Goal: Task Accomplishment & Management: Manage account settings

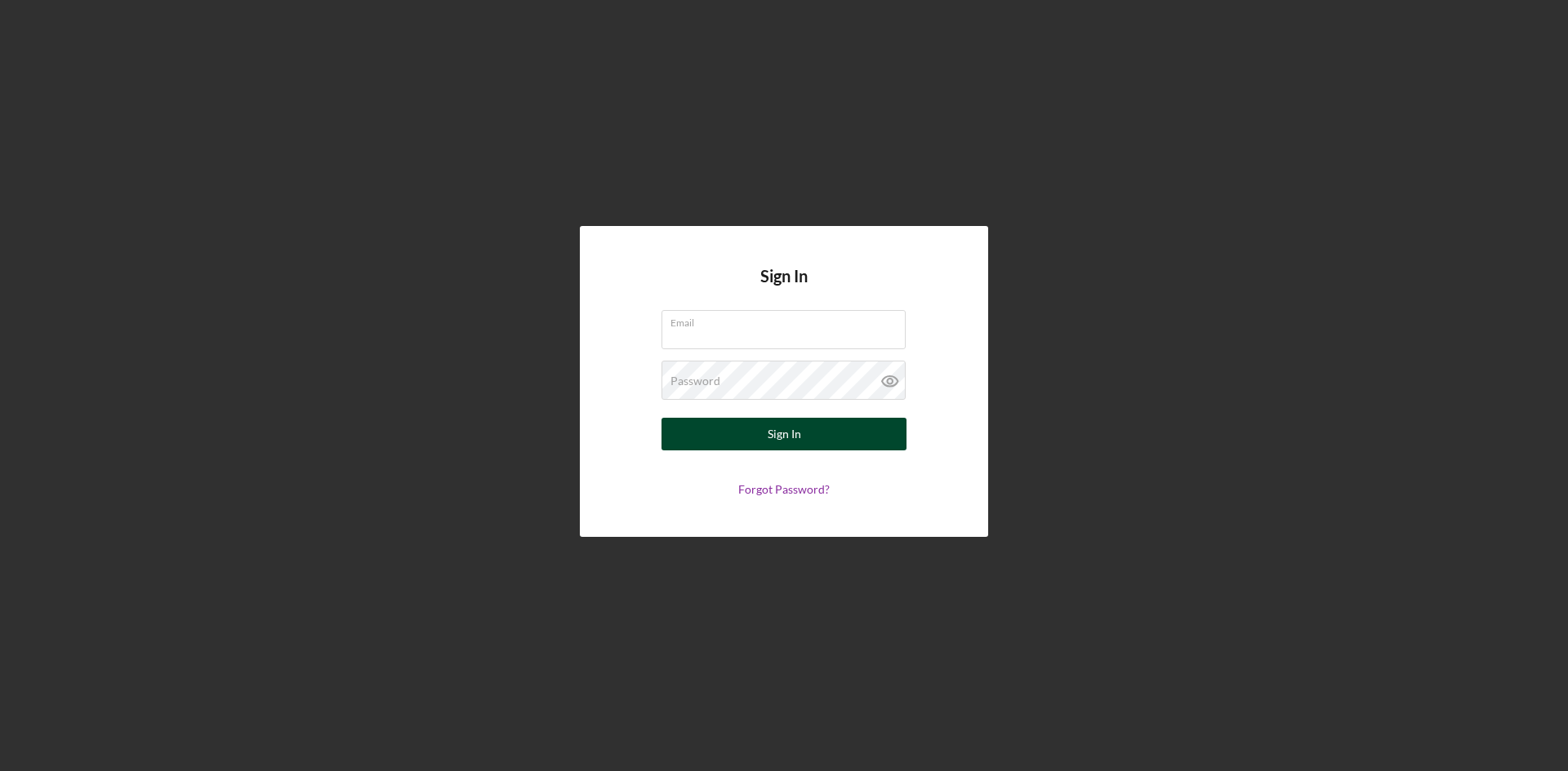
type input "[PERSON_NAME][EMAIL_ADDRESS][DOMAIN_NAME]"
click at [765, 436] on button "Sign In" at bounding box center [784, 434] width 245 height 32
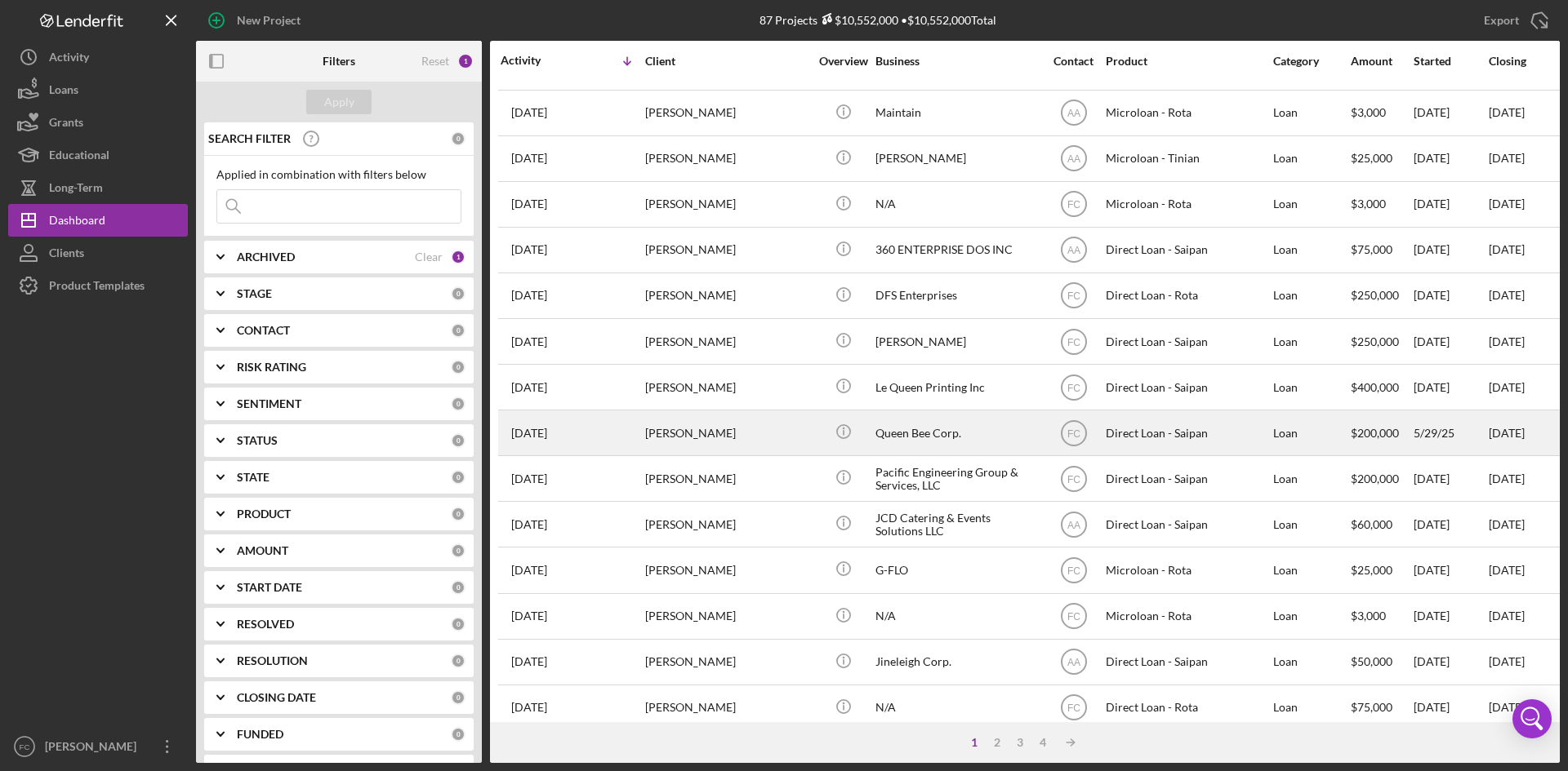
scroll to position [525, 0]
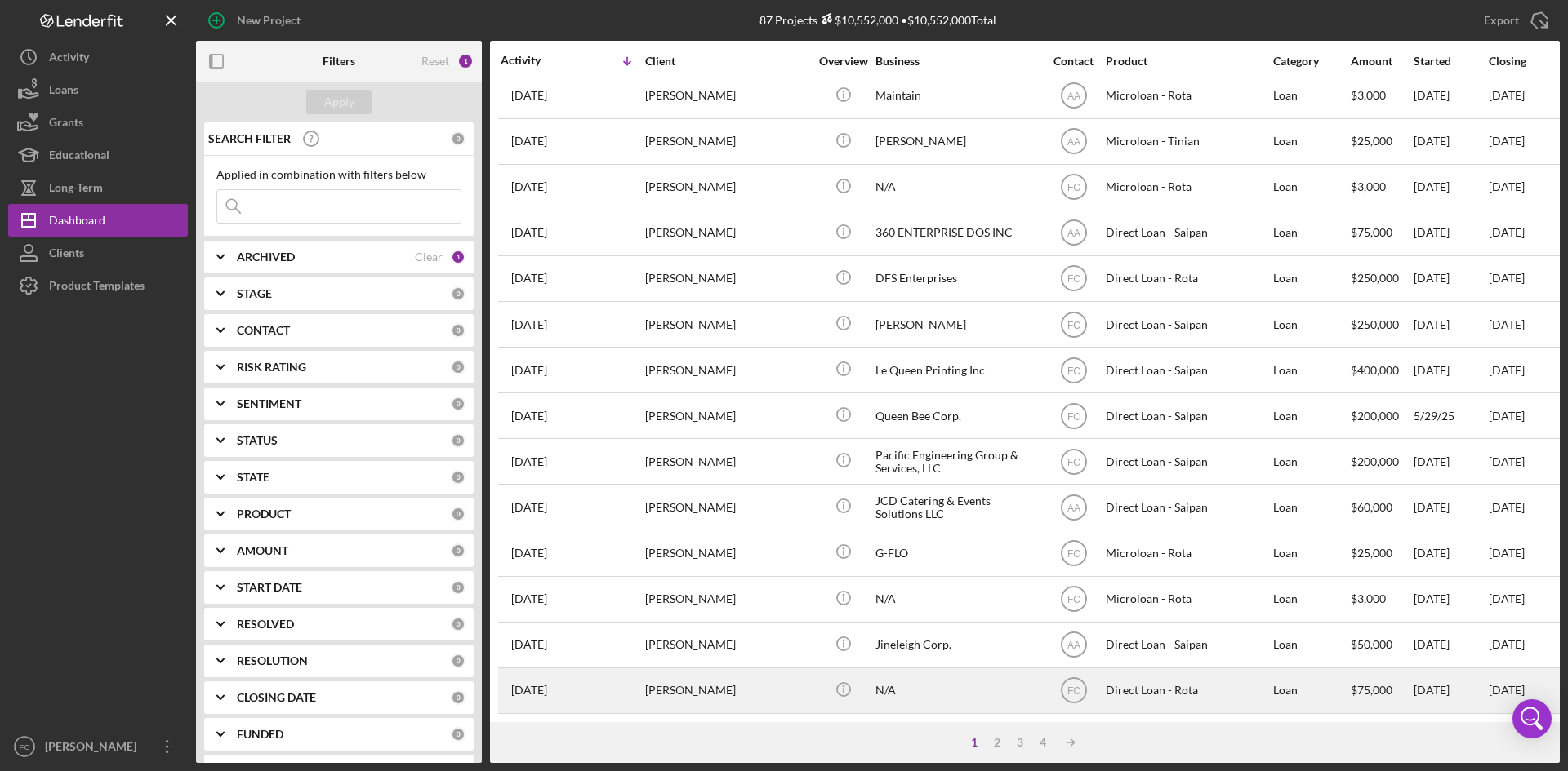
click at [685, 669] on div "[PERSON_NAME]" at bounding box center [726, 691] width 164 height 44
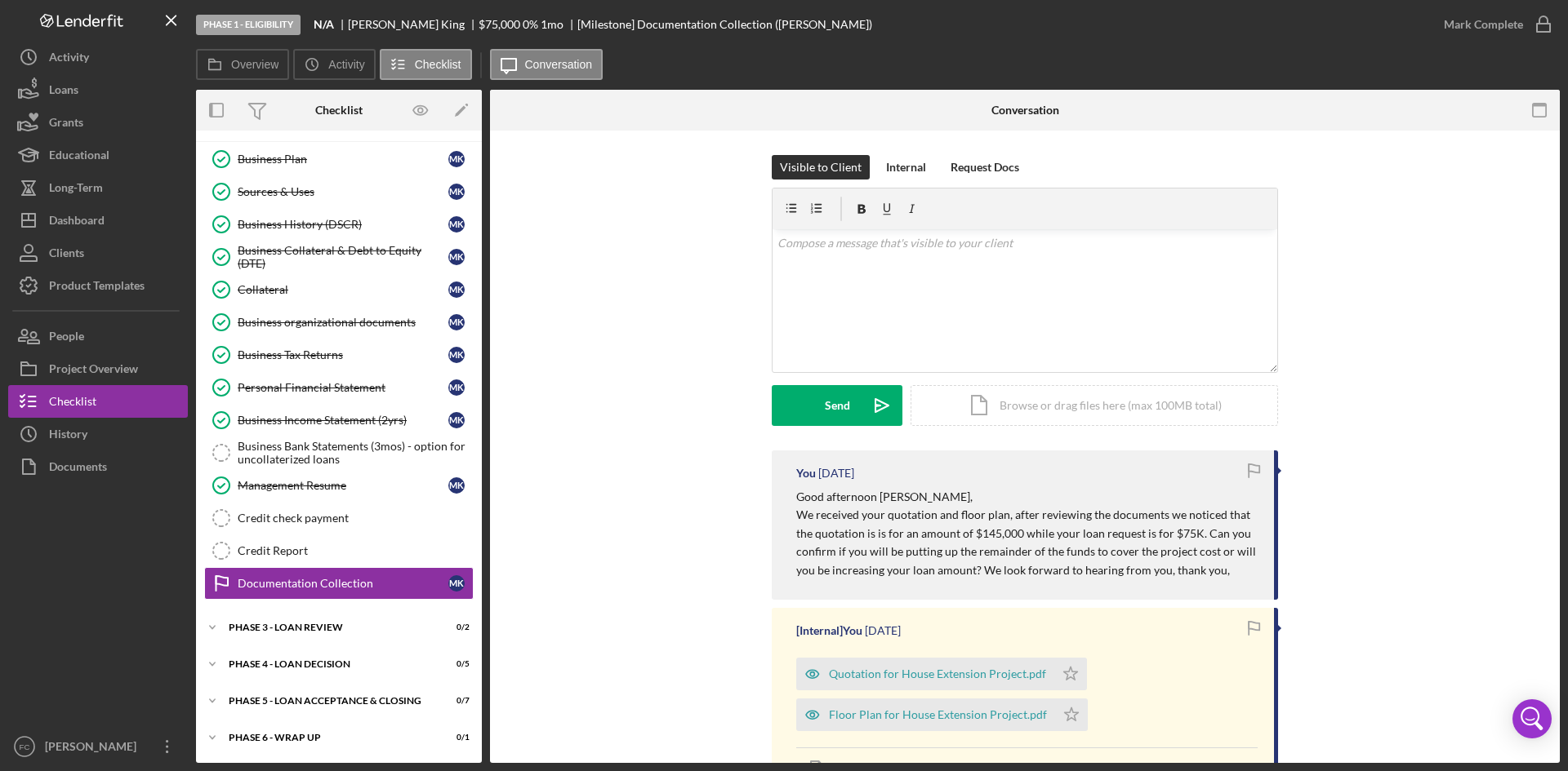
scroll to position [218, 0]
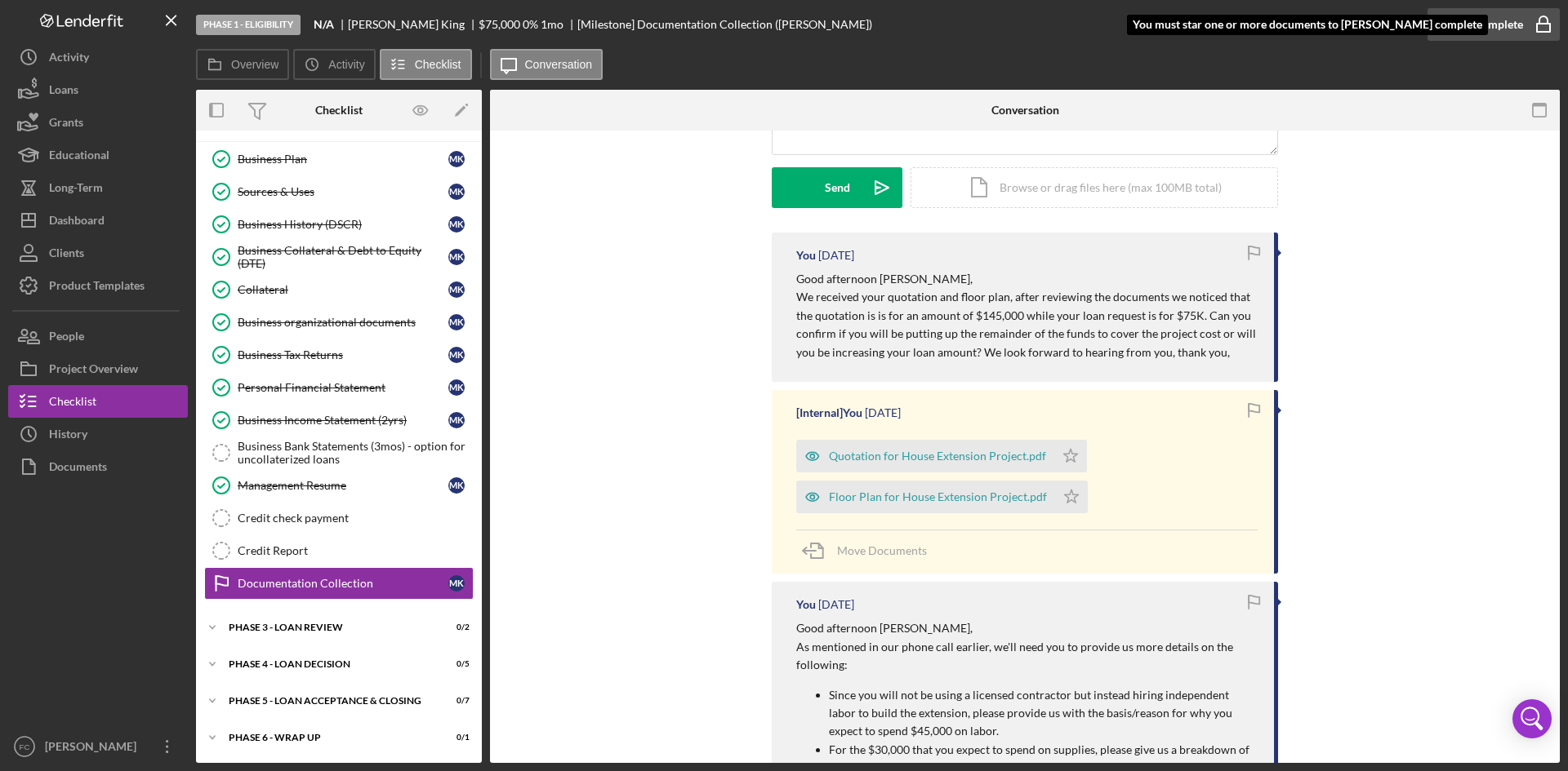
click at [1506, 10] on div "Mark Complete" at bounding box center [1482, 25] width 79 height 32
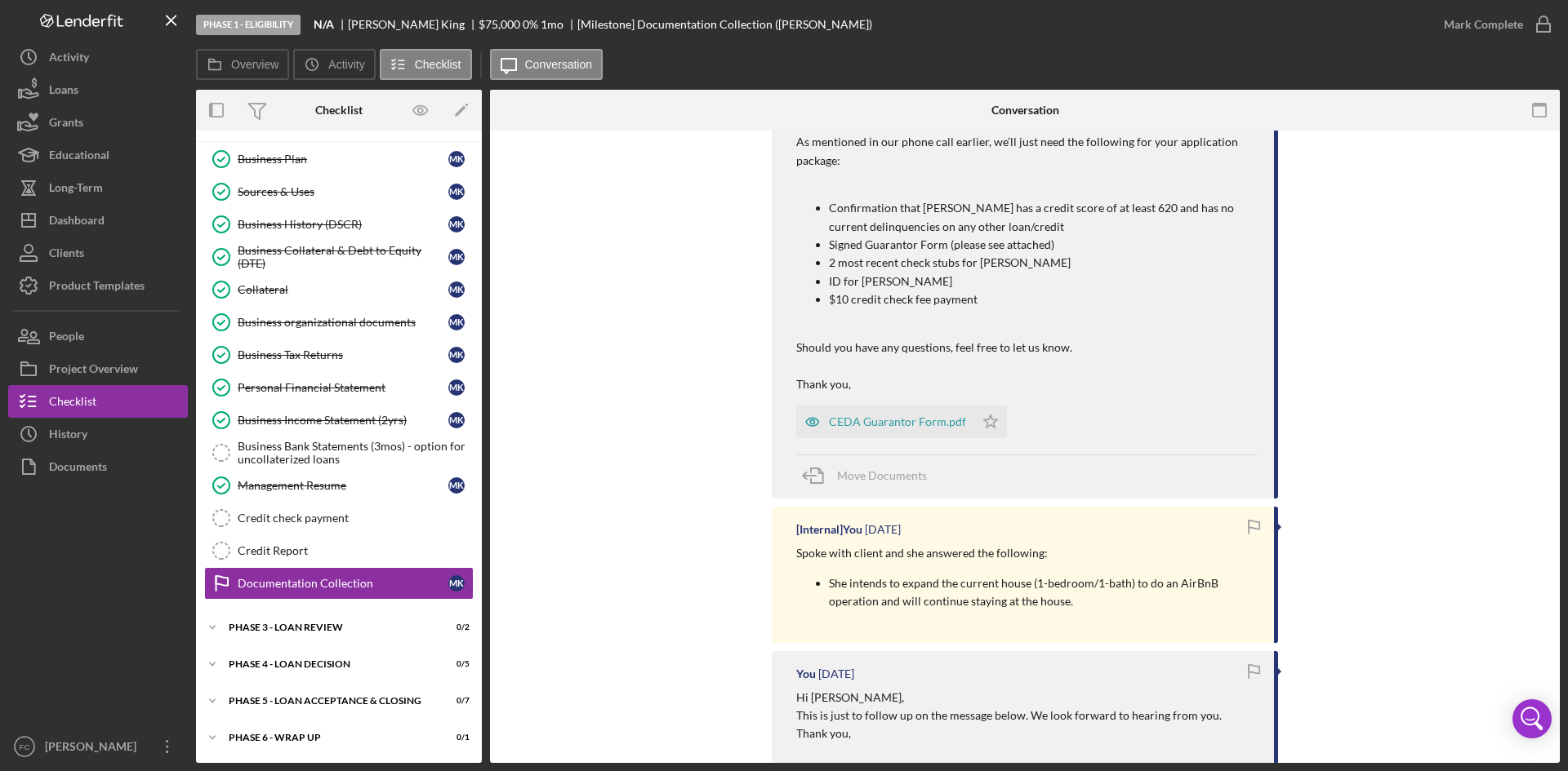
scroll to position [1306, 0]
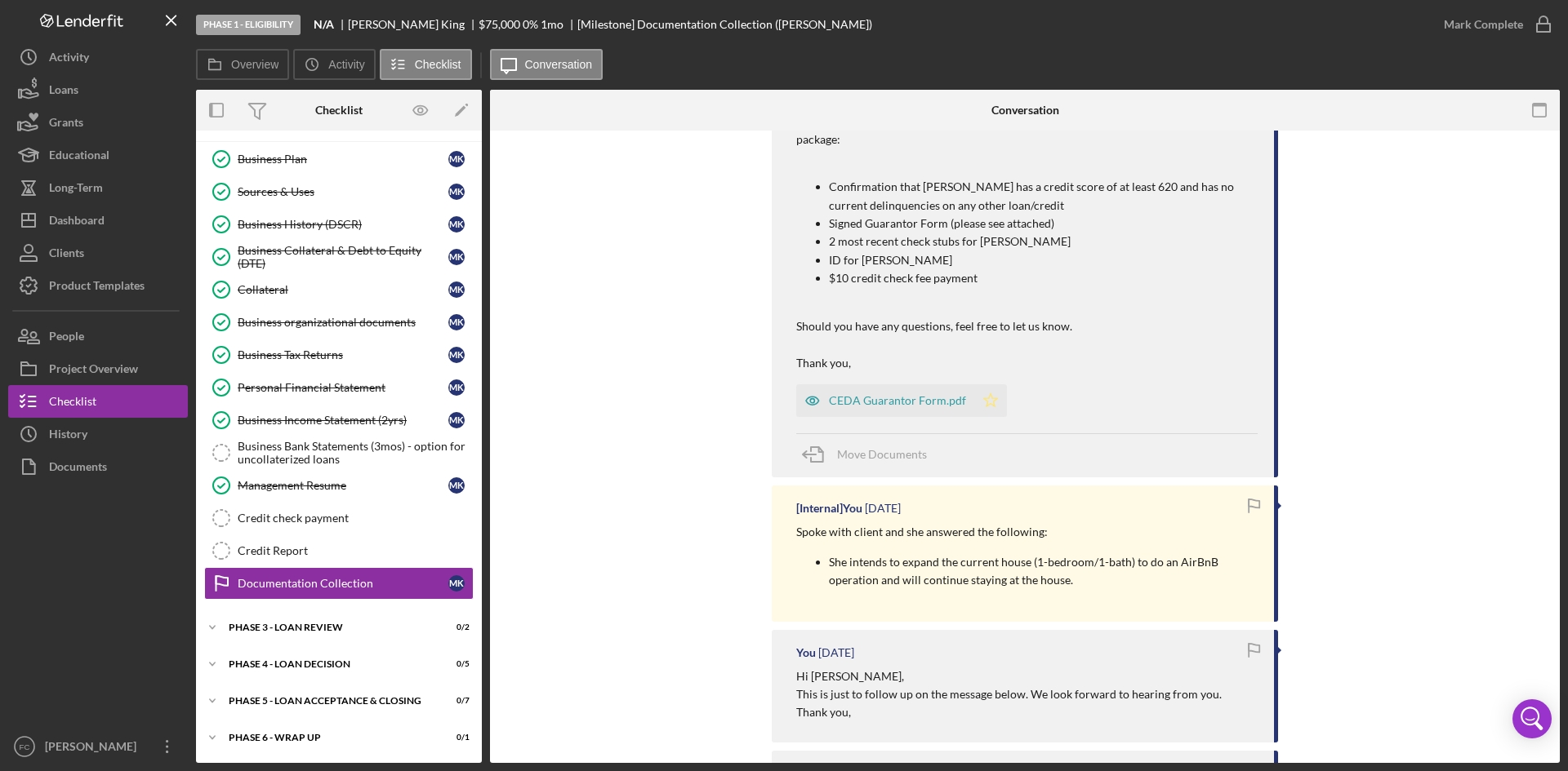
click at [993, 392] on icon "Icon/Star" at bounding box center [990, 400] width 32 height 32
click at [1485, 13] on div "Mark Complete" at bounding box center [1482, 25] width 79 height 32
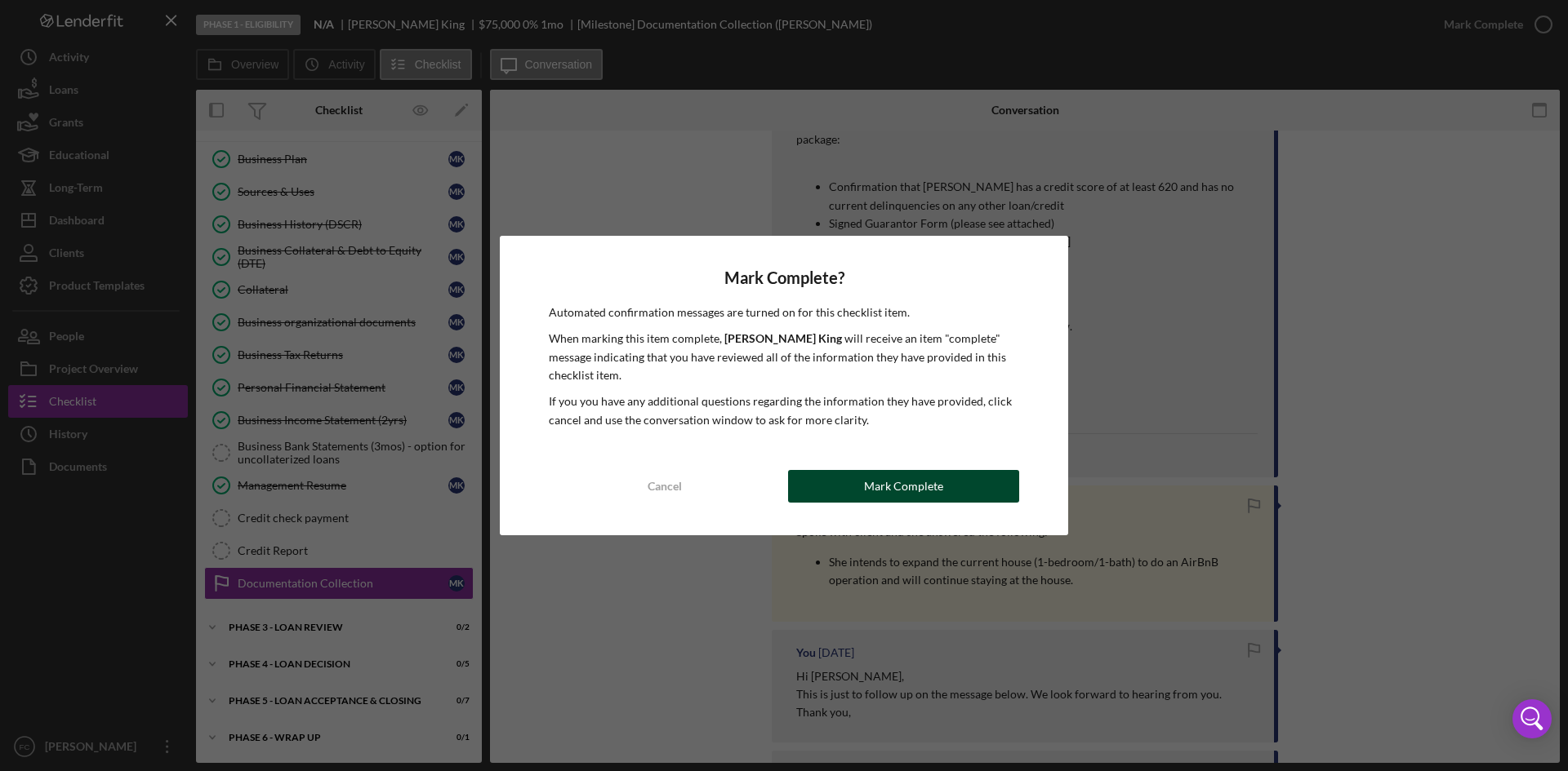
click at [890, 493] on div "Mark Complete" at bounding box center [902, 487] width 79 height 32
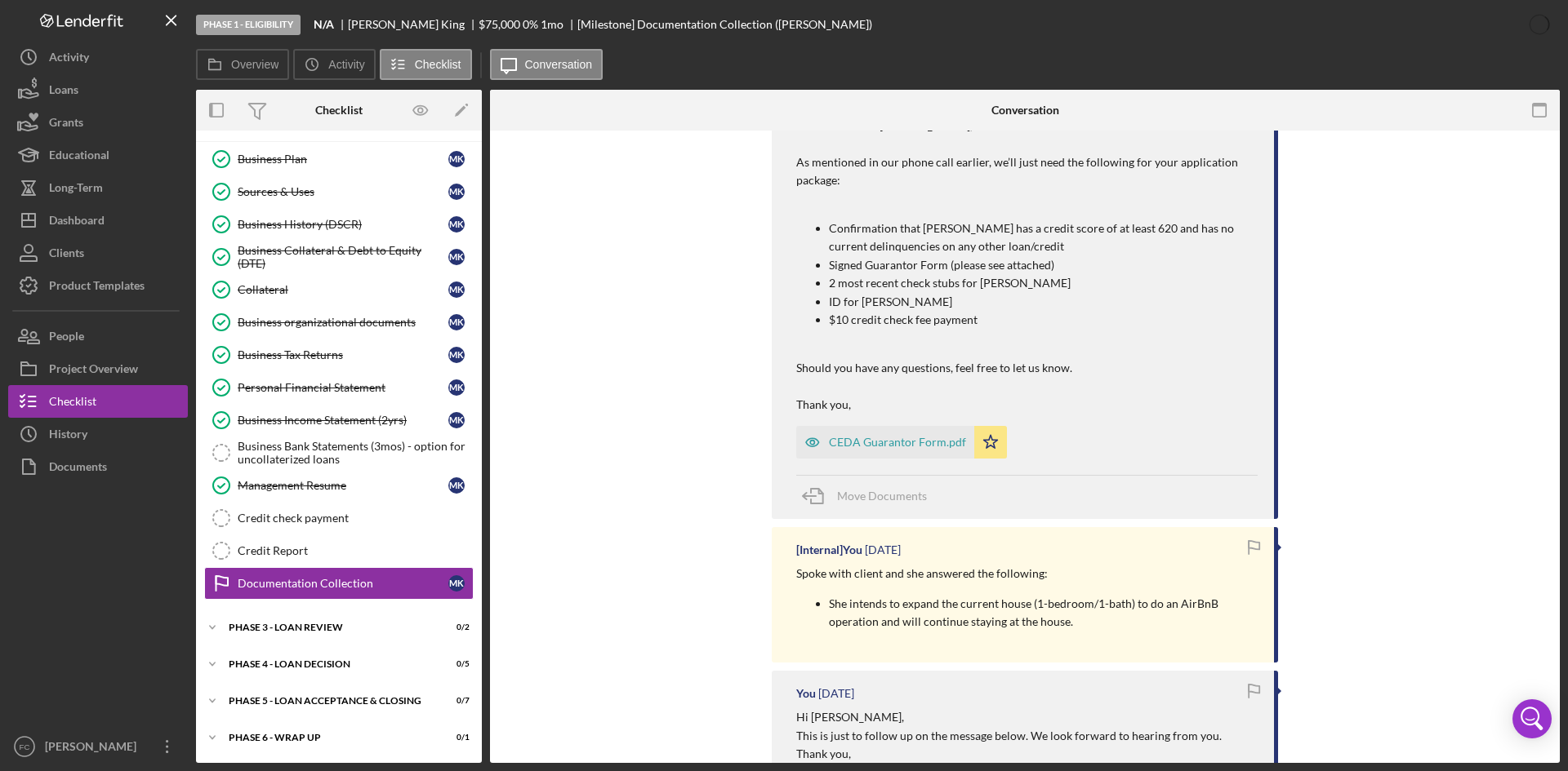
scroll to position [1587, 0]
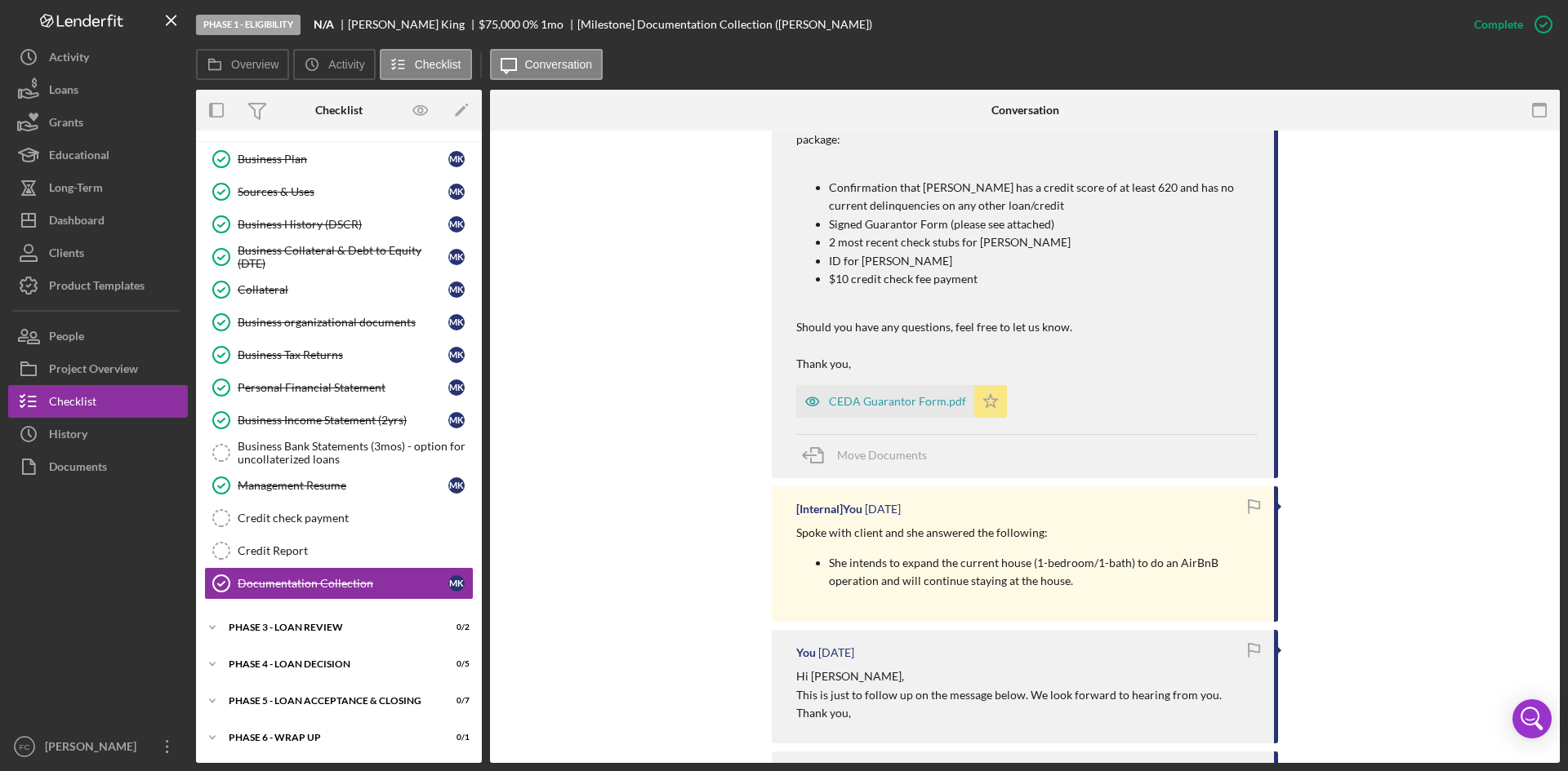
click at [984, 395] on polygon "button" at bounding box center [991, 401] width 14 height 13
click at [323, 466] on div "Business Bank Statements (3mos) - option for uncollaterized loans" at bounding box center [355, 453] width 235 height 26
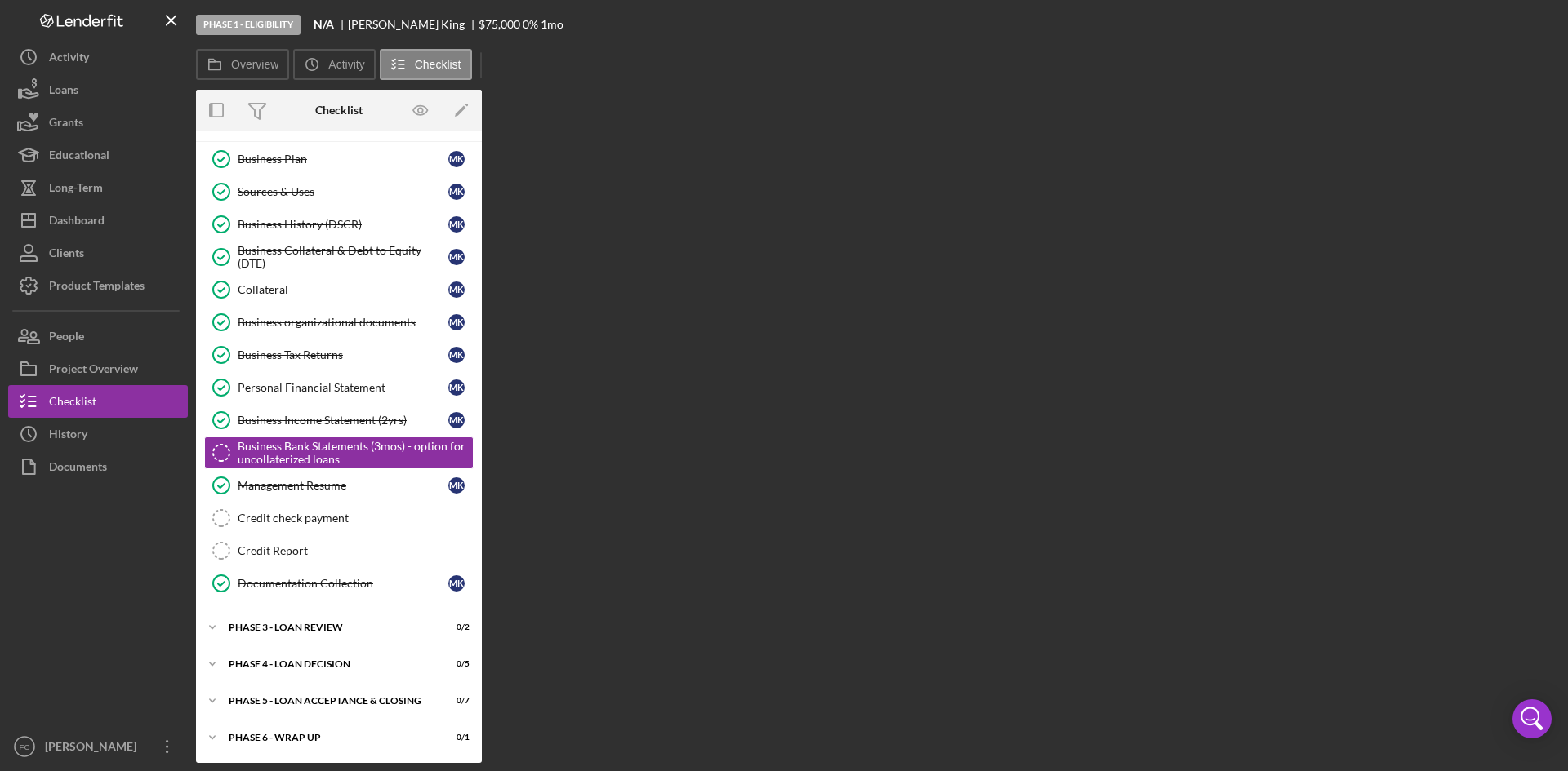
scroll to position [65, 0]
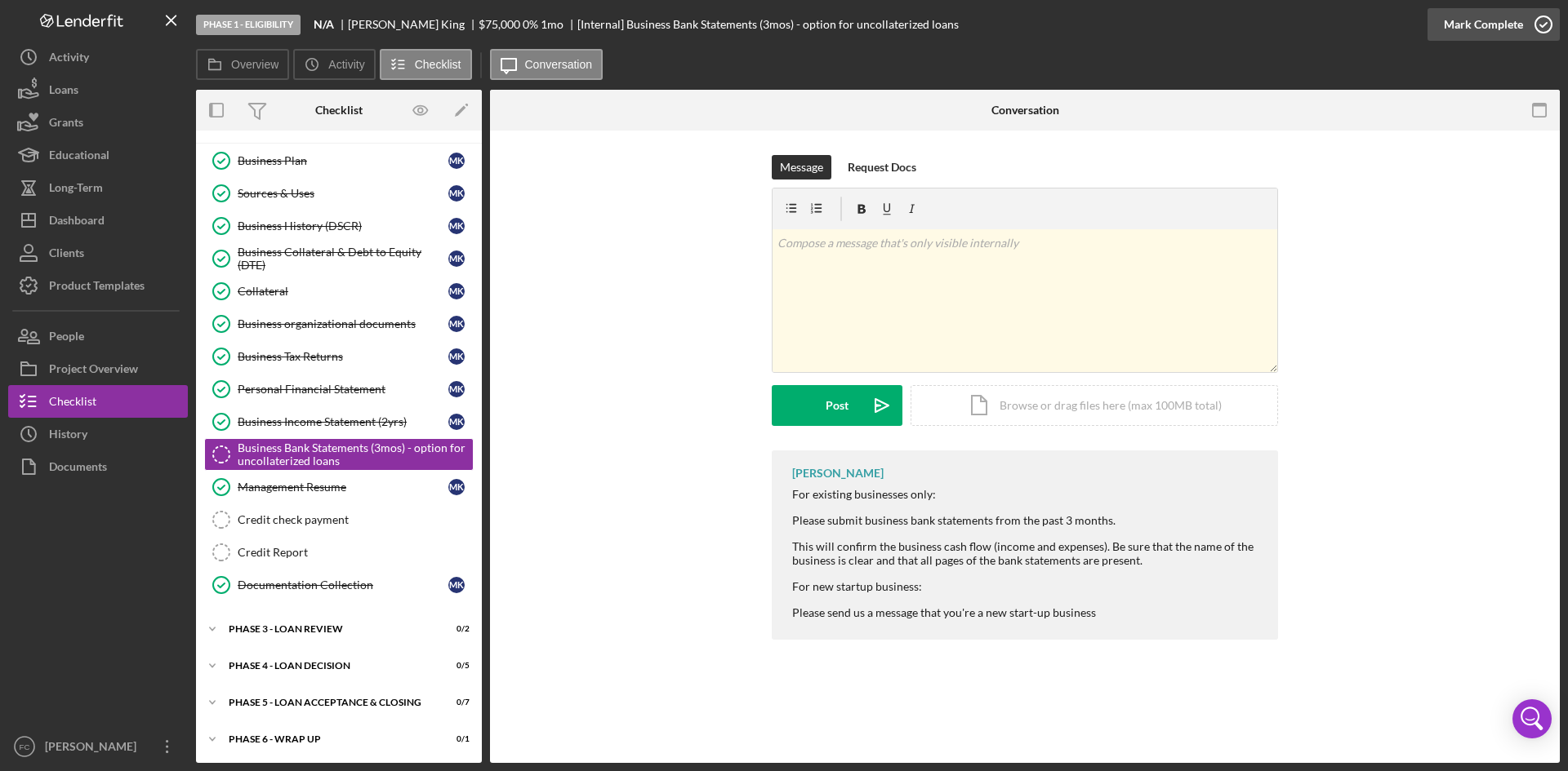
click at [1504, 20] on div "Mark Complete" at bounding box center [1482, 25] width 79 height 32
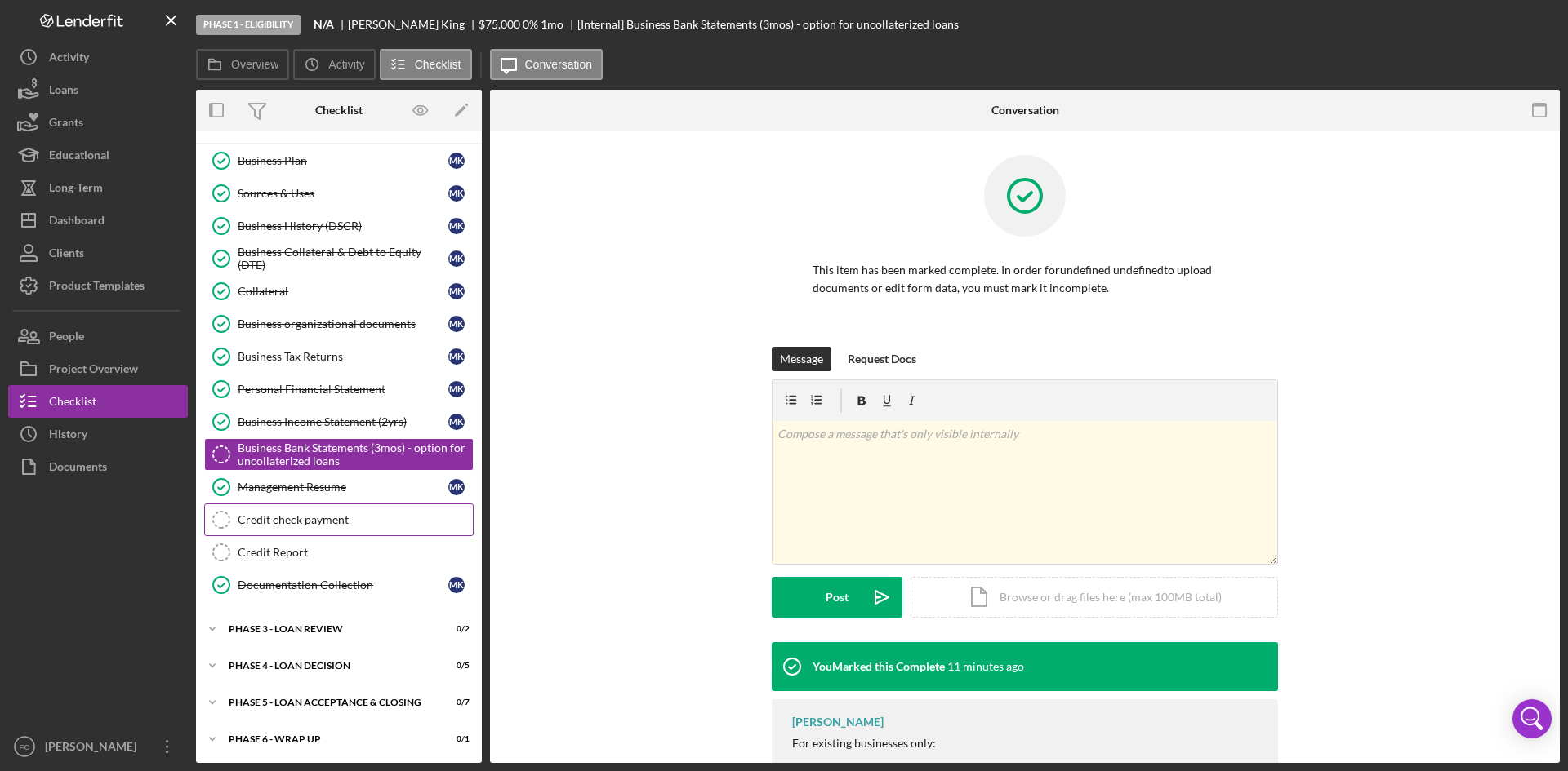
click at [339, 517] on div "Credit check payment" at bounding box center [355, 520] width 235 height 13
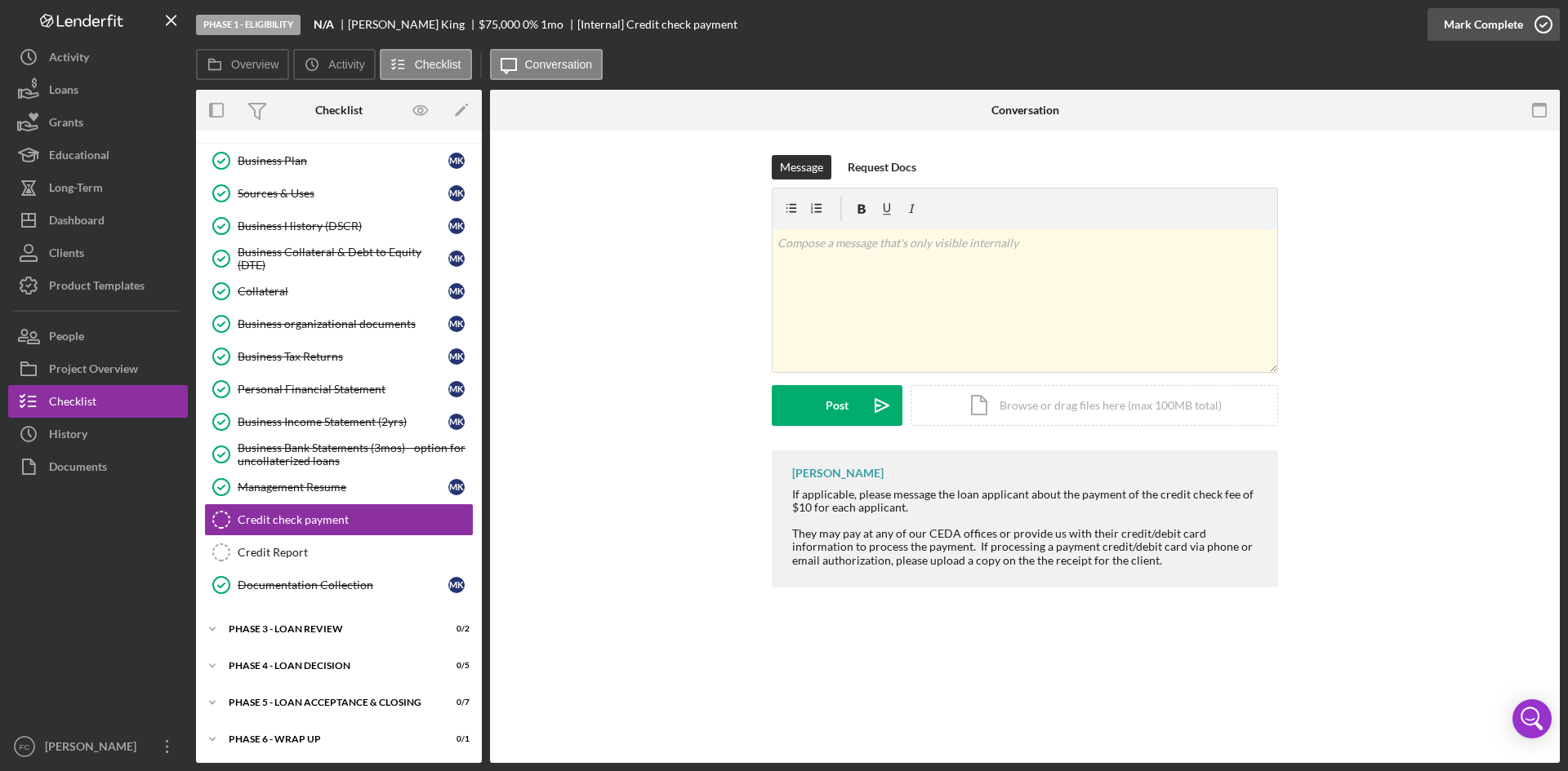
click at [1472, 30] on div "Mark Complete" at bounding box center [1482, 25] width 79 height 32
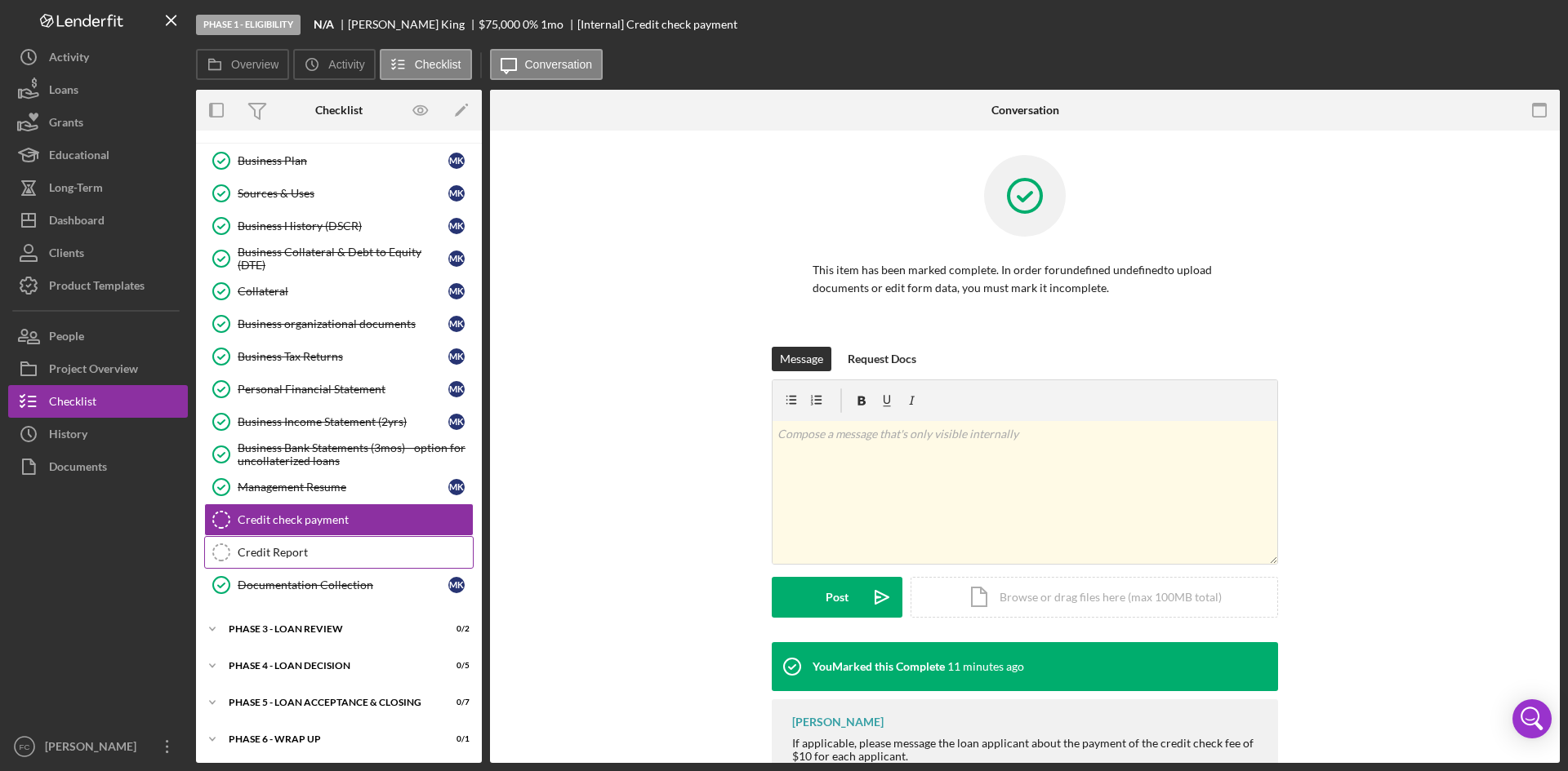
click at [288, 546] on div "Credit Report" at bounding box center [355, 552] width 235 height 13
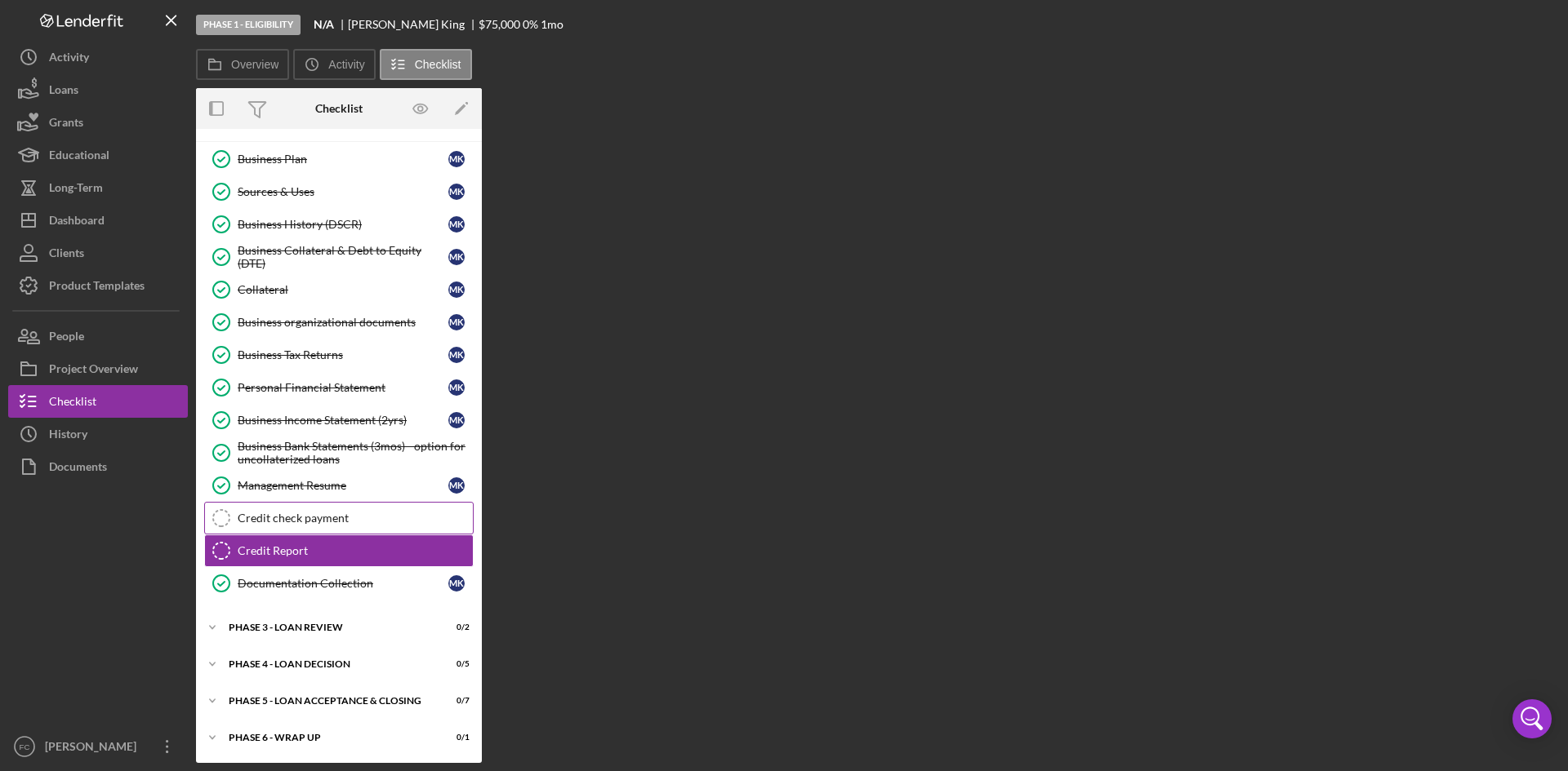
click at [361, 513] on div "Credit check payment" at bounding box center [355, 518] width 235 height 13
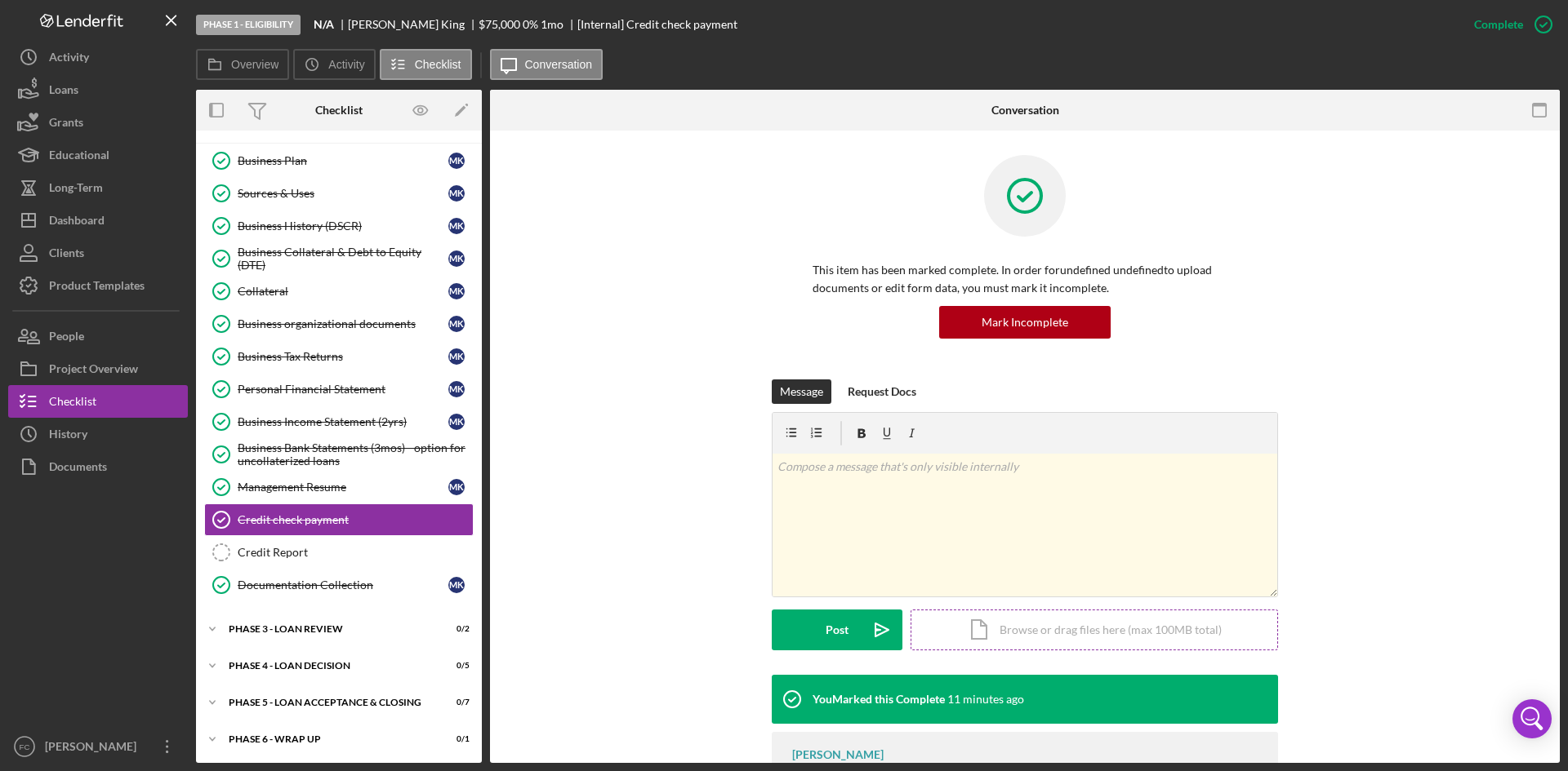
click at [1009, 635] on div "Icon/Document Browse or drag files here (max 100MB total) Tap to choose files o…" at bounding box center [1094, 629] width 367 height 41
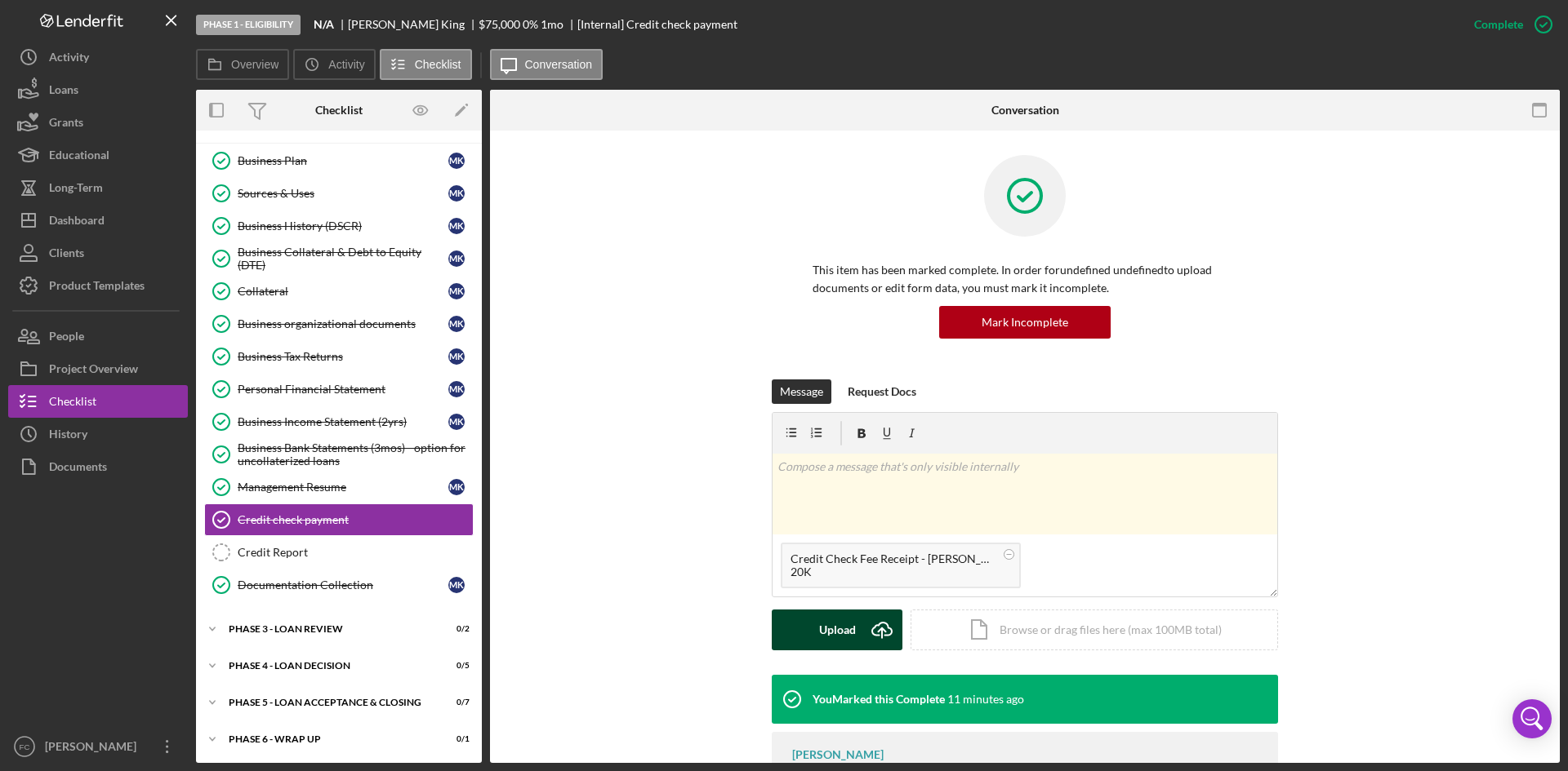
click at [806, 643] on button "Upload Icon/Upload" at bounding box center [836, 629] width 130 height 41
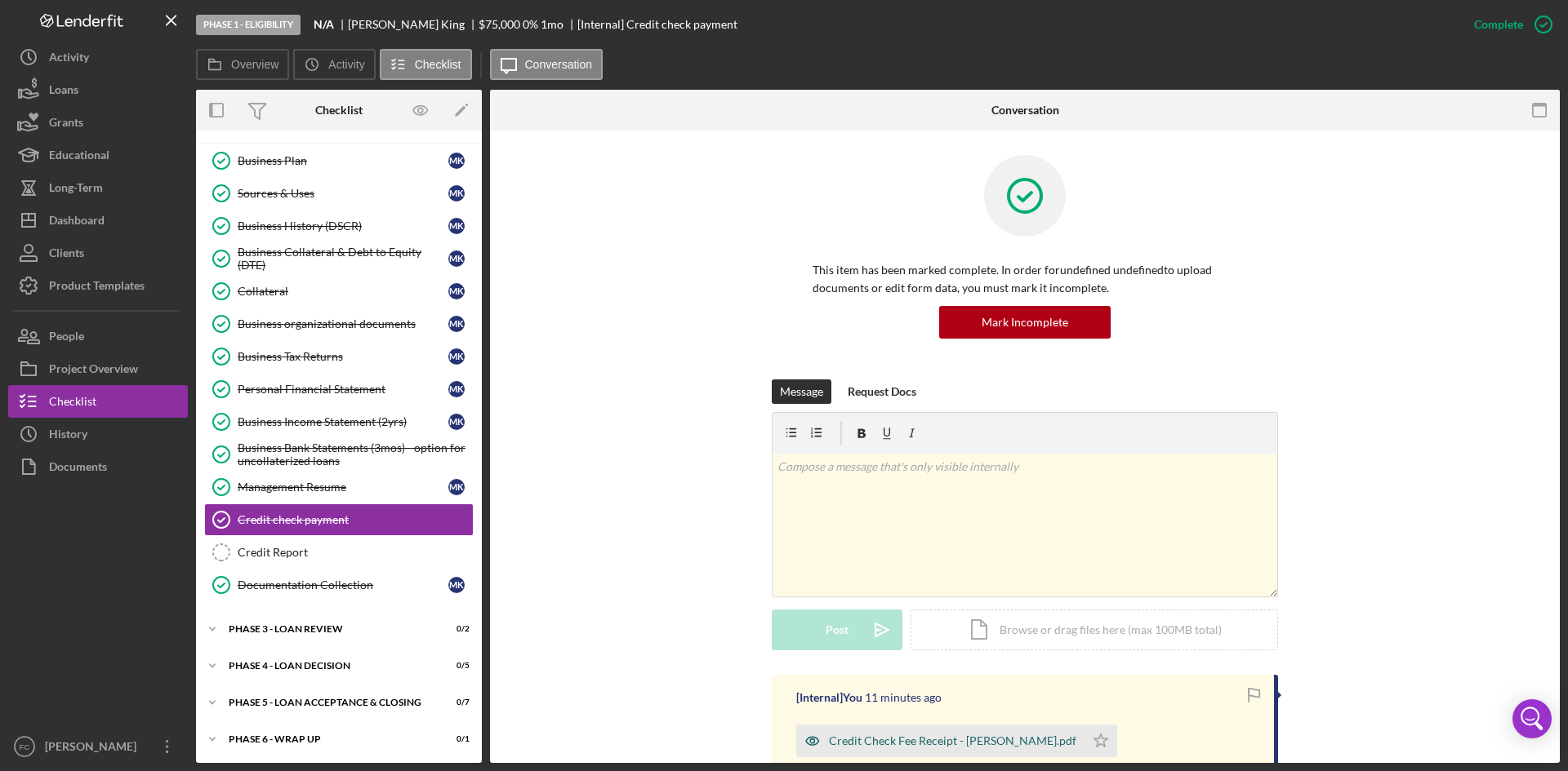
click at [870, 727] on div "Credit Check Fee Receipt - Margarita.pdf" at bounding box center [939, 741] width 288 height 32
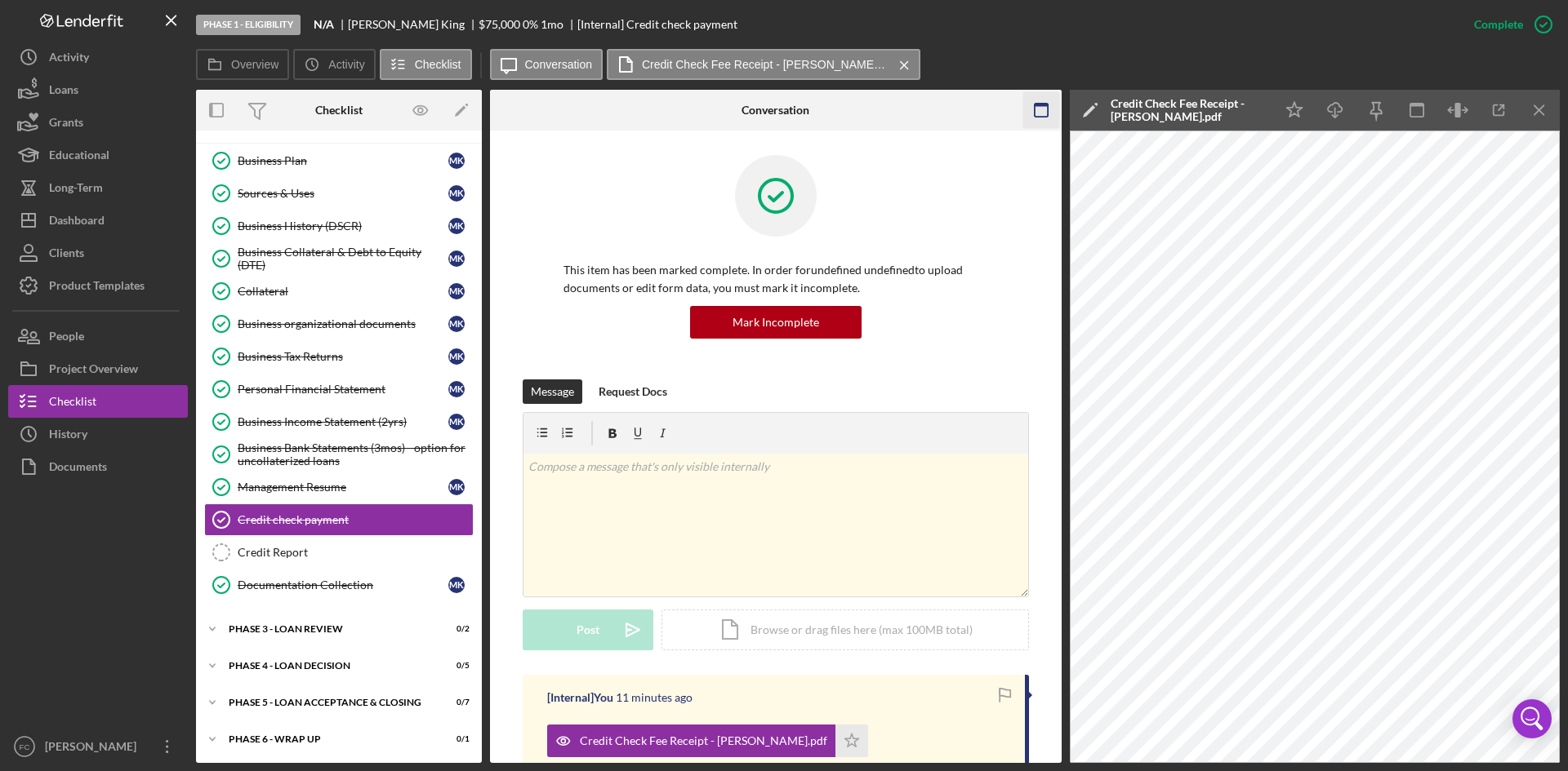
click at [1539, 111] on line "button" at bounding box center [1538, 109] width 9 height 9
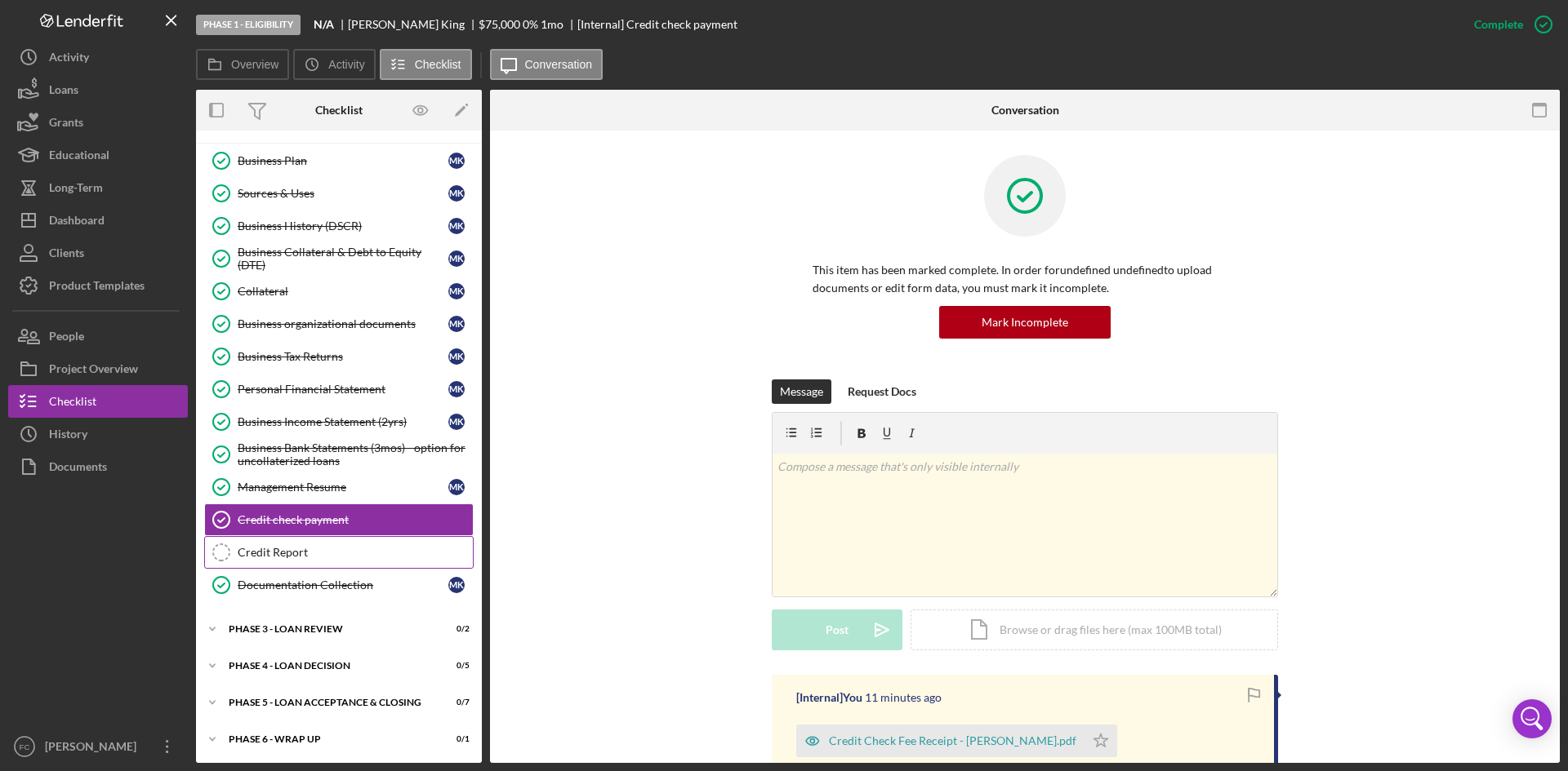
click at [349, 546] on div "Credit Report" at bounding box center [355, 552] width 235 height 13
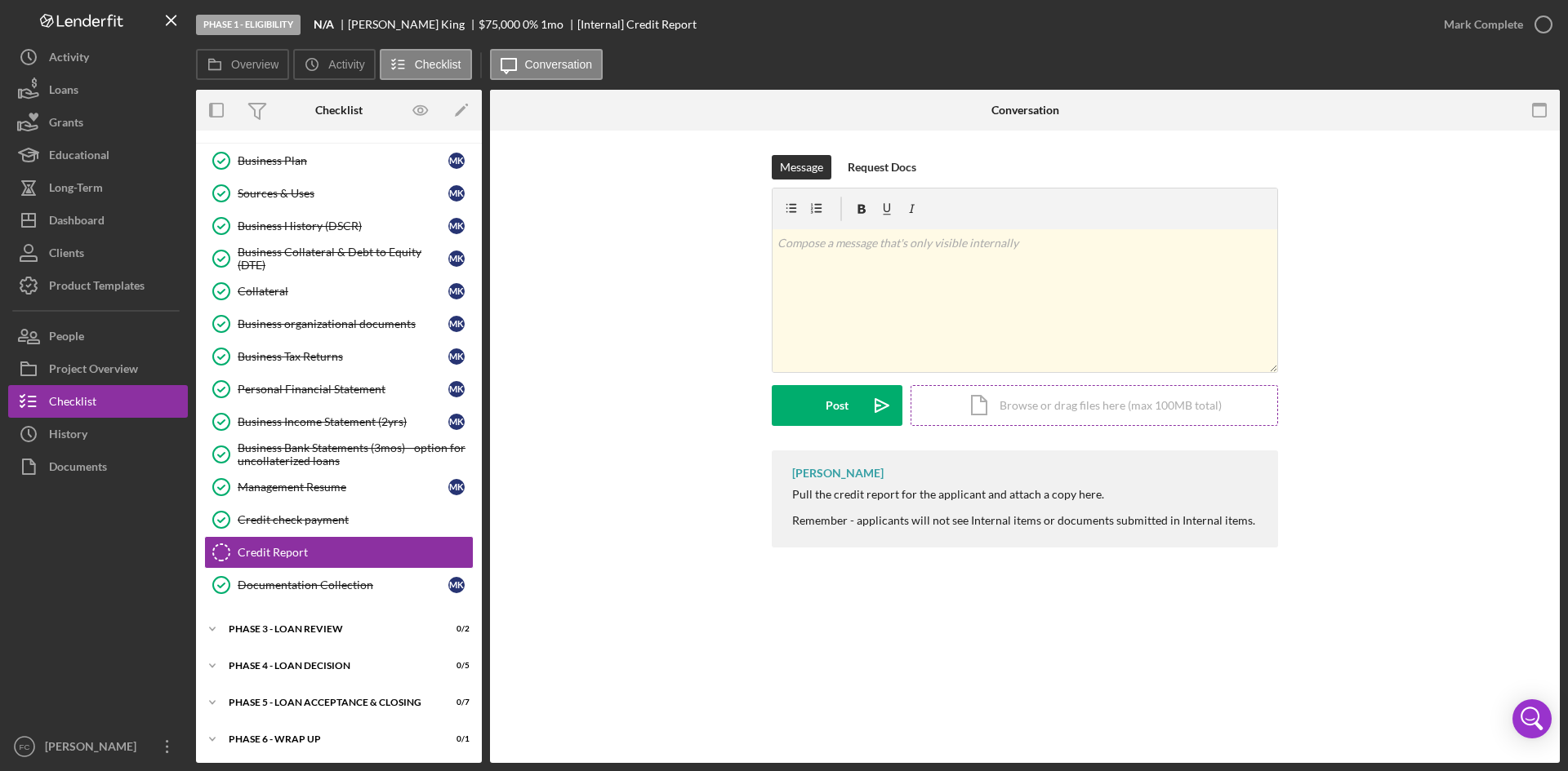
click at [1031, 414] on div "Icon/Document Browse or drag files here (max 100MB total) Tap to choose files o…" at bounding box center [1094, 405] width 367 height 41
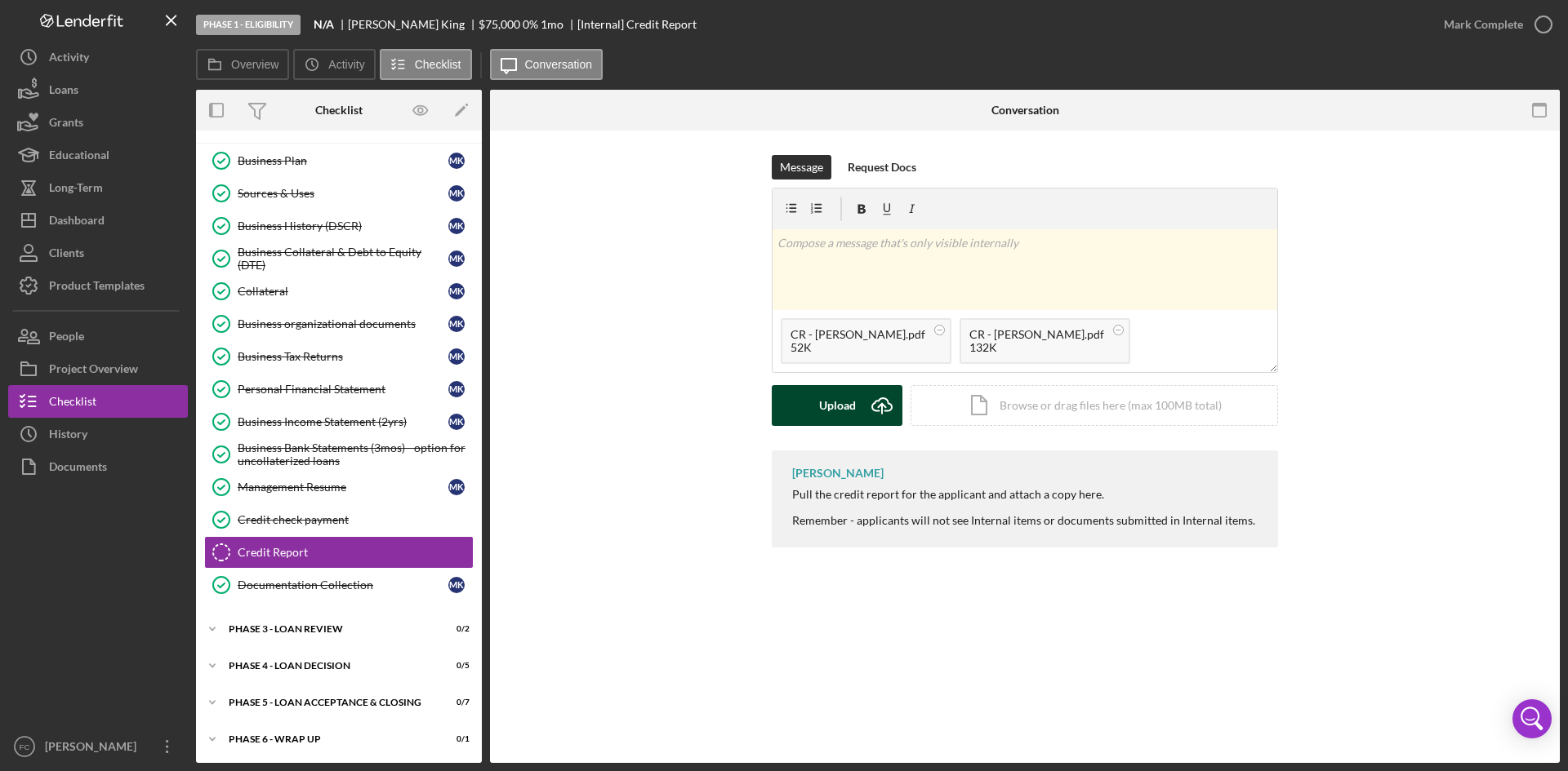
click at [807, 423] on button "Upload Icon/Upload" at bounding box center [836, 405] width 130 height 41
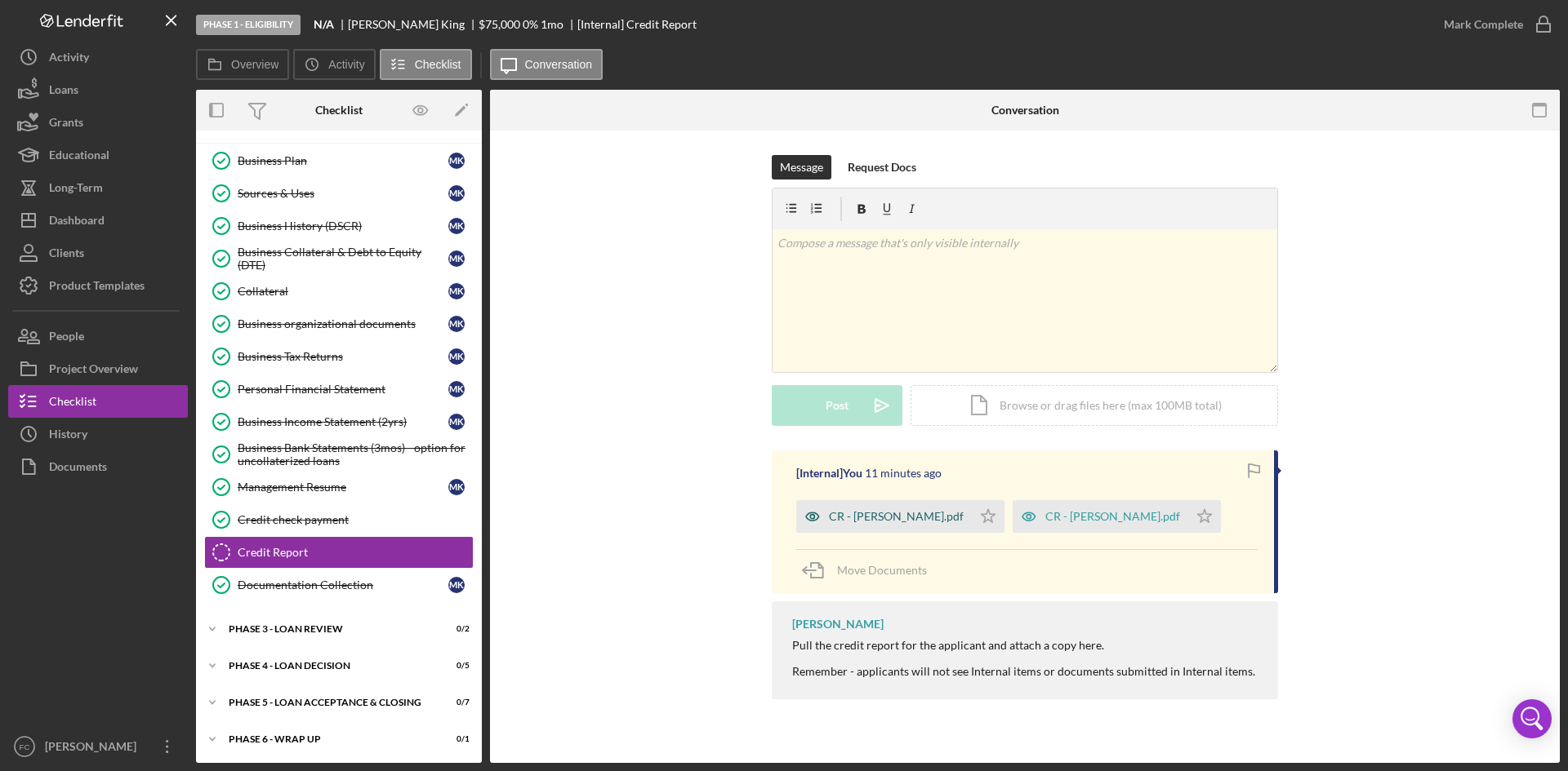
click at [915, 506] on div "CR - Margarita King.pdf" at bounding box center [883, 516] width 176 height 32
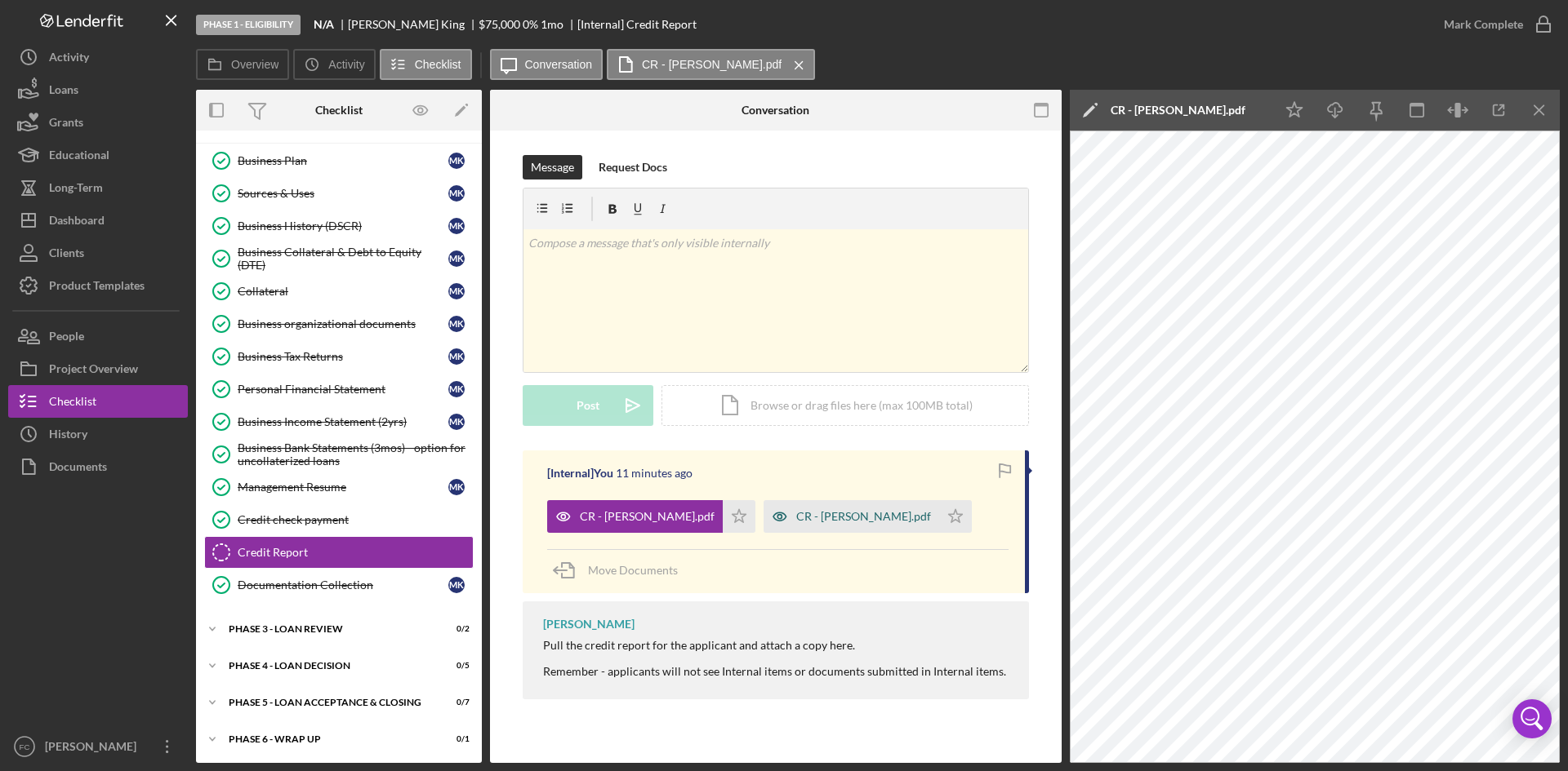
click at [844, 518] on div "CR - Michael King.pdf" at bounding box center [863, 517] width 135 height 13
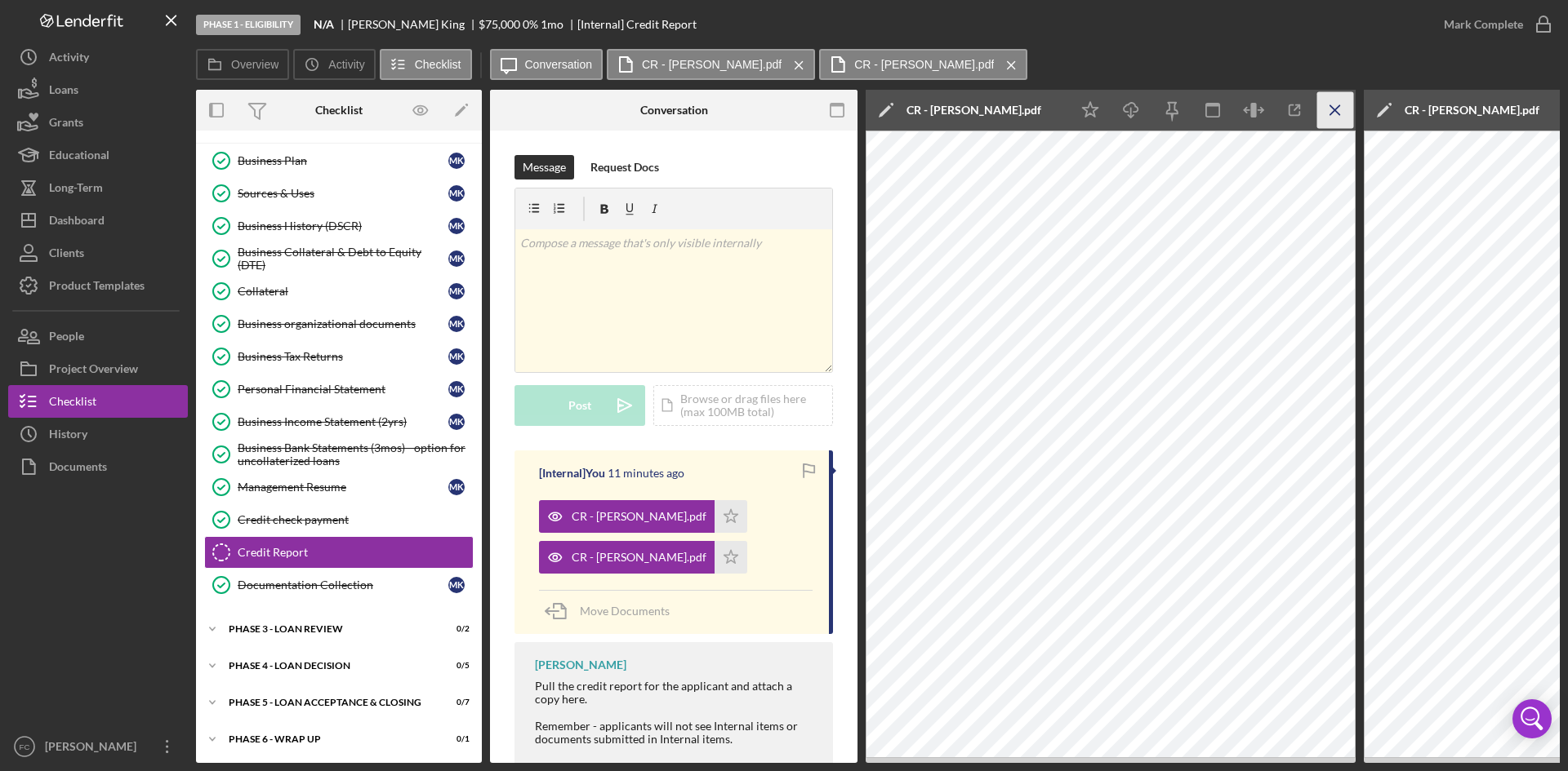
click at [1345, 112] on icon "Icon/Menu Close" at bounding box center [1335, 110] width 37 height 37
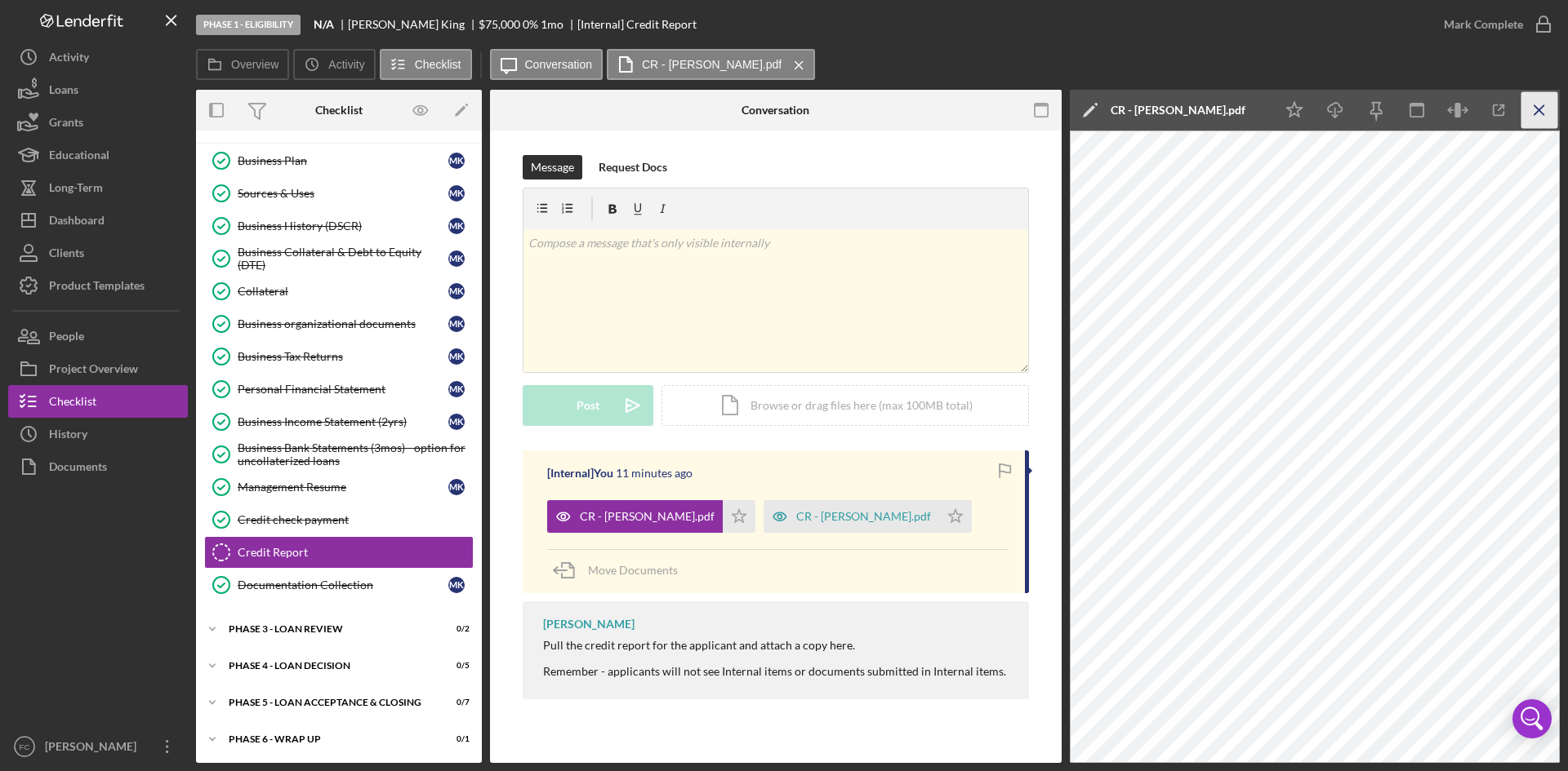
click at [1542, 98] on icon "Icon/Menu Close" at bounding box center [1539, 110] width 37 height 37
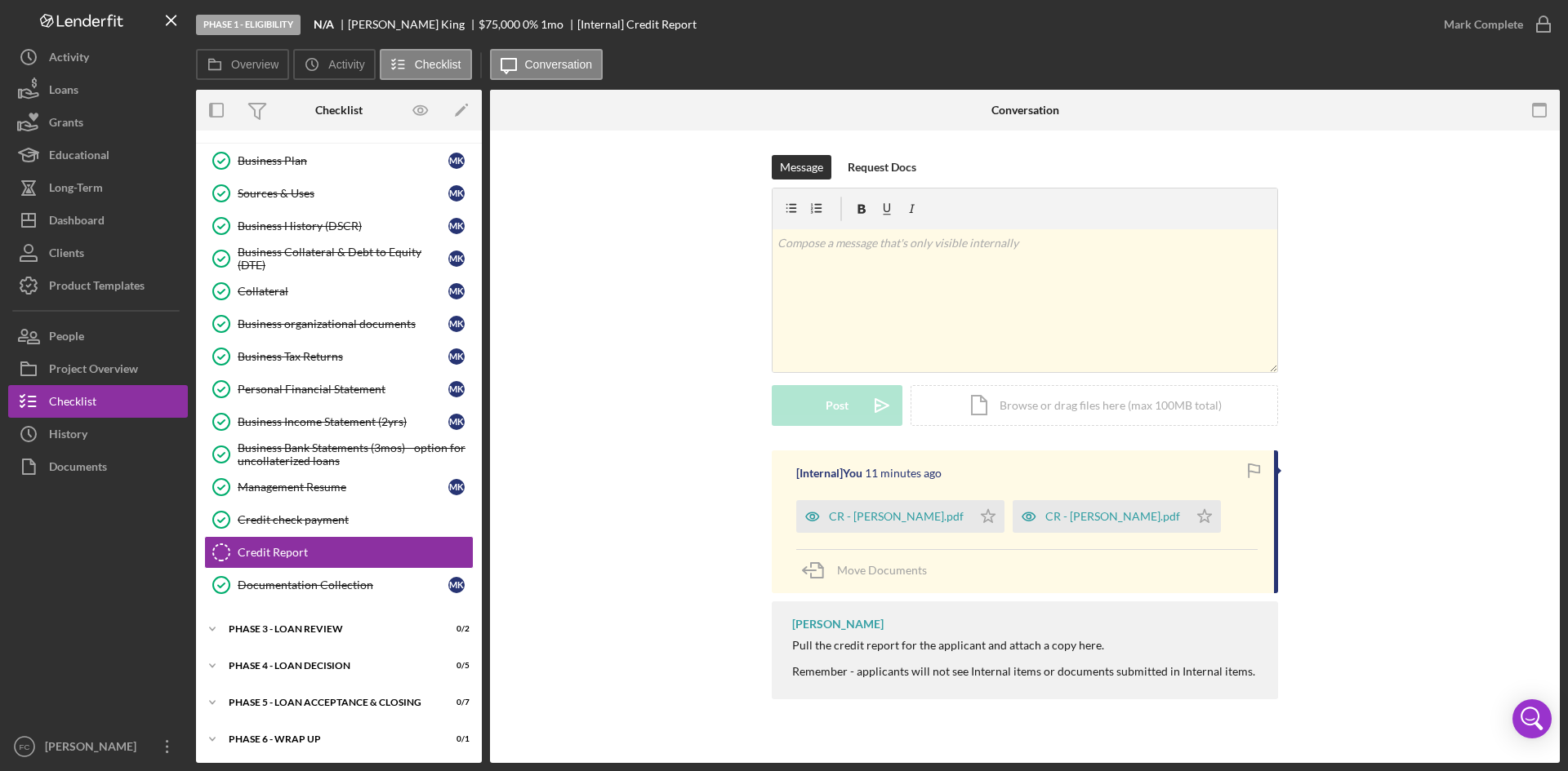
drag, startPoint x: 965, startPoint y: 515, endPoint x: 1031, endPoint y: 488, distance: 71.3
click at [981, 515] on polygon "button" at bounding box center [988, 516] width 14 height 13
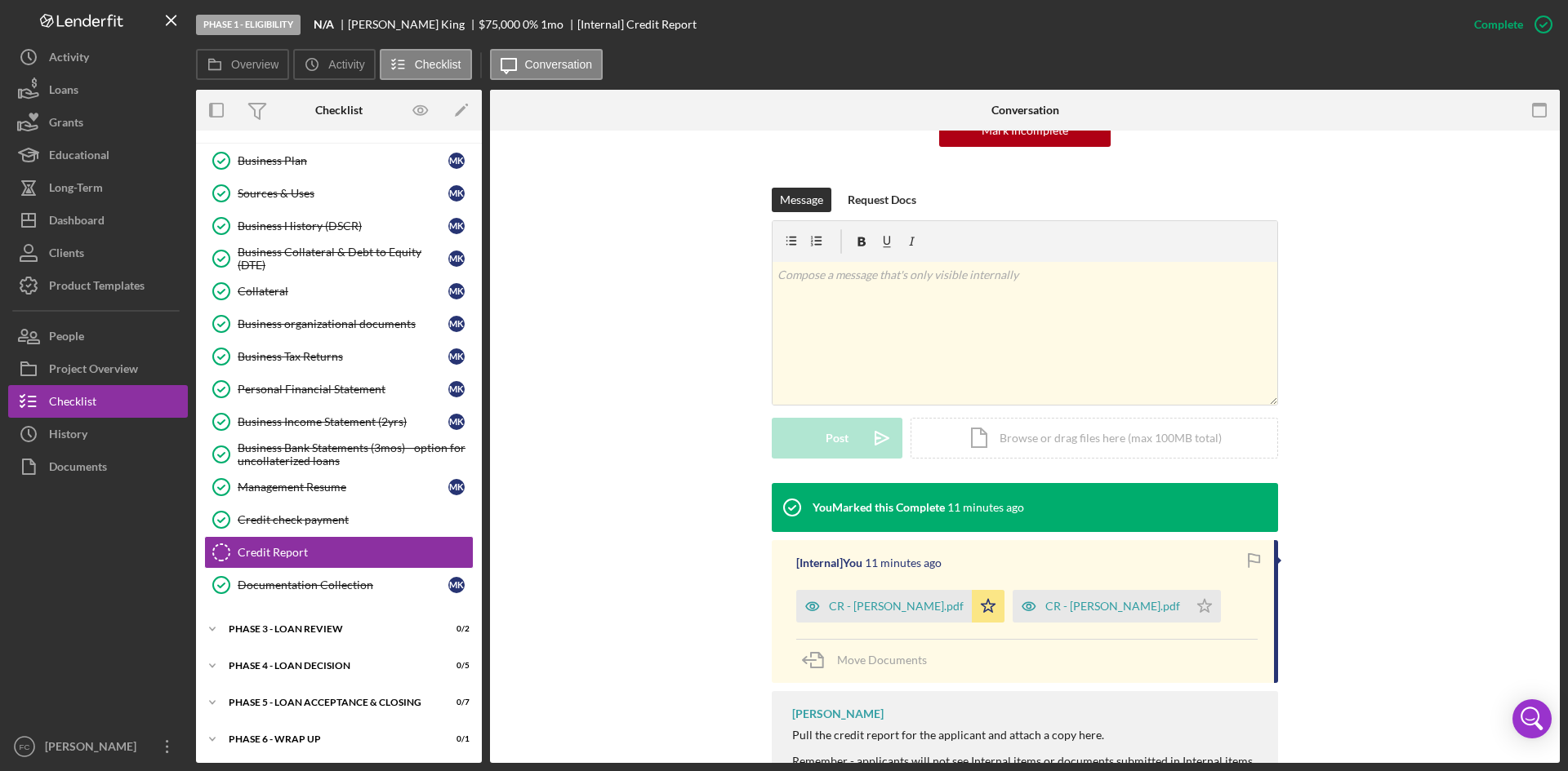
scroll to position [218, 0]
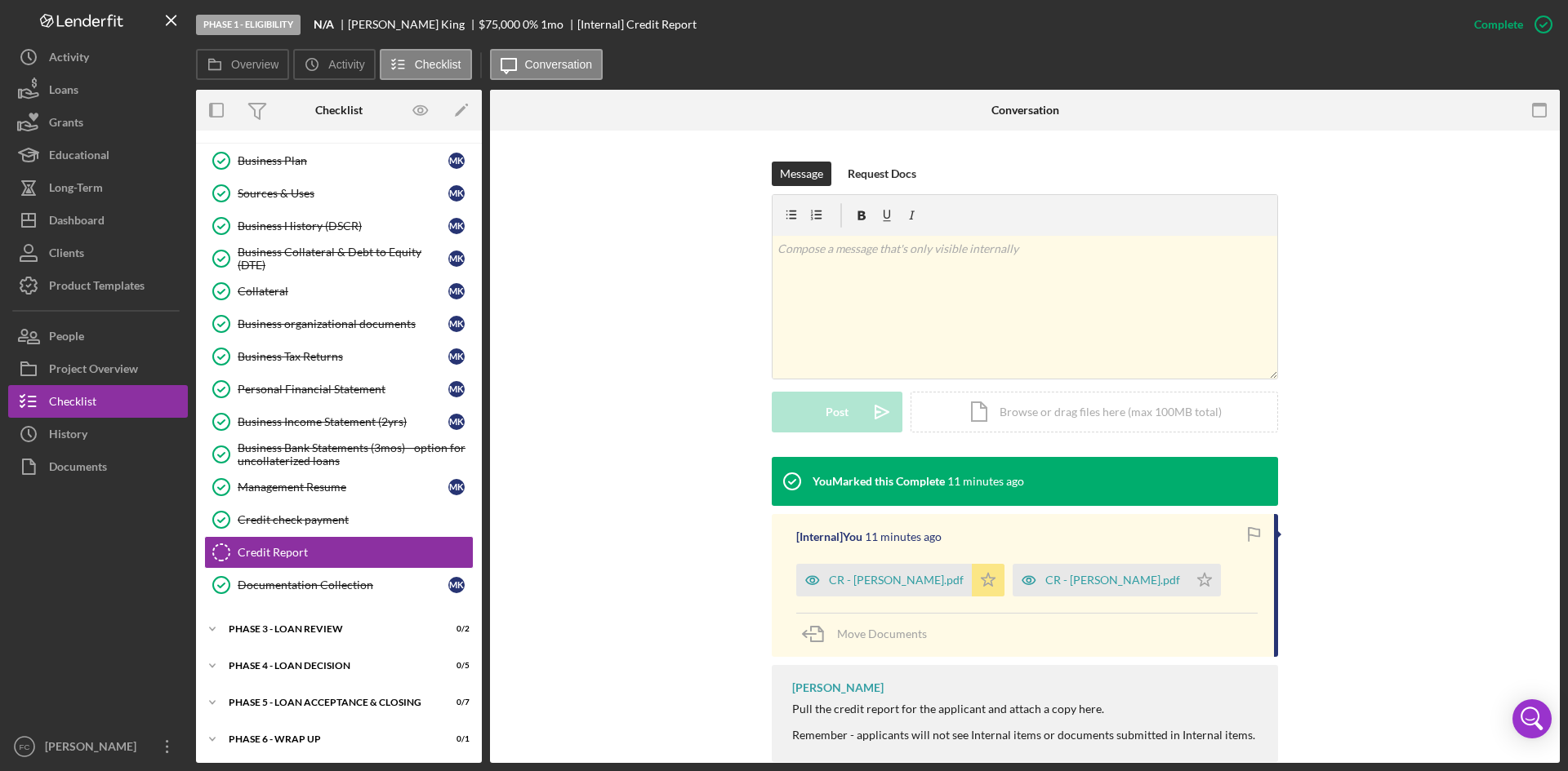
click at [972, 580] on icon "Icon/Star" at bounding box center [988, 580] width 32 height 32
click at [354, 637] on div "Icon/Expander Phase 3 - Loan review 0 / 2" at bounding box center [339, 629] width 286 height 32
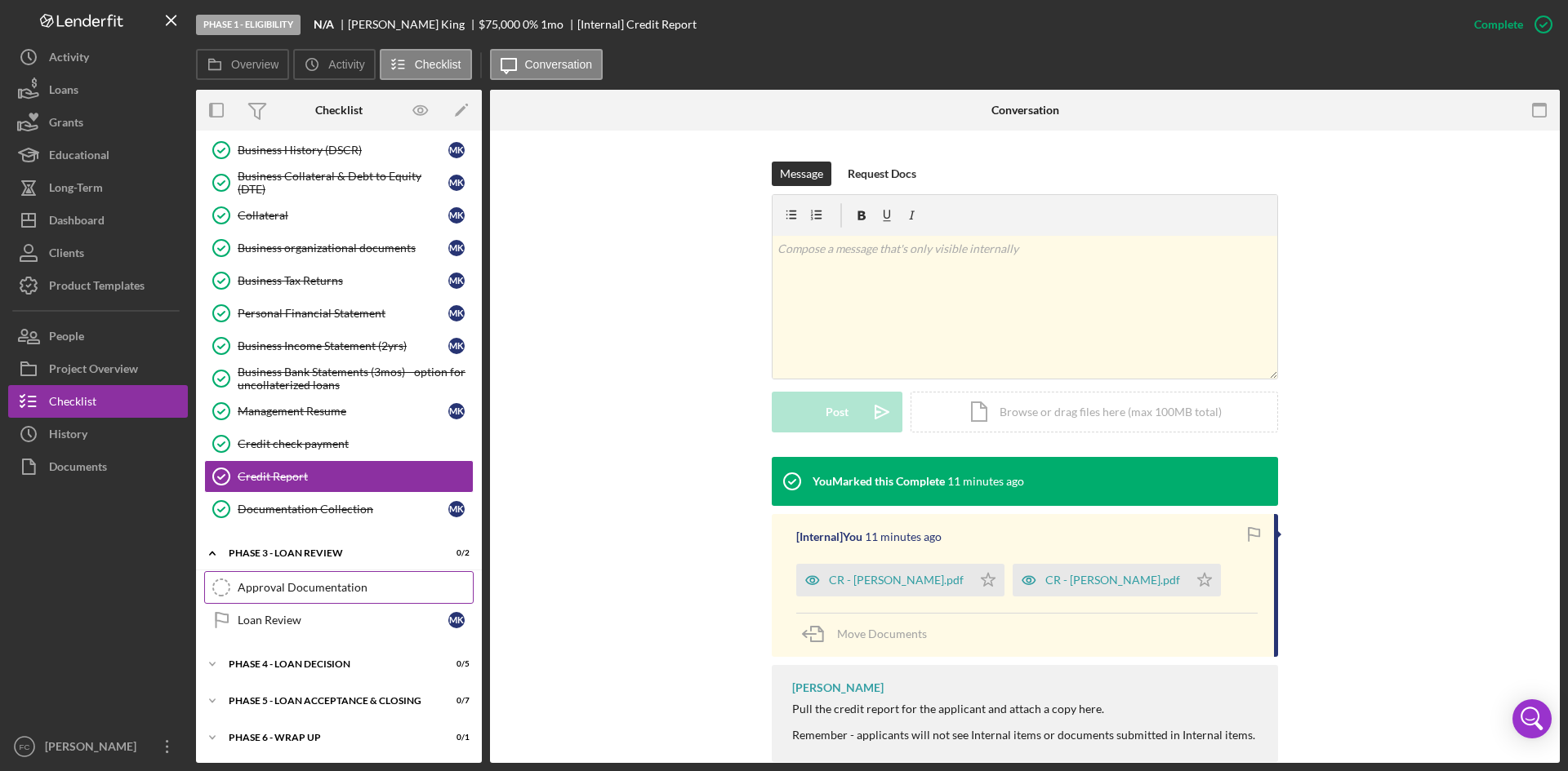
click at [330, 589] on div "Approval Documentation" at bounding box center [355, 588] width 235 height 13
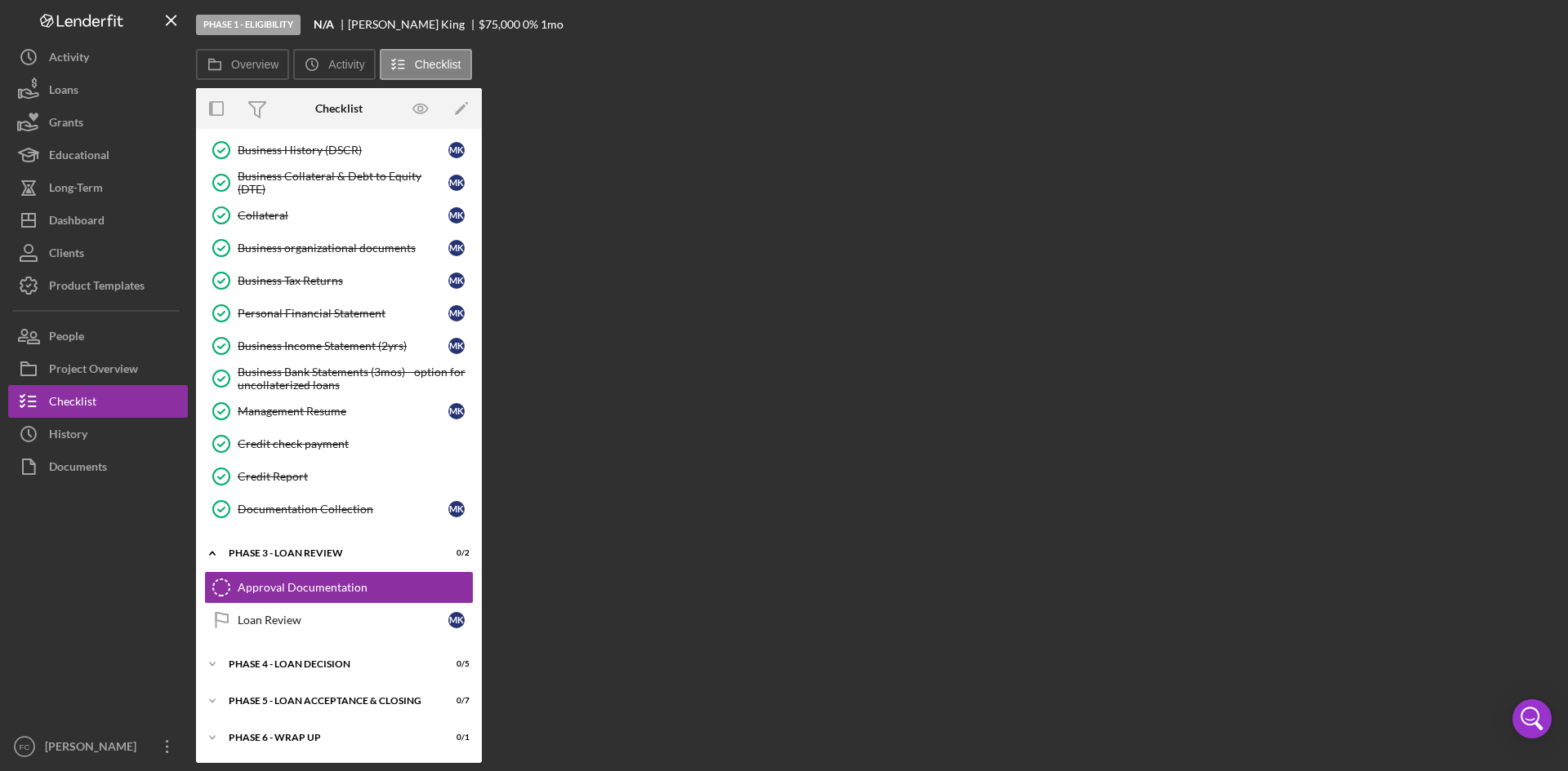
scroll to position [141, 0]
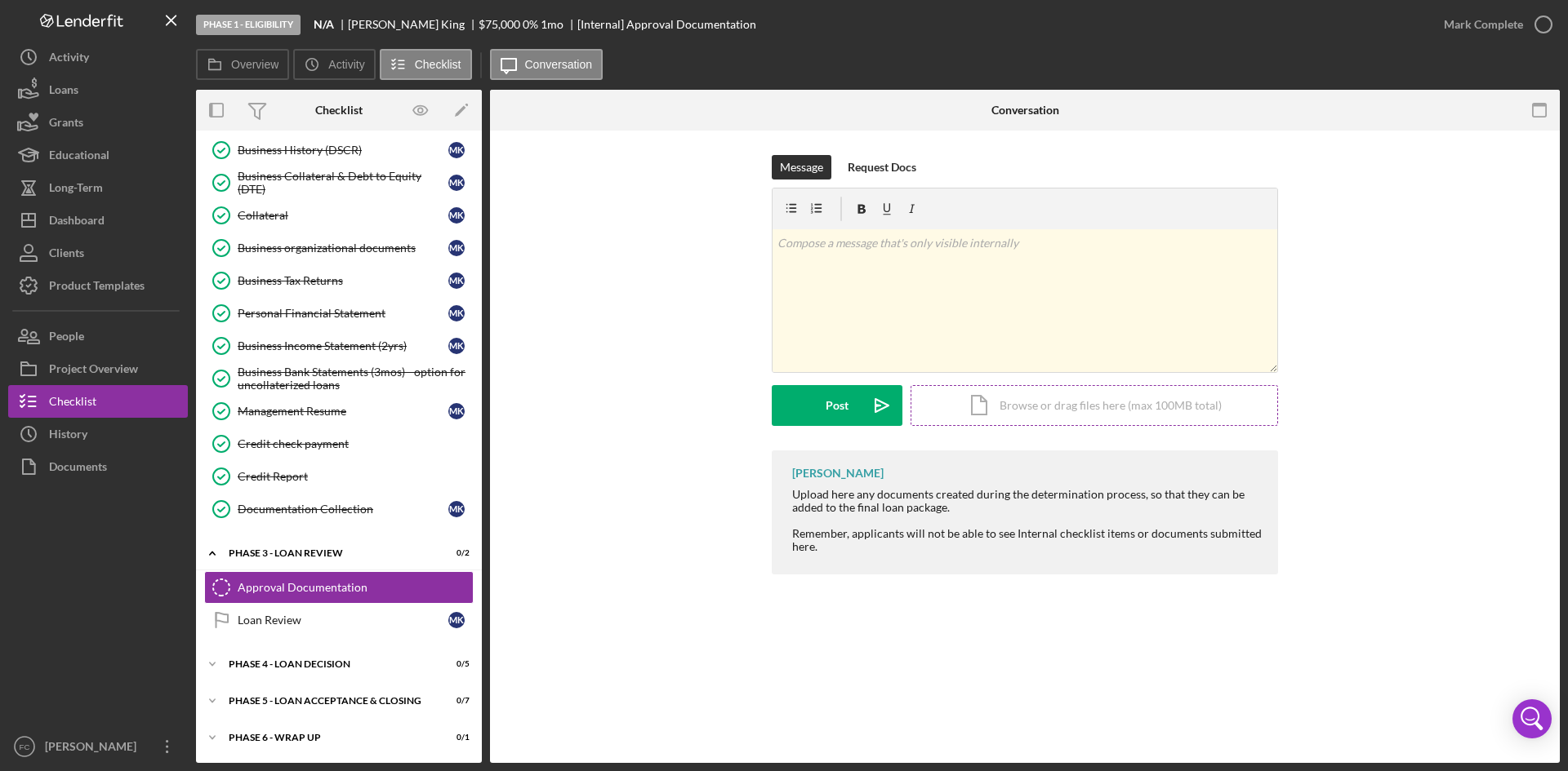
click at [1085, 417] on div "Icon/Document Browse or drag files here (max 100MB total) Tap to choose files o…" at bounding box center [1094, 405] width 367 height 41
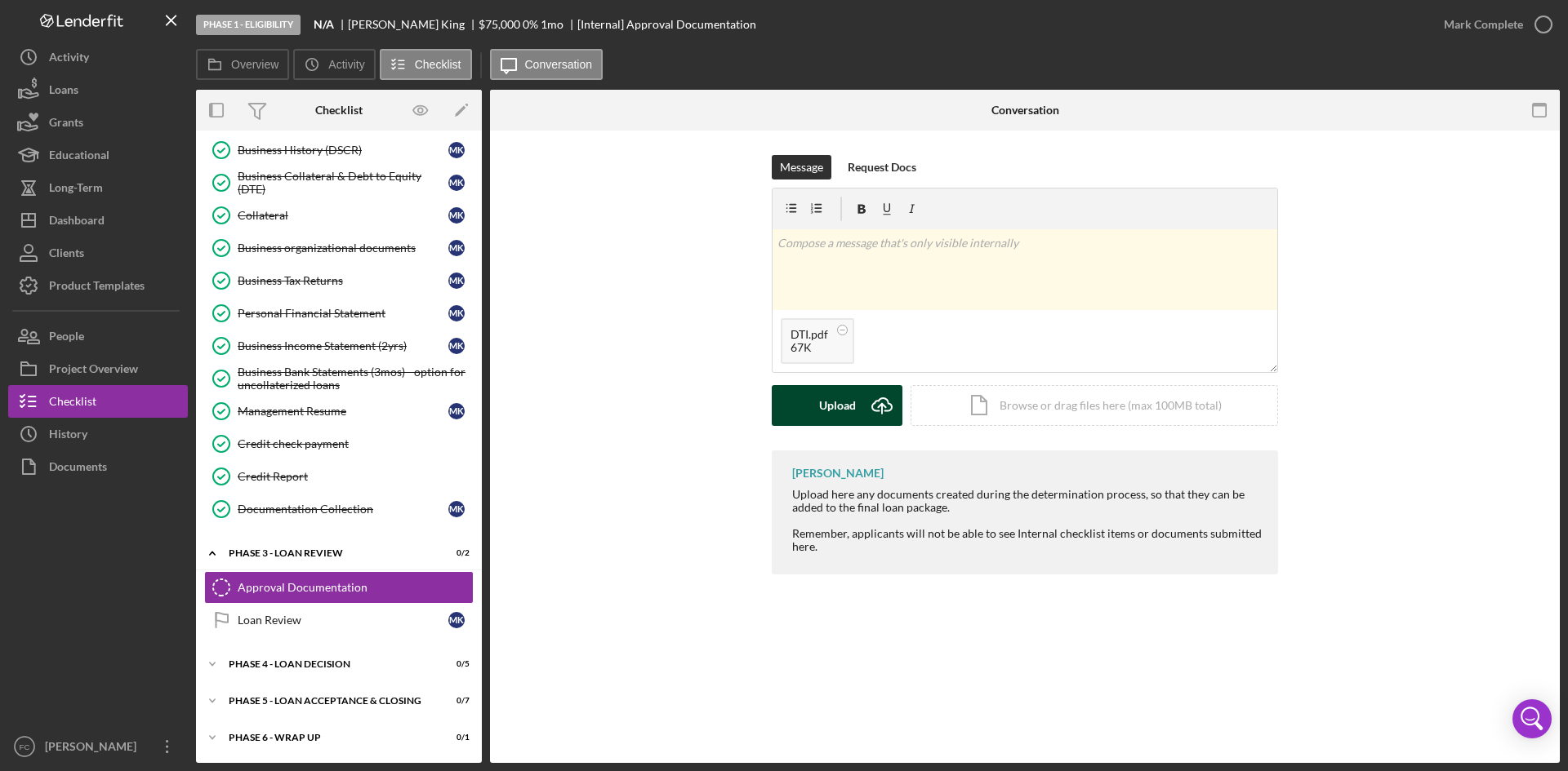
click at [815, 405] on button "Upload Icon/Upload" at bounding box center [836, 405] width 130 height 41
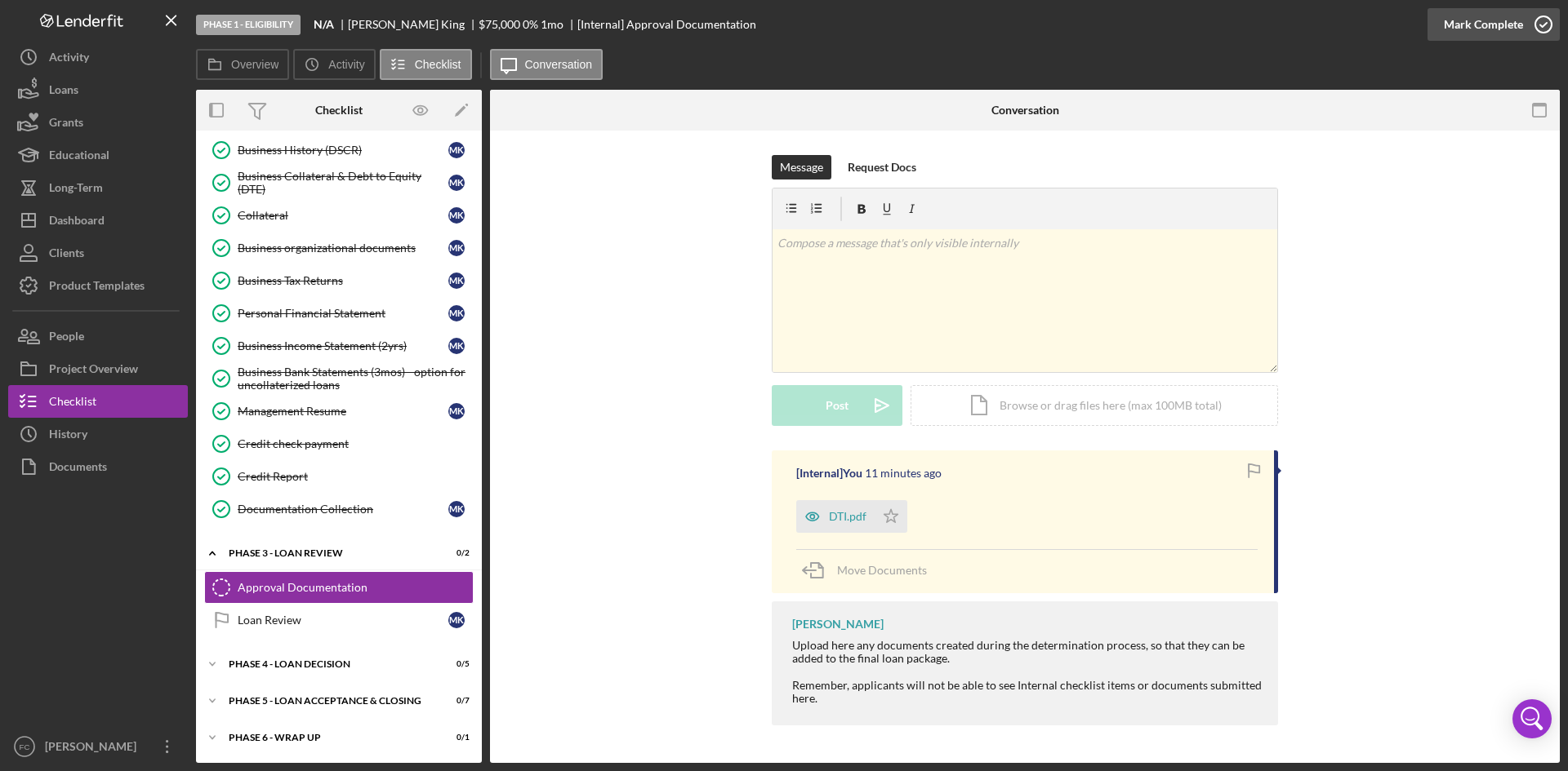
click at [1488, 19] on div "Mark Complete" at bounding box center [1482, 25] width 79 height 32
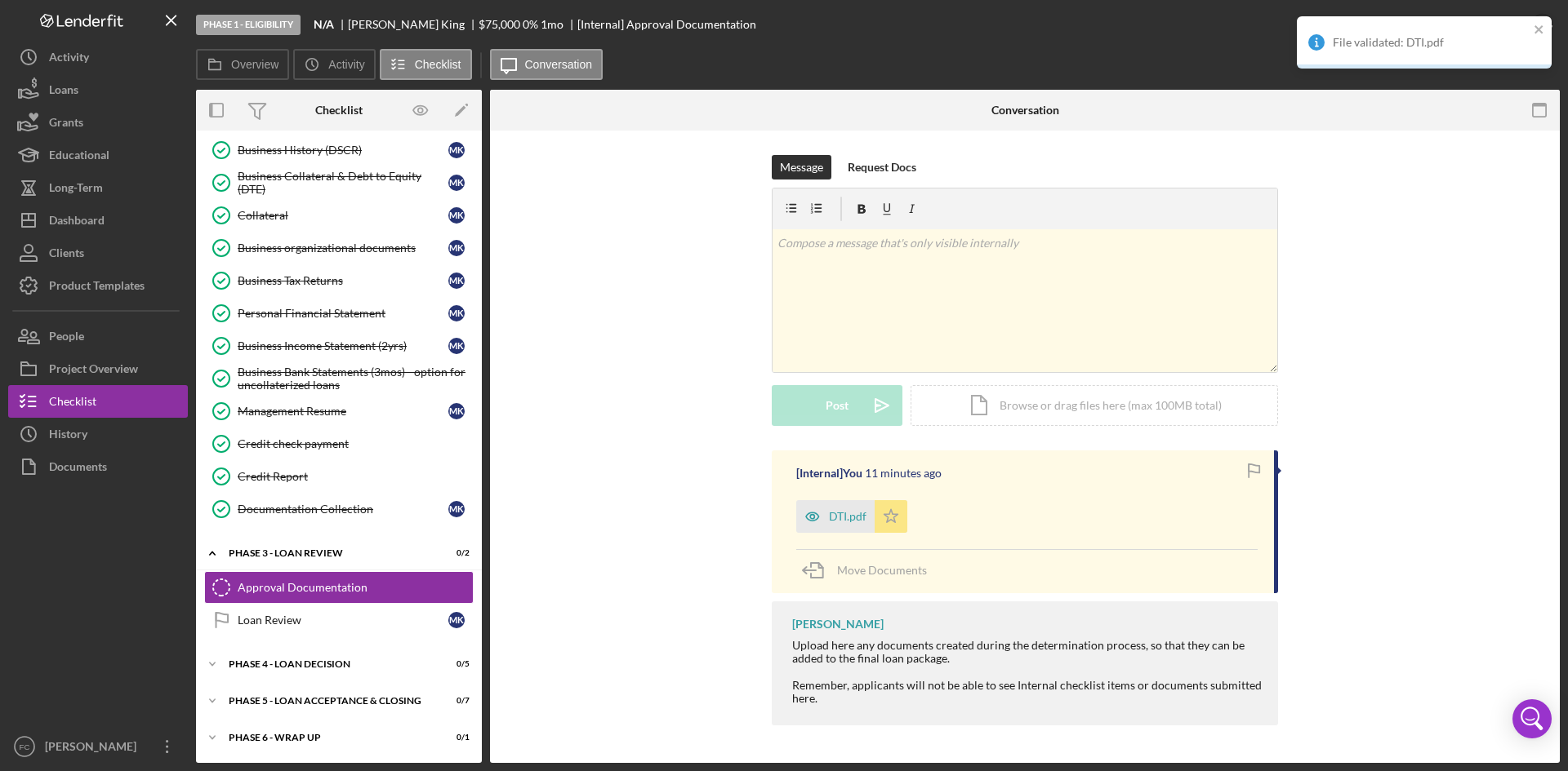
click at [881, 516] on icon "Icon/Star" at bounding box center [891, 516] width 32 height 32
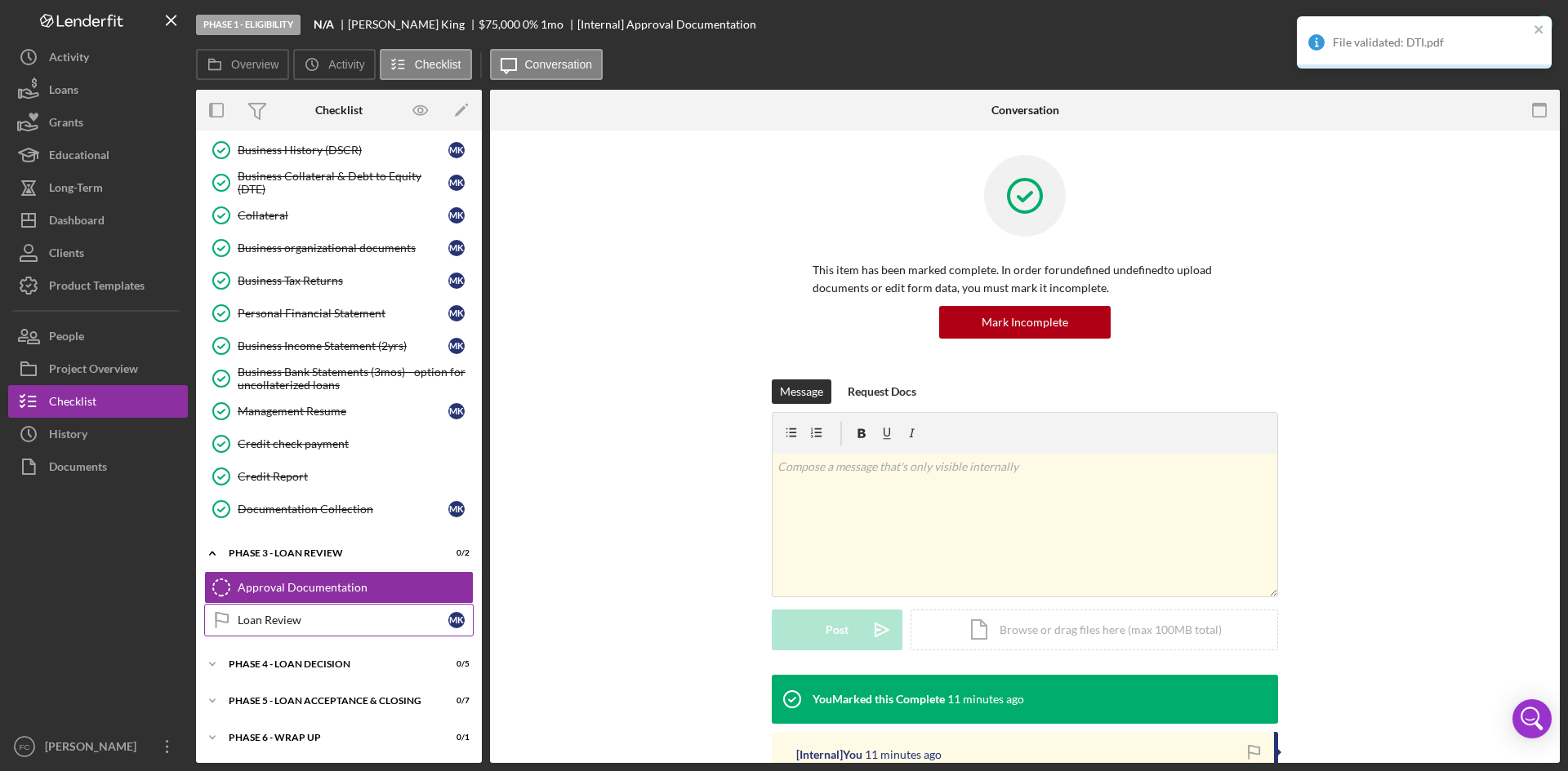
drag, startPoint x: 318, startPoint y: 615, endPoint x: 333, endPoint y: 616, distance: 15.0
click at [317, 615] on div "Loan Review" at bounding box center [343, 621] width 211 height 13
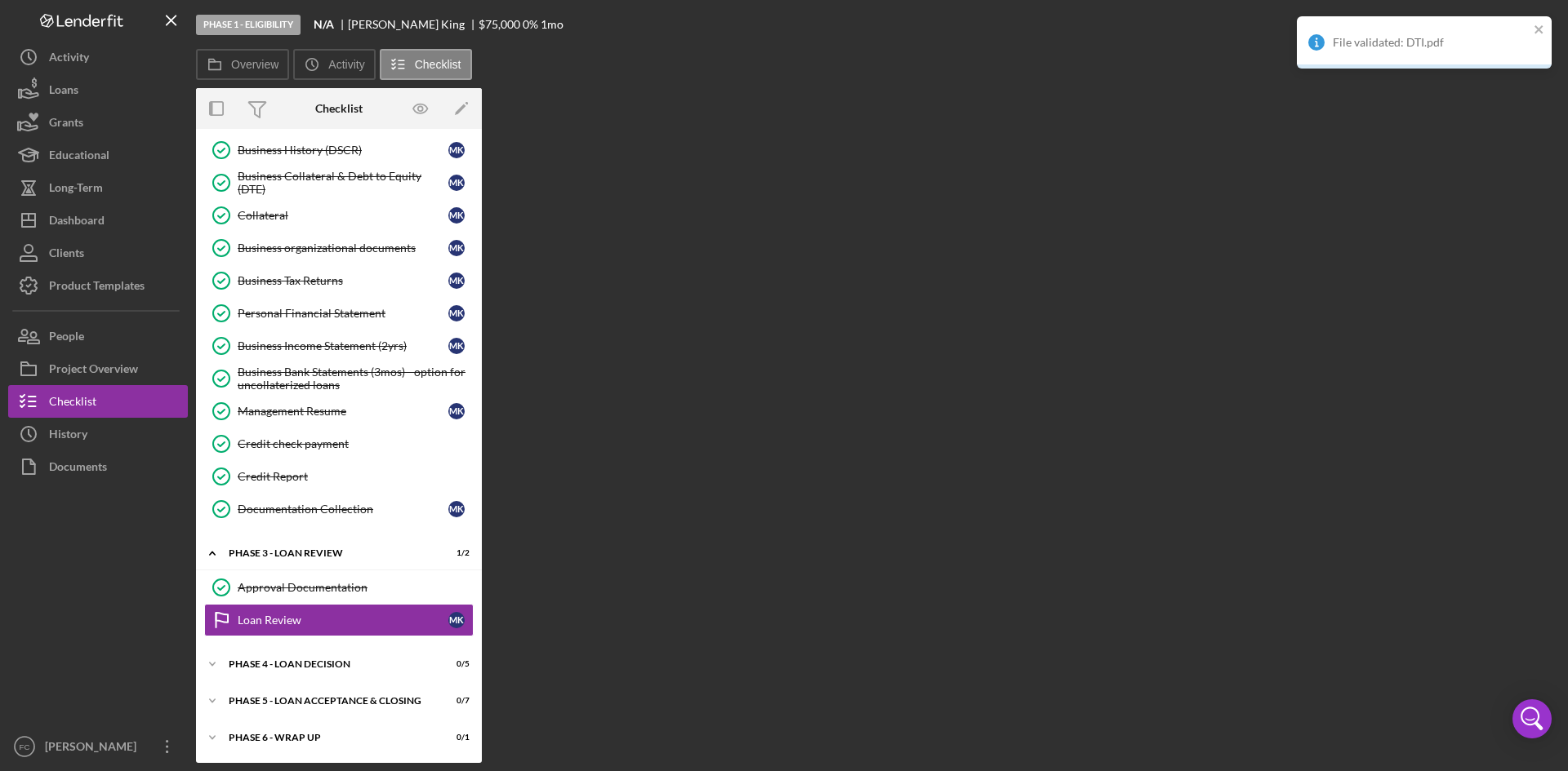
scroll to position [141, 0]
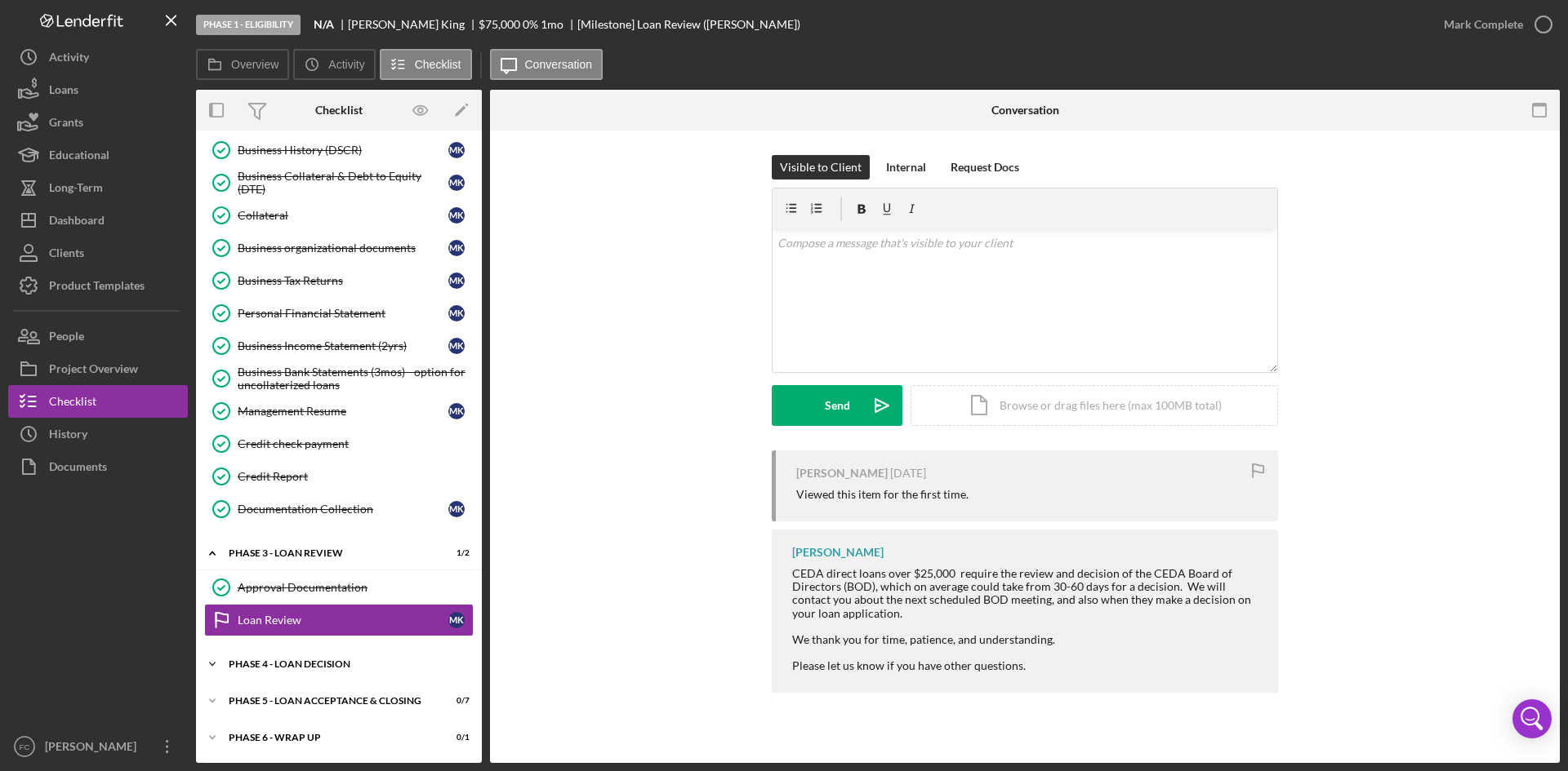
click at [293, 666] on div "Phase 4 - Loan Decision" at bounding box center [344, 665] width 233 height 10
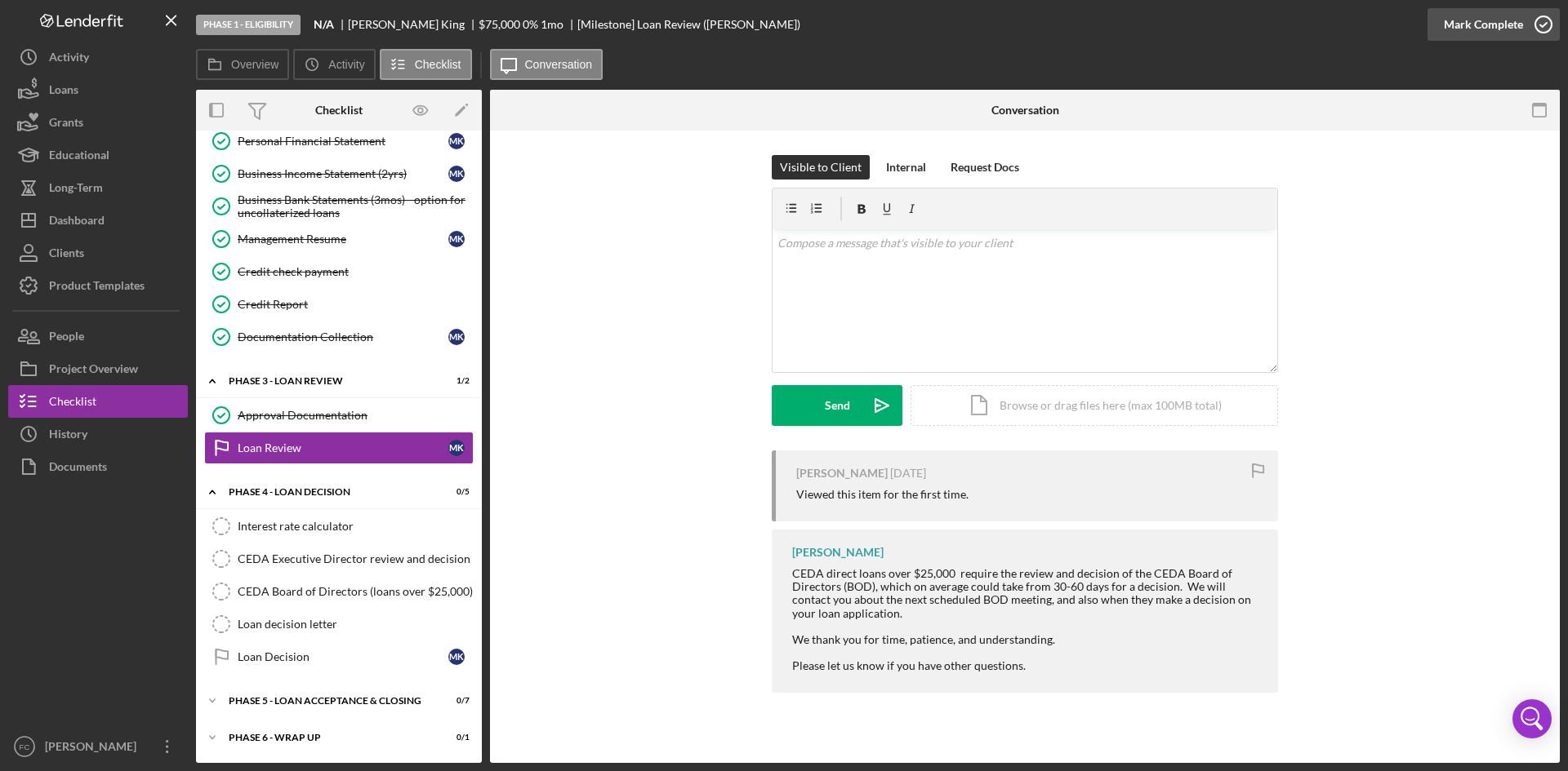
click at [1476, 26] on div "Mark Complete" at bounding box center [1482, 25] width 79 height 32
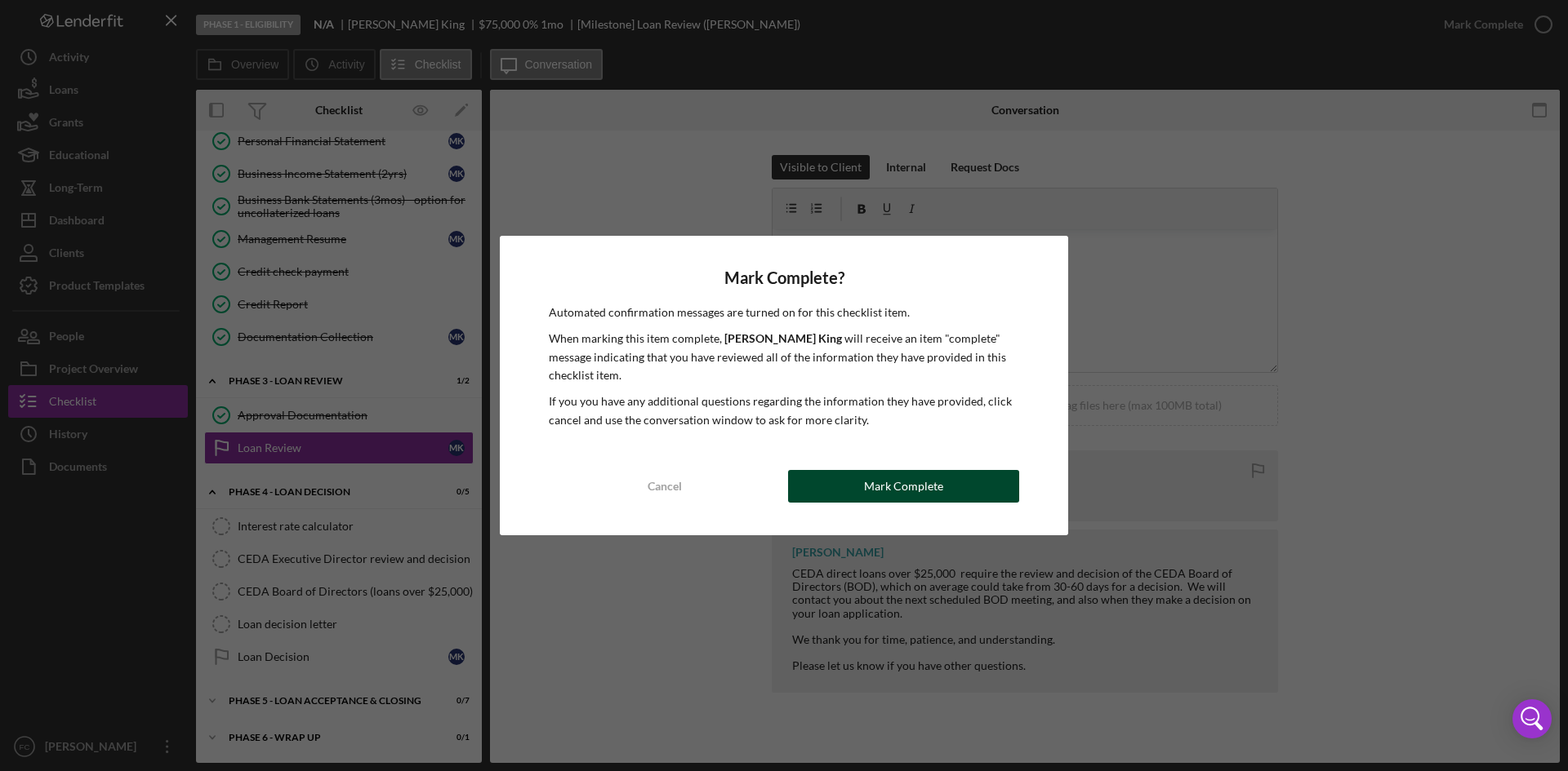
click at [931, 496] on div "Mark Complete" at bounding box center [902, 487] width 79 height 32
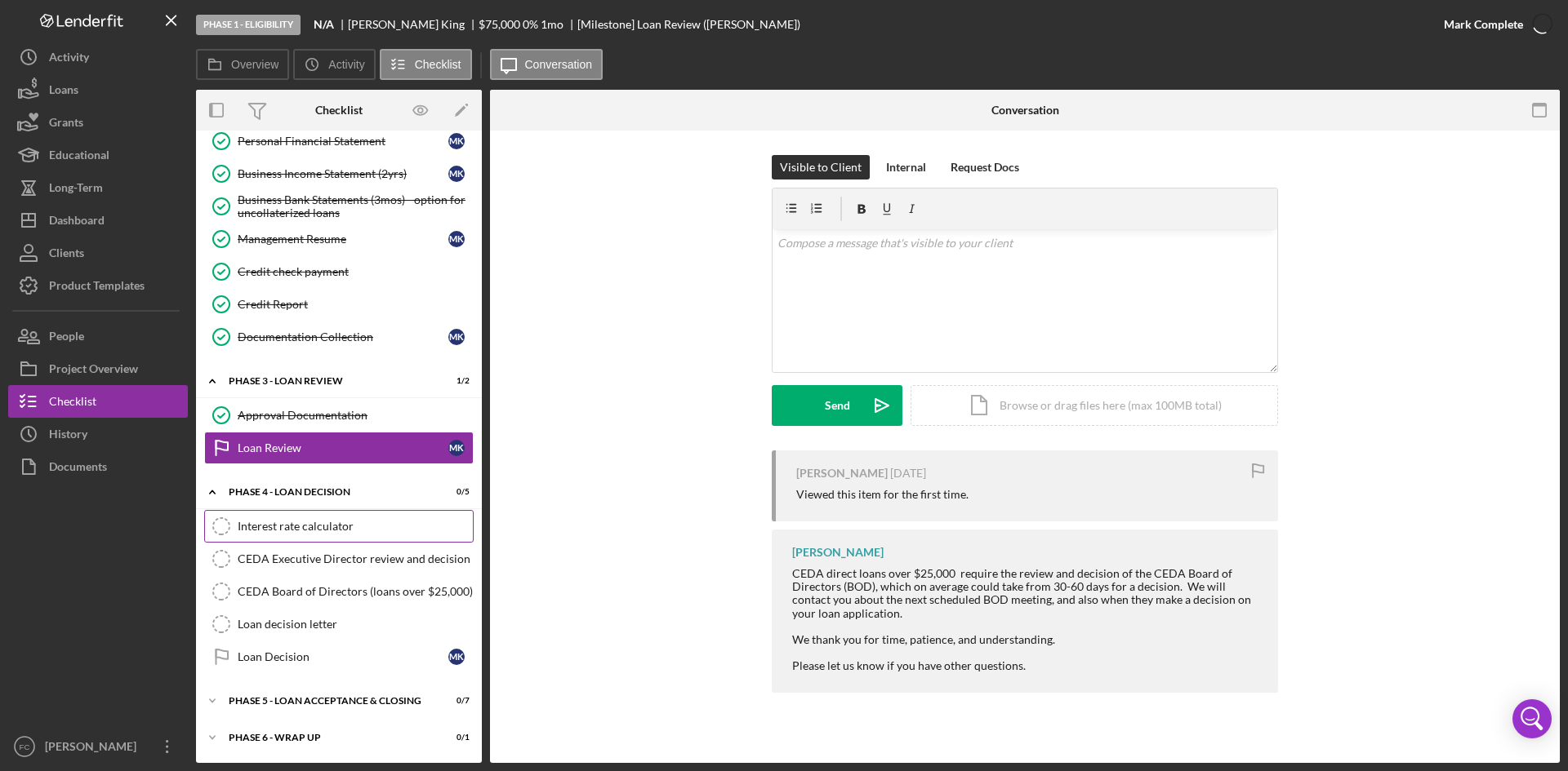
click at [309, 534] on link "Interest rate calculator Interest rate calculator" at bounding box center [339, 527] width 269 height 32
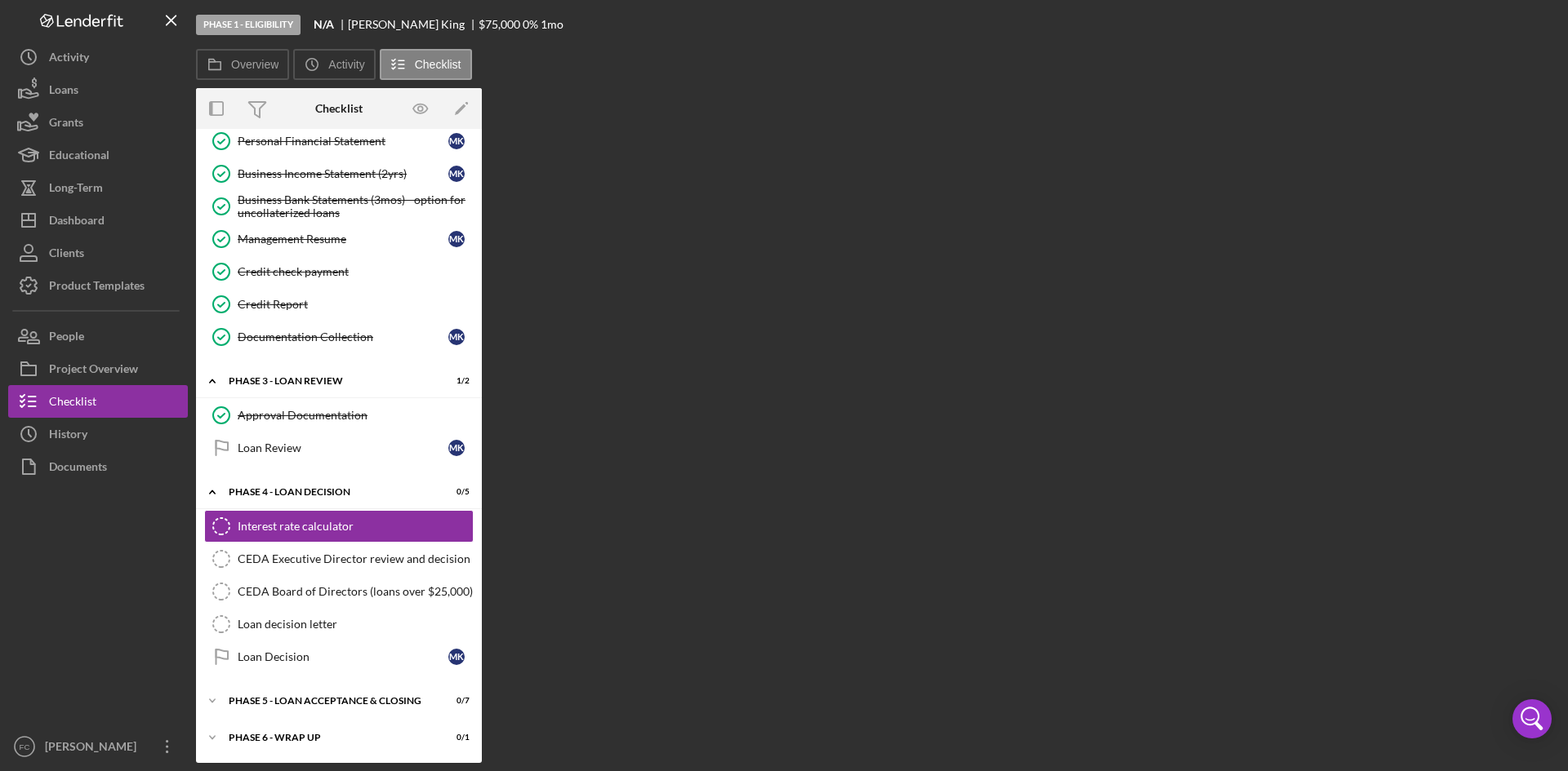
scroll to position [313, 0]
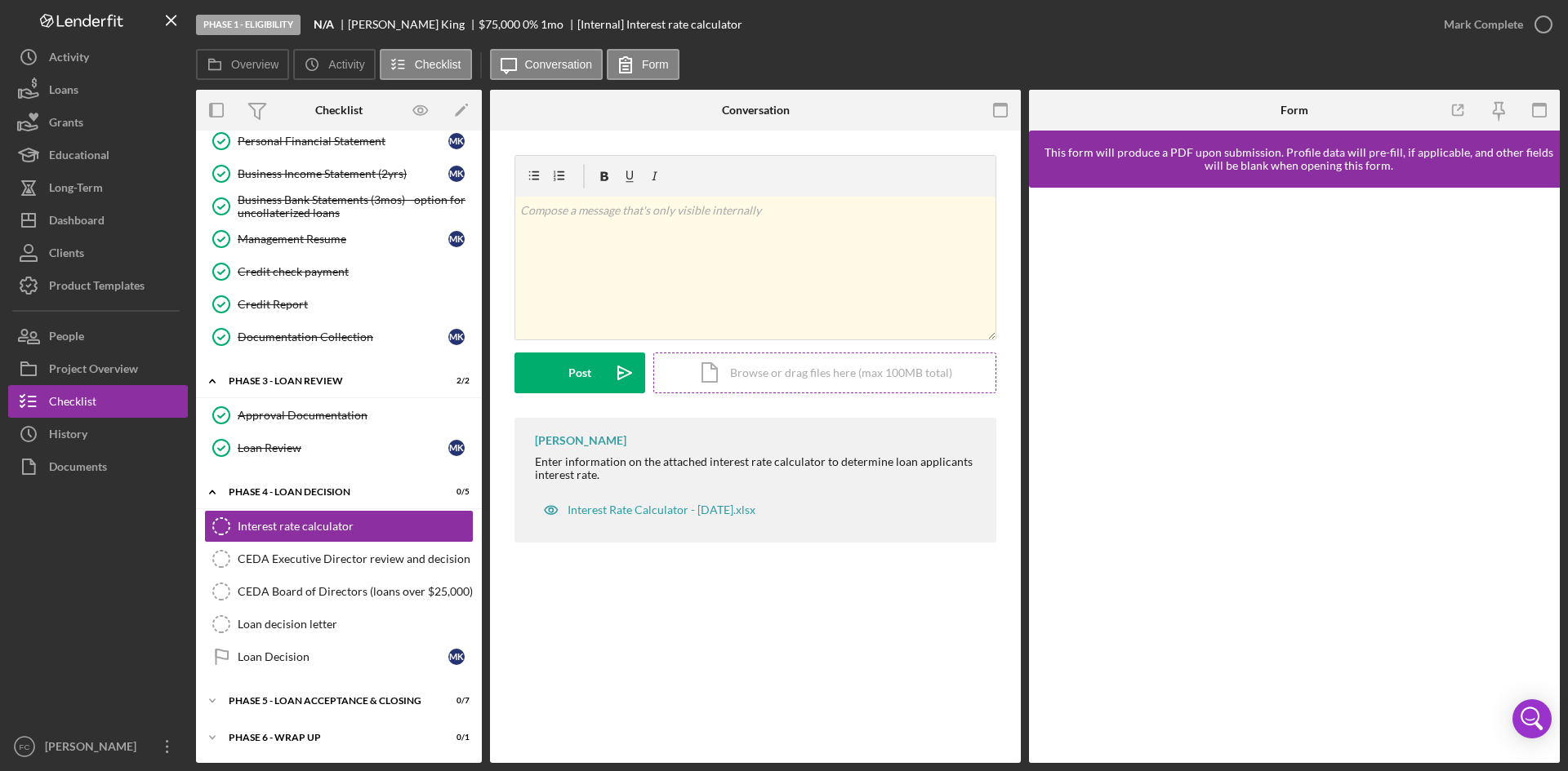
click at [834, 380] on div "Icon/Document Browse or drag files here (max 100MB total) Tap to choose files o…" at bounding box center [824, 373] width 343 height 41
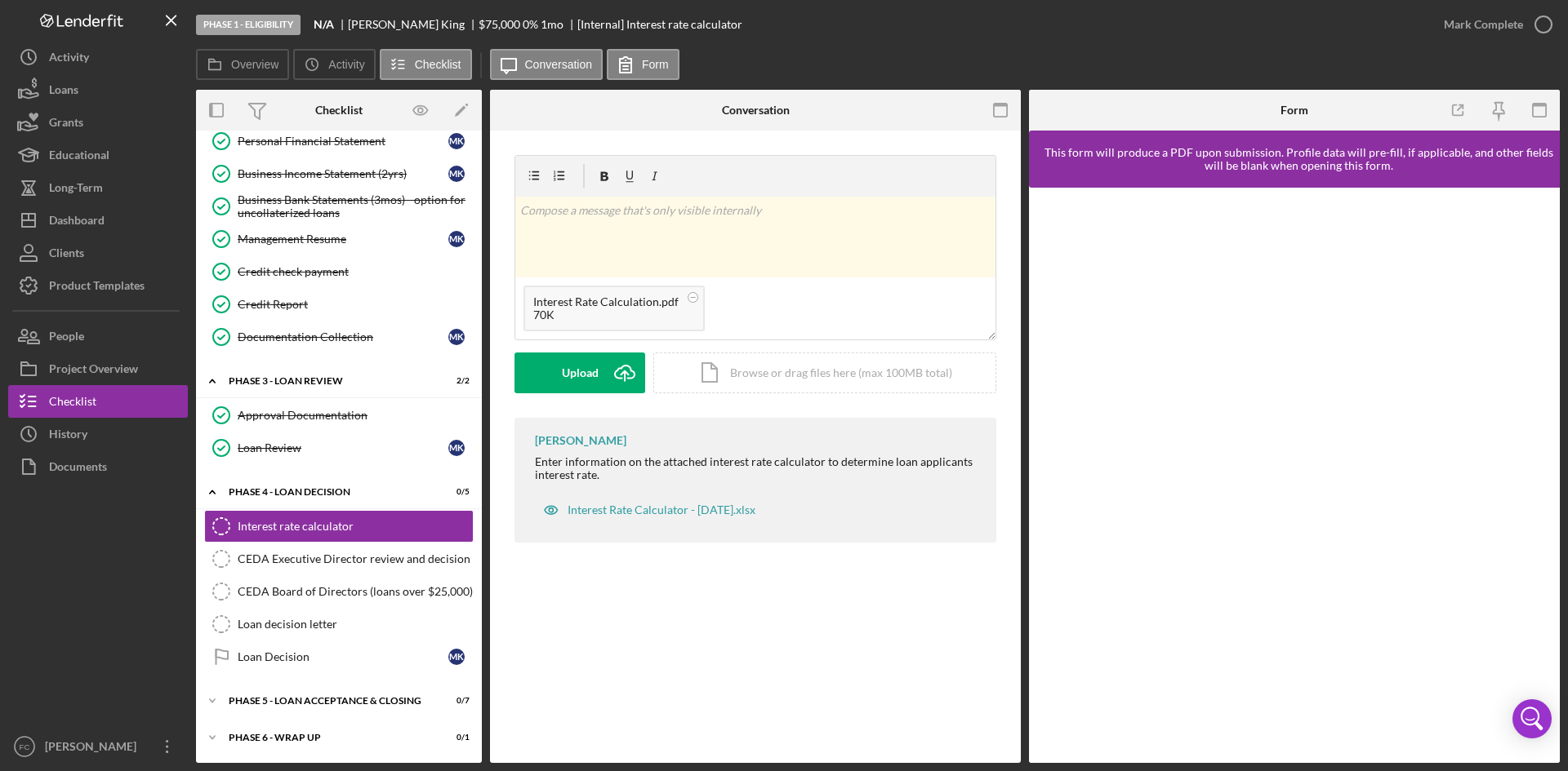
click at [538, 395] on div "v Color teal Color pink Remove color Add row above Add row below Add column bef…" at bounding box center [755, 286] width 482 height 262
click at [552, 385] on button "Upload Icon/Upload" at bounding box center [579, 373] width 130 height 41
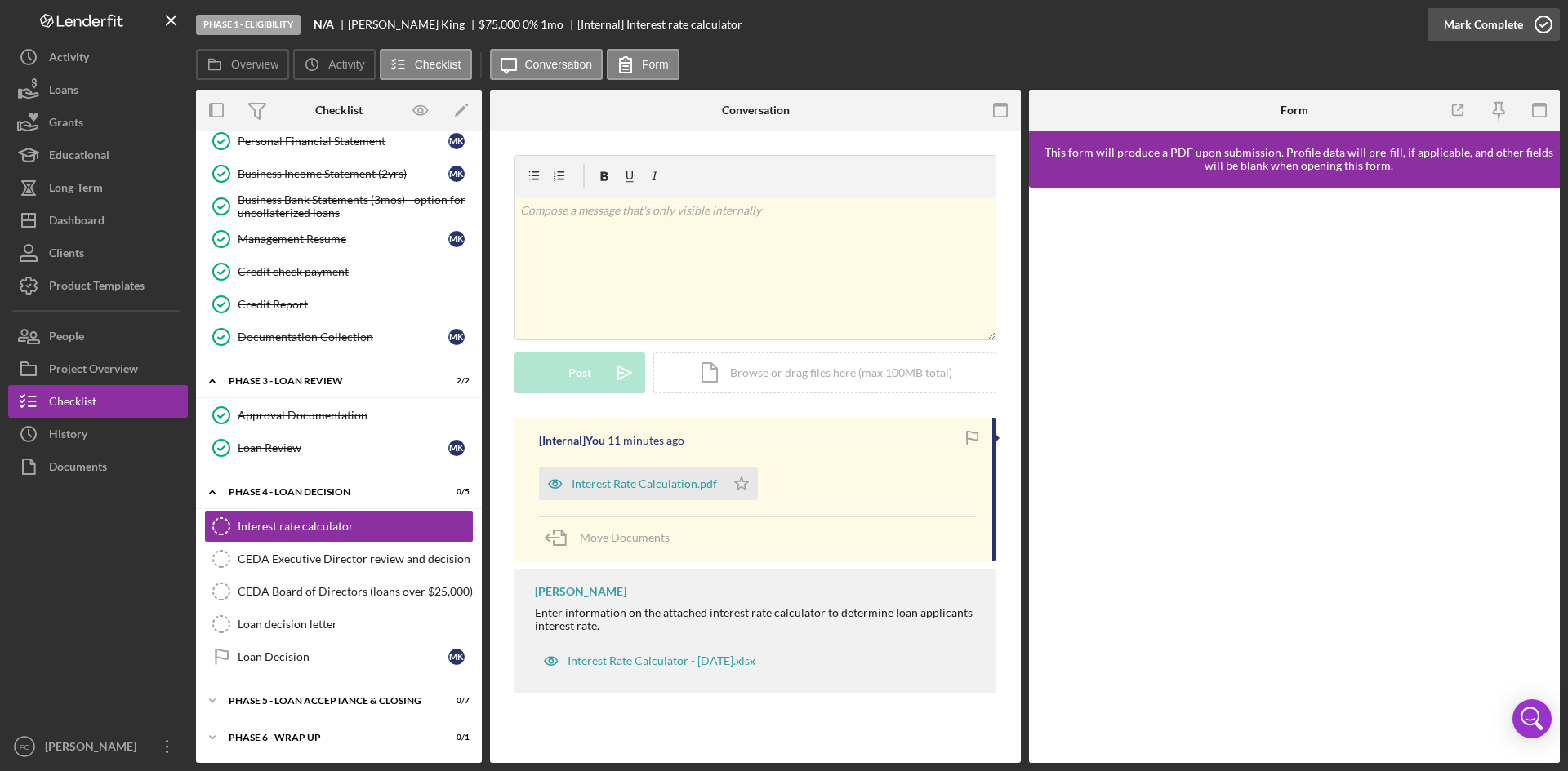
click at [1445, 27] on div "Mark Complete" at bounding box center [1482, 25] width 79 height 32
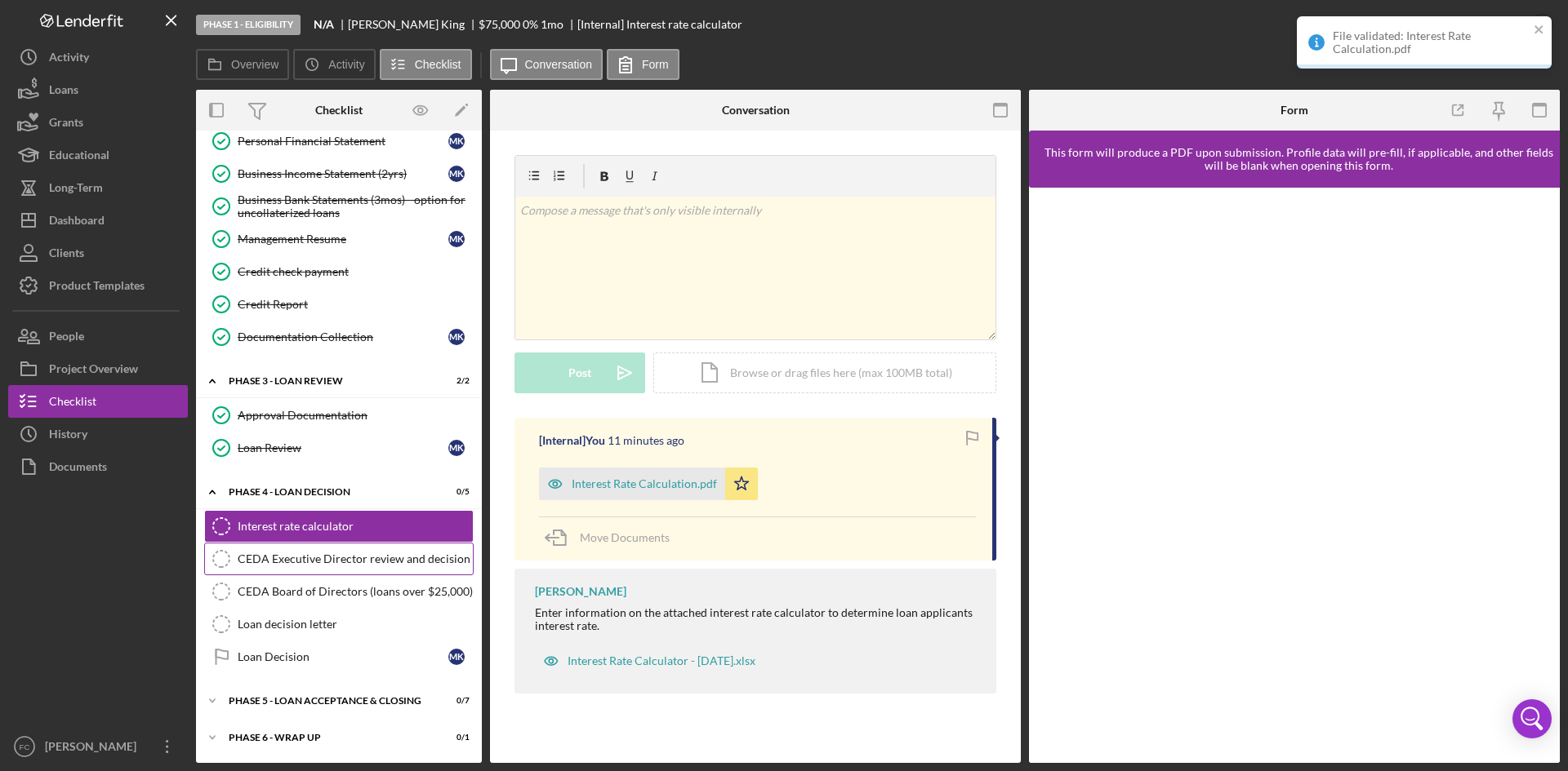
click at [387, 569] on link "CEDA Executive Director review and decision CEDA Executive Director review and …" at bounding box center [339, 559] width 269 height 32
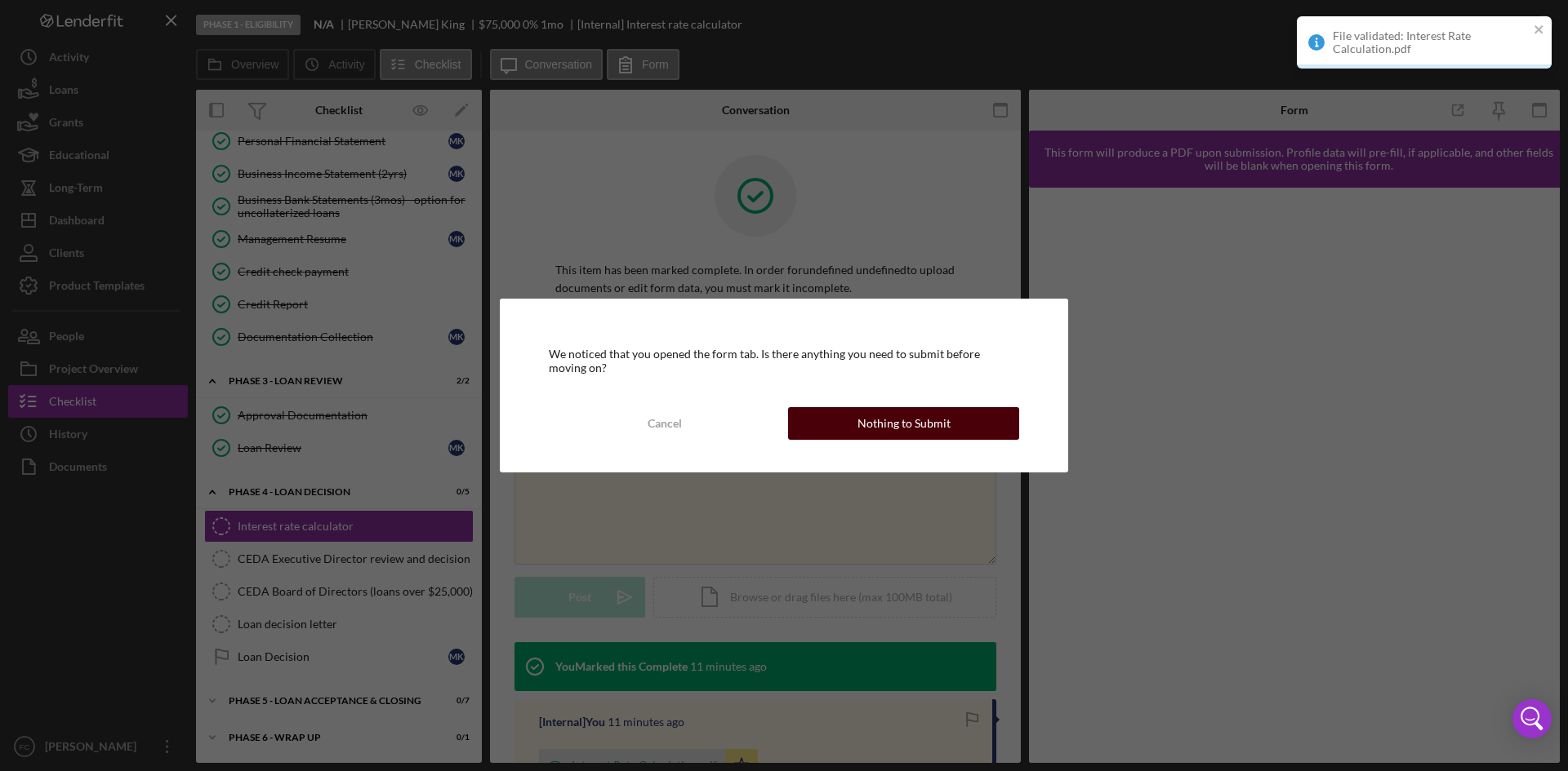
click at [913, 430] on div "Nothing to Submit" at bounding box center [904, 423] width 93 height 32
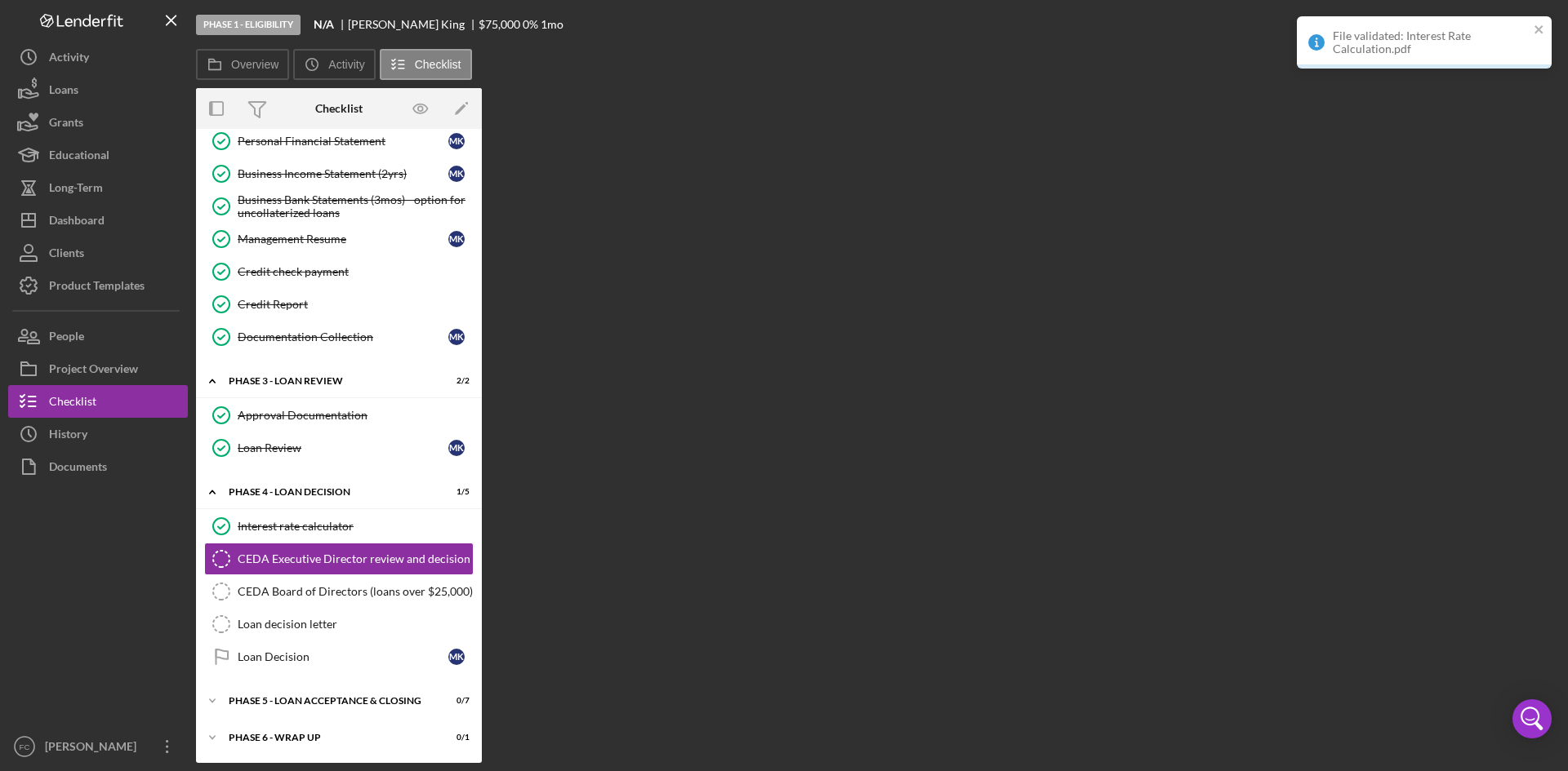
scroll to position [313, 0]
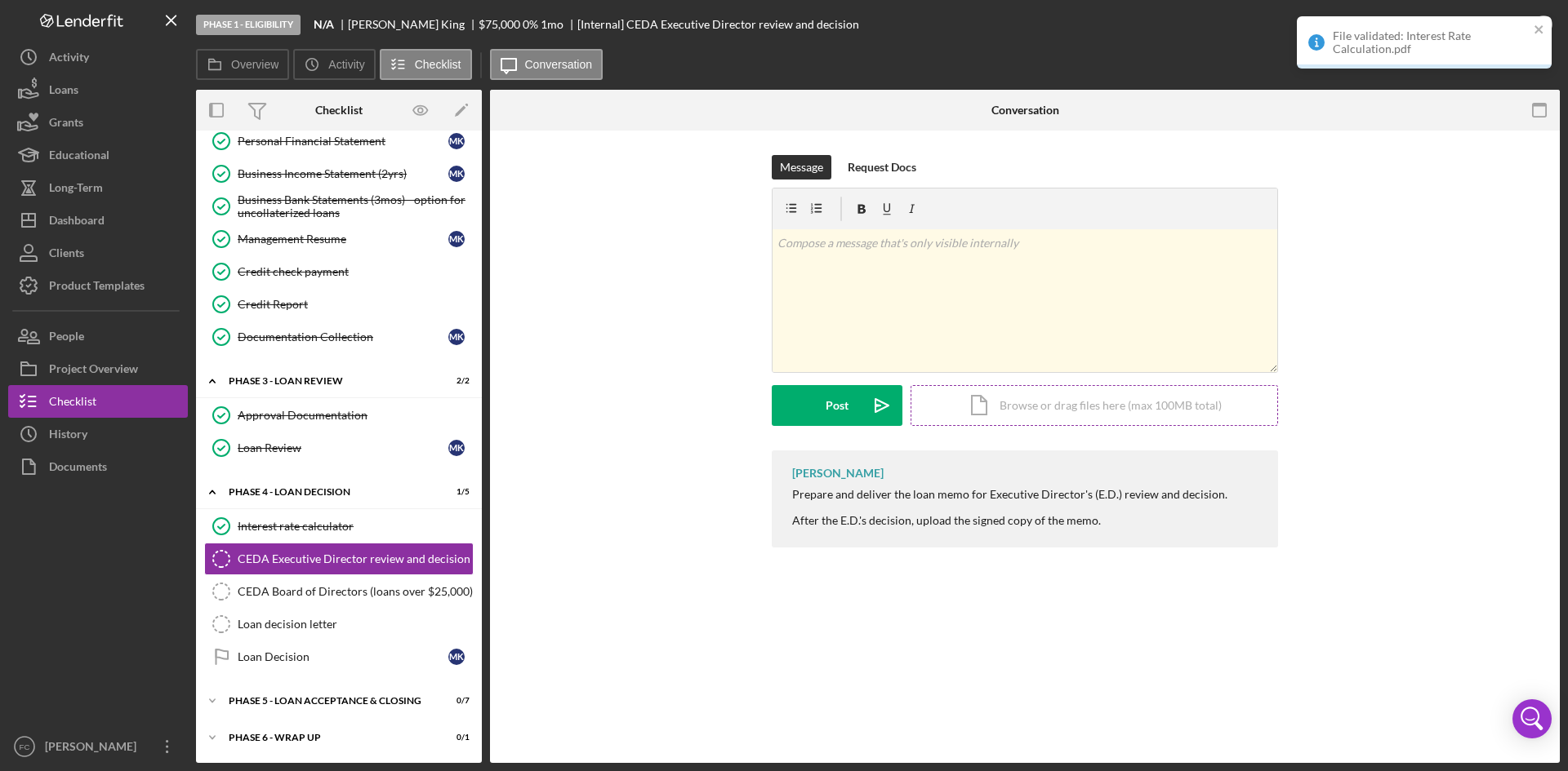
click at [1083, 397] on div "Icon/Document Browse or drag files here (max 100MB total) Tap to choose files o…" at bounding box center [1094, 405] width 367 height 41
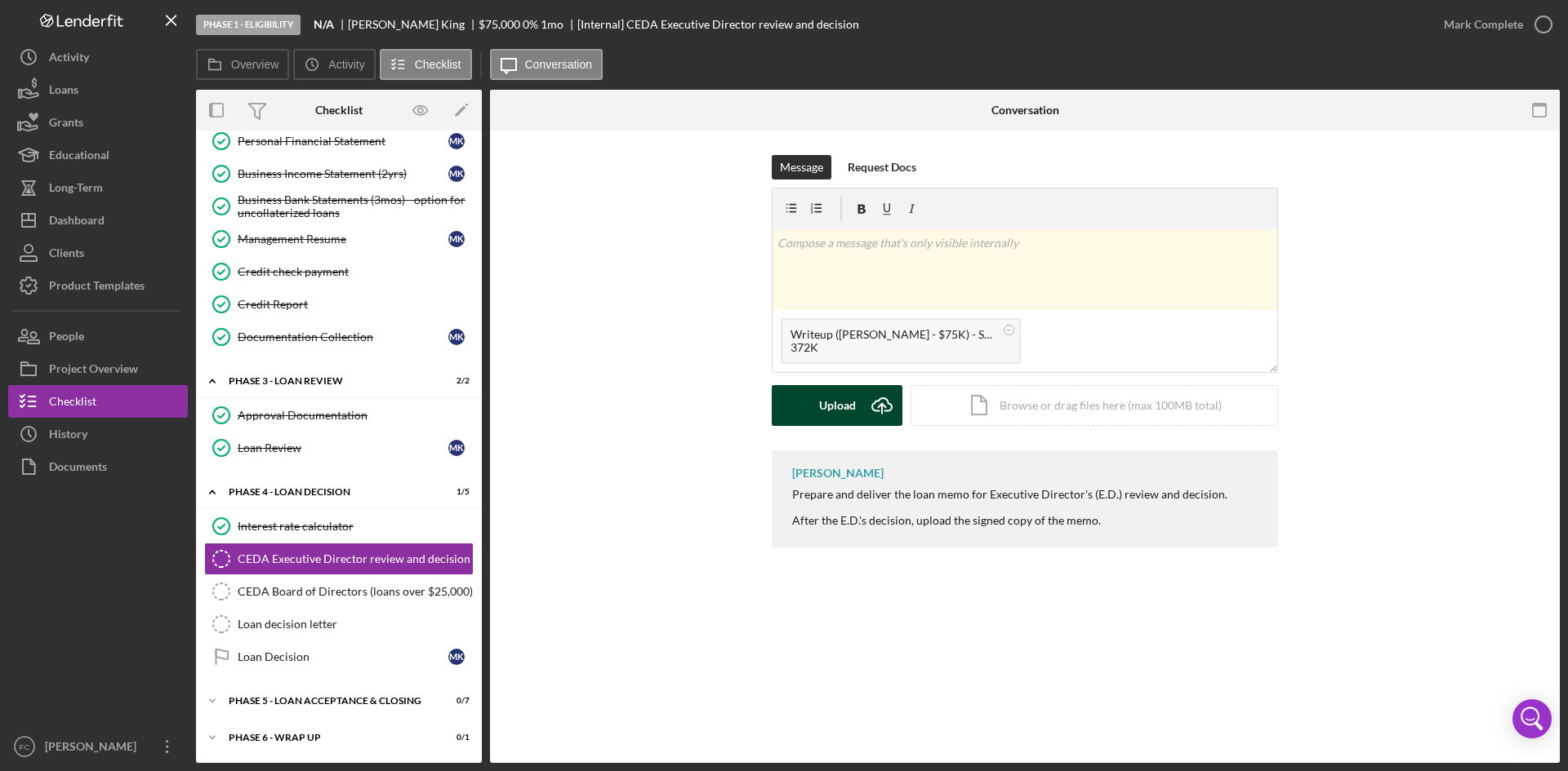
click at [832, 411] on div "Upload" at bounding box center [837, 405] width 37 height 41
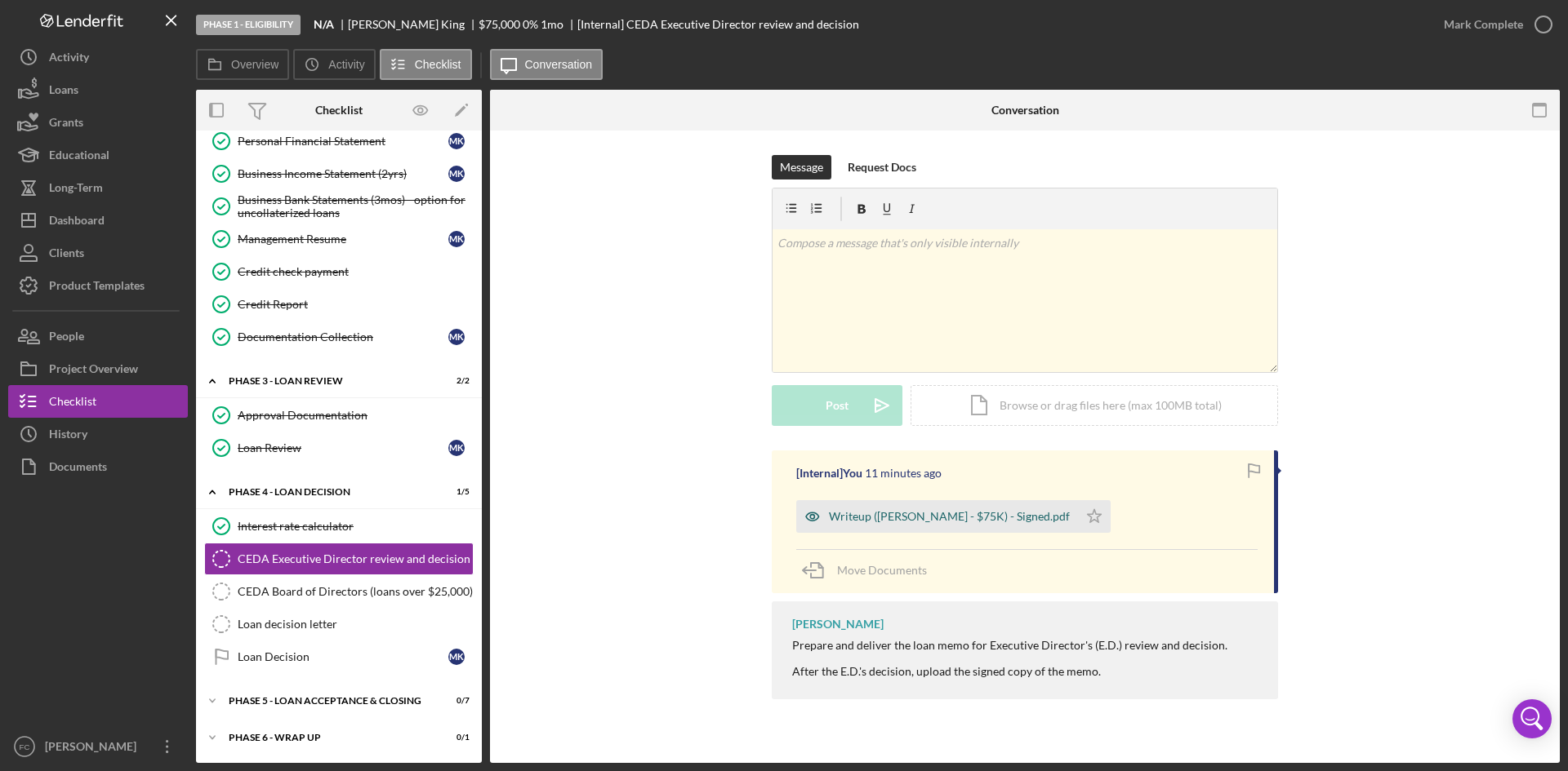
click at [871, 506] on div "Writeup (Margarita King - $75K) - Signed.pdf" at bounding box center [937, 516] width 281 height 32
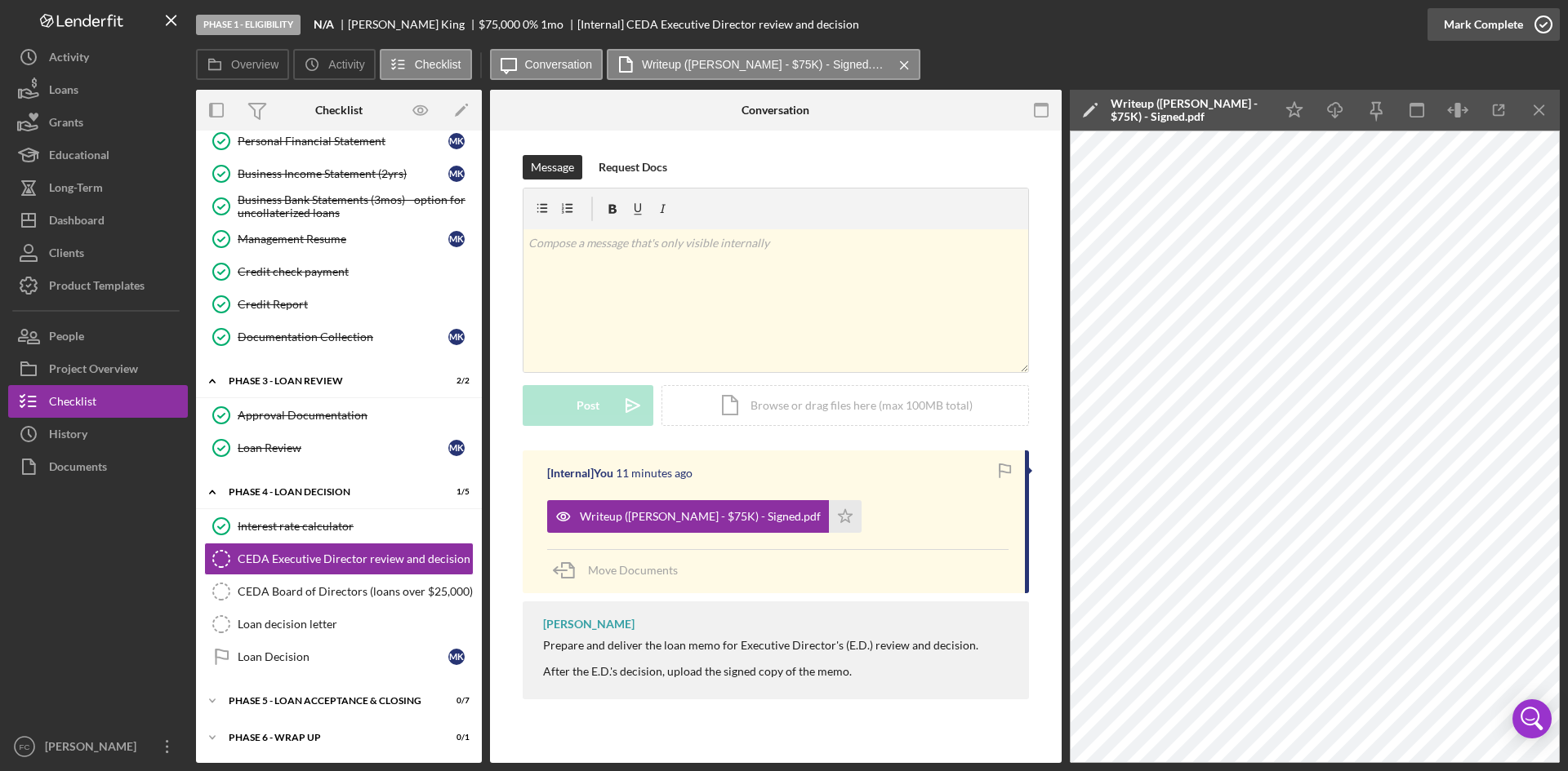
click at [1478, 27] on div "Mark Complete" at bounding box center [1482, 25] width 79 height 32
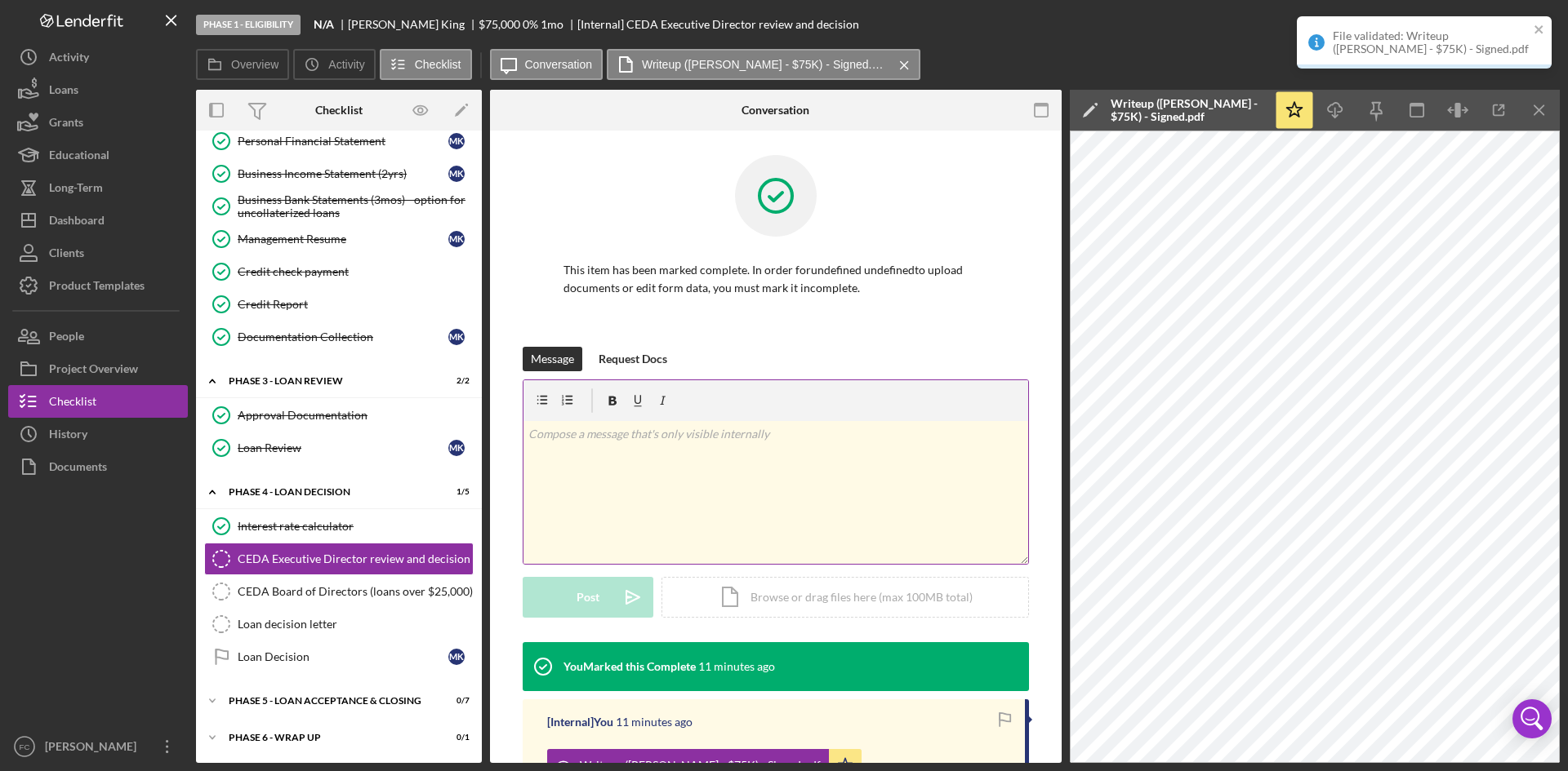
click at [824, 518] on div "v Color teal Color pink Remove color Add row above Add row below Add column bef…" at bounding box center [775, 492] width 505 height 143
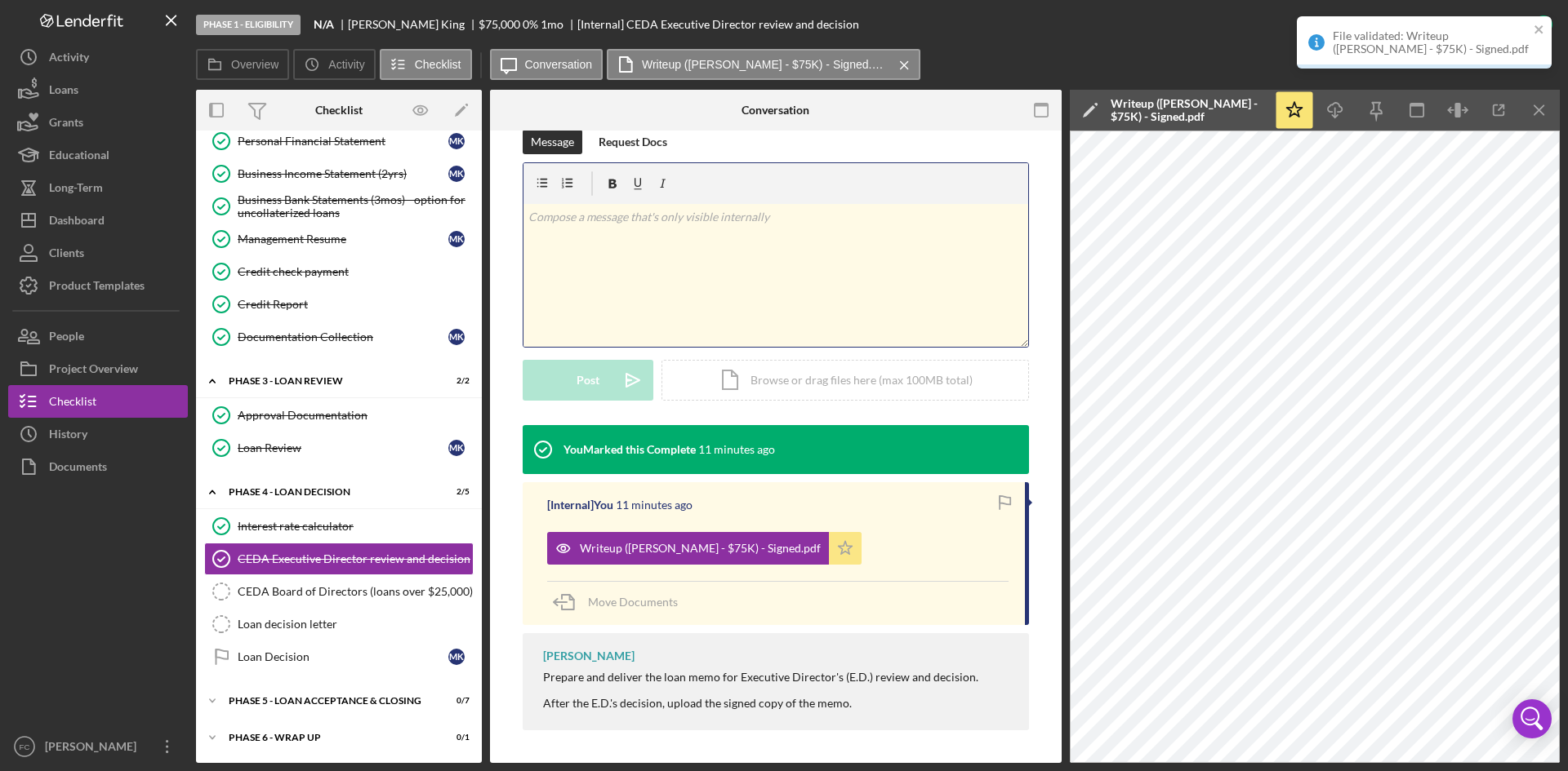
click at [828, 536] on icon "Icon/Star" at bounding box center [844, 549] width 32 height 32
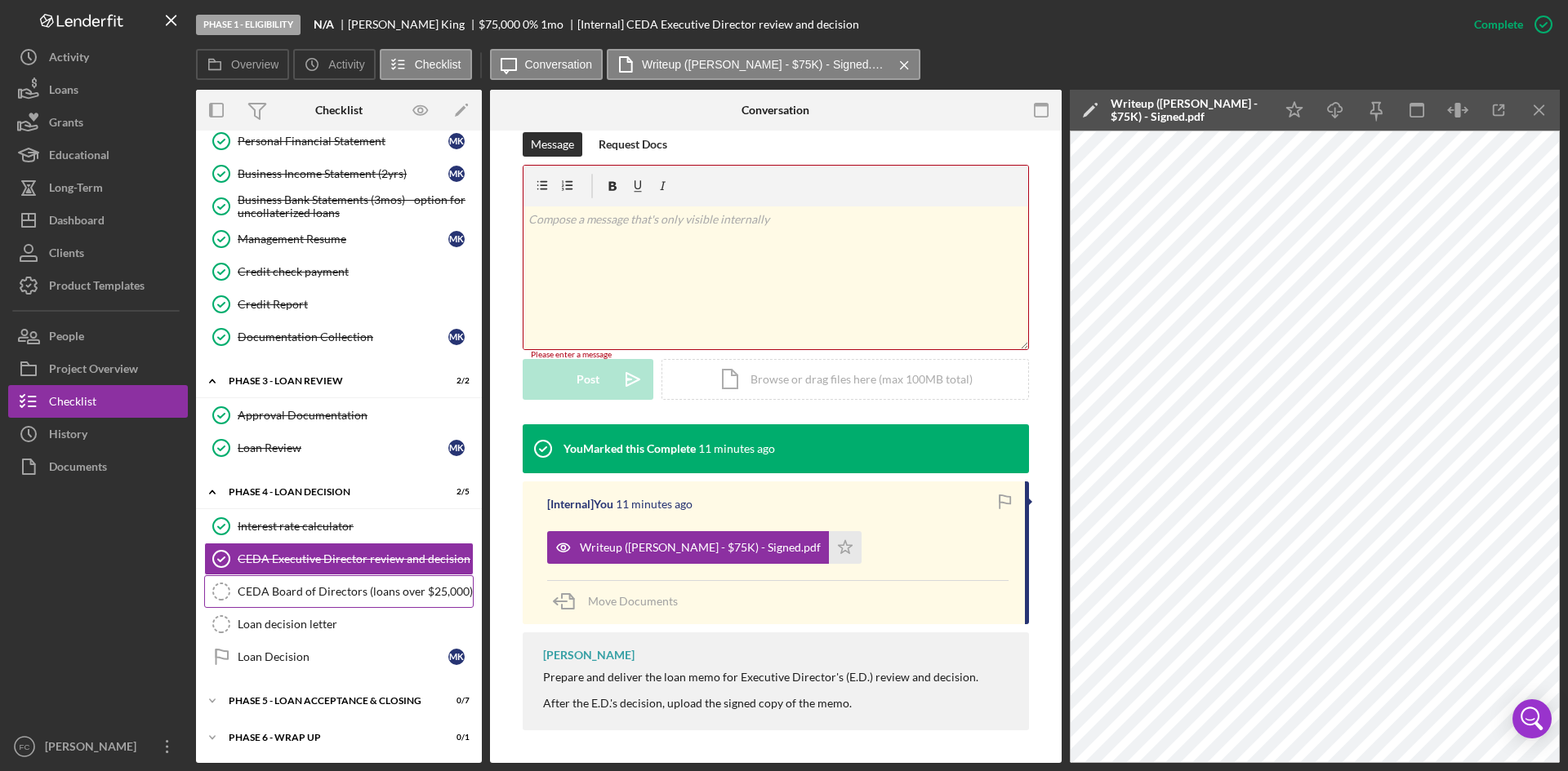
click at [368, 591] on div "CEDA Board of Directors (loans over $25,000)" at bounding box center [355, 592] width 235 height 13
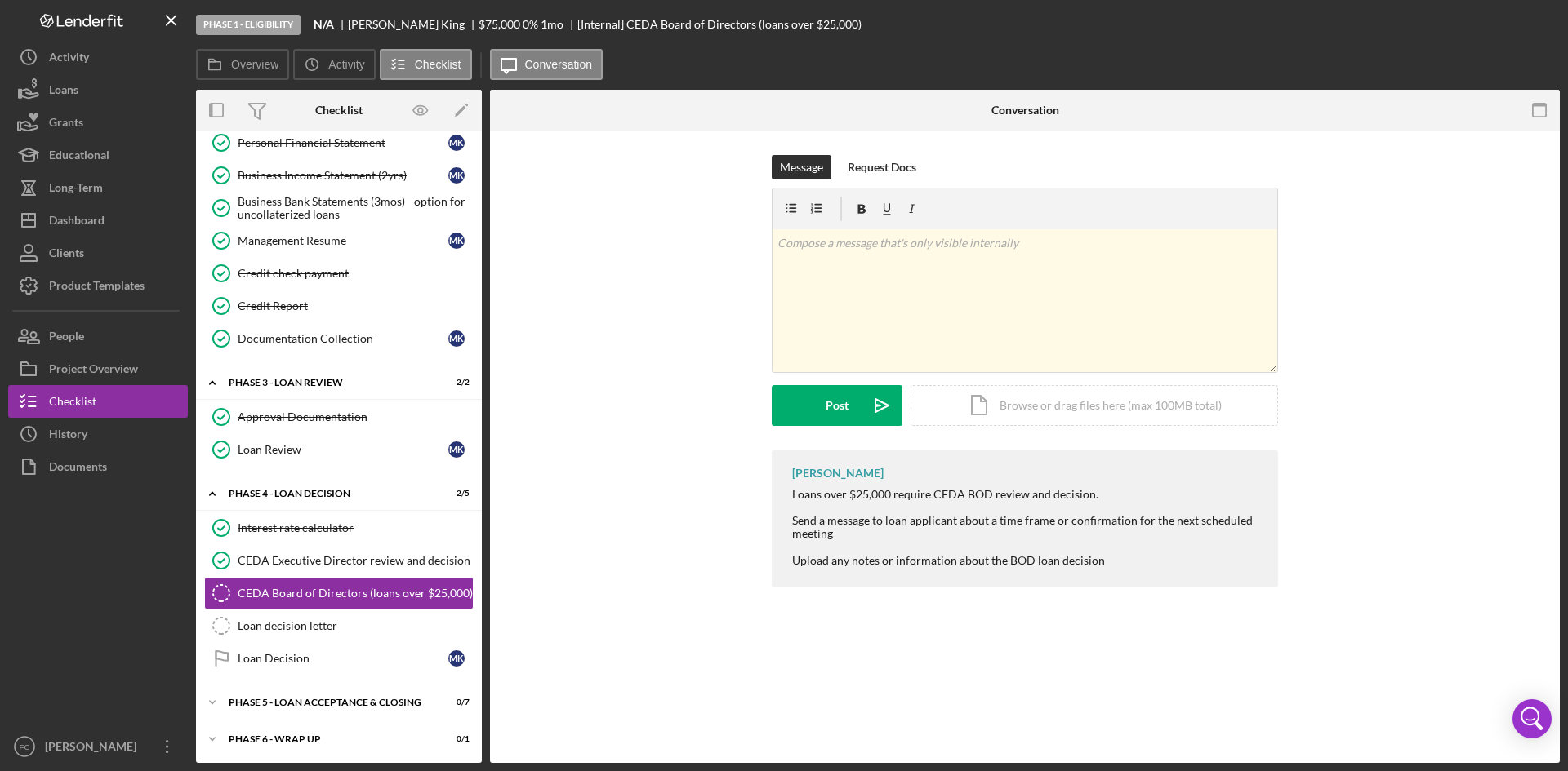
scroll to position [313, 0]
click at [127, 222] on button "Icon/Dashboard Dashboard" at bounding box center [98, 221] width 180 height 32
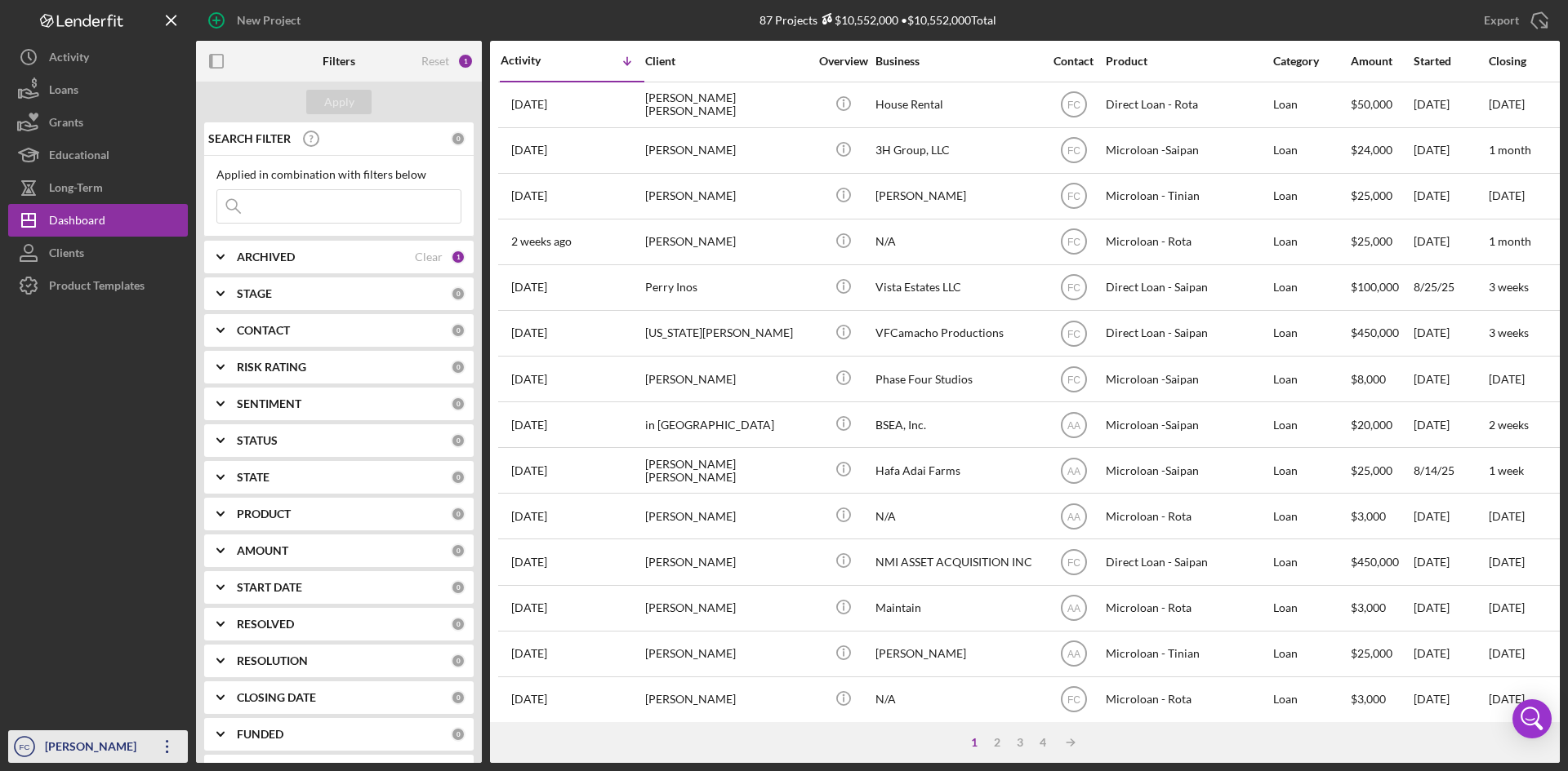
click at [80, 754] on div "[PERSON_NAME]" at bounding box center [94, 748] width 106 height 37
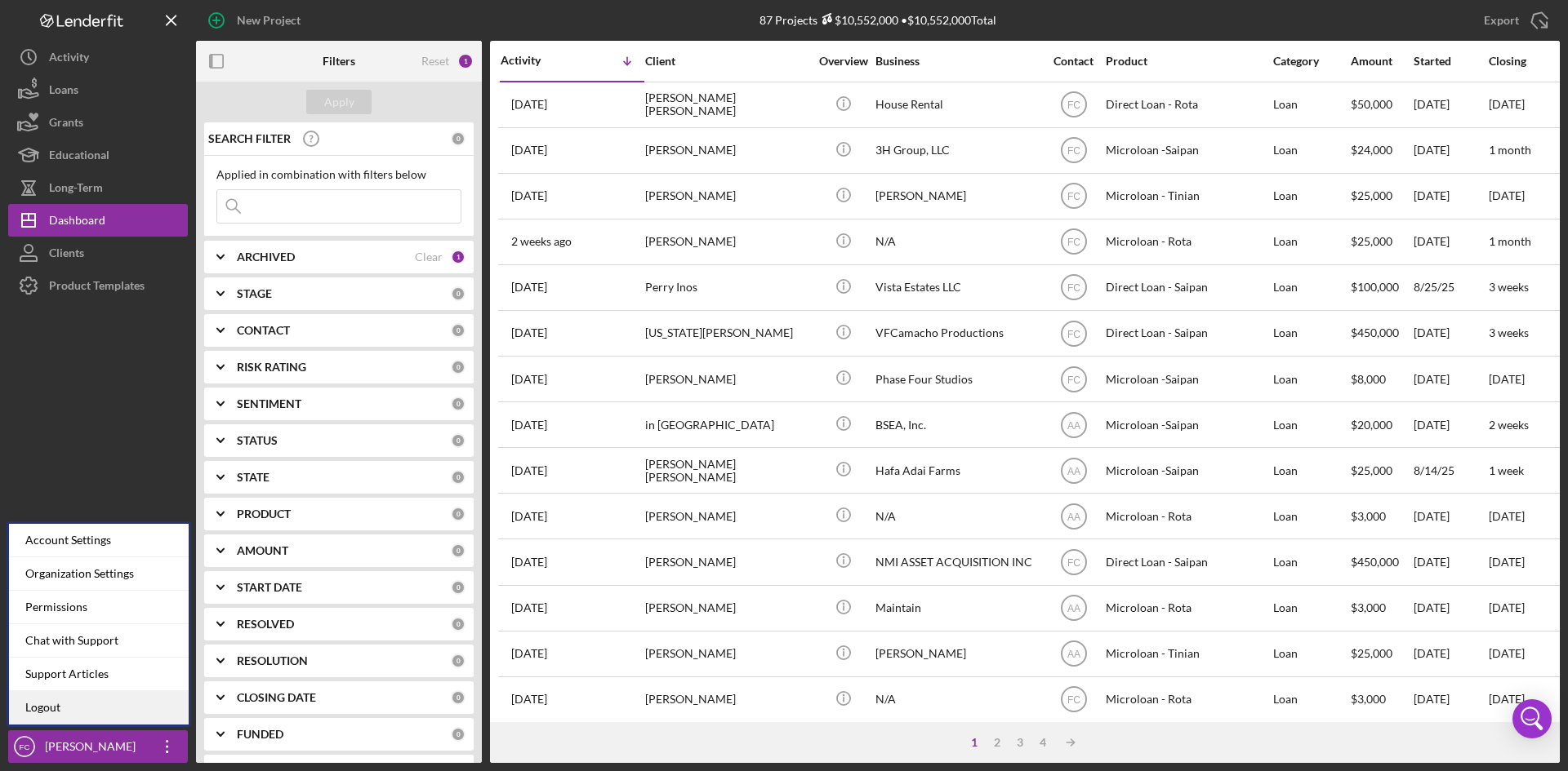
click at [101, 710] on link "Logout" at bounding box center [98, 707] width 180 height 33
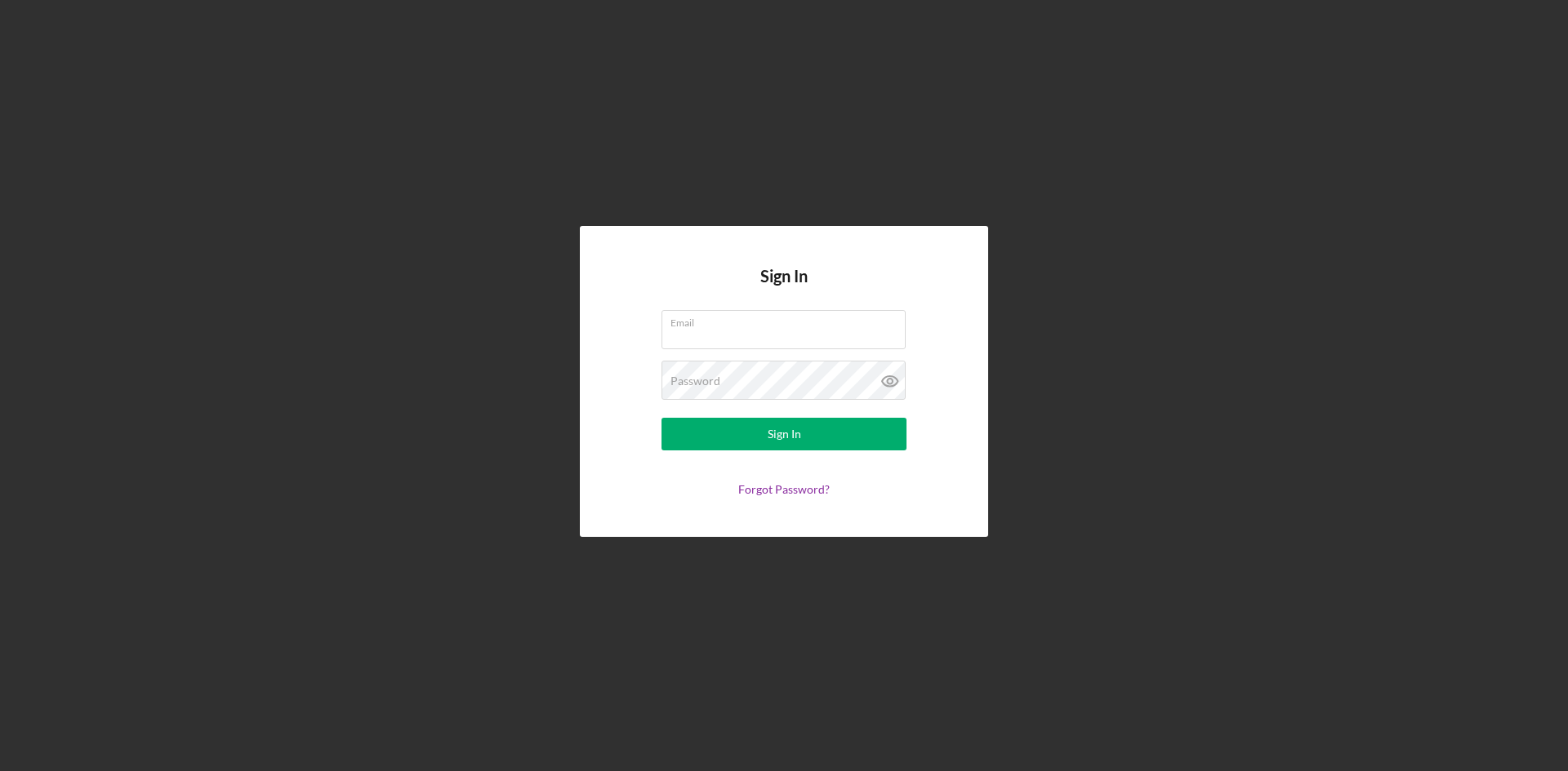
type input "[PERSON_NAME][EMAIL_ADDRESS][DOMAIN_NAME]"
drag, startPoint x: 813, startPoint y: 431, endPoint x: 800, endPoint y: 440, distance: 15.8
click at [800, 440] on div "Sign In" at bounding box center [784, 434] width 33 height 32
